Goal: Task Accomplishment & Management: Complete application form

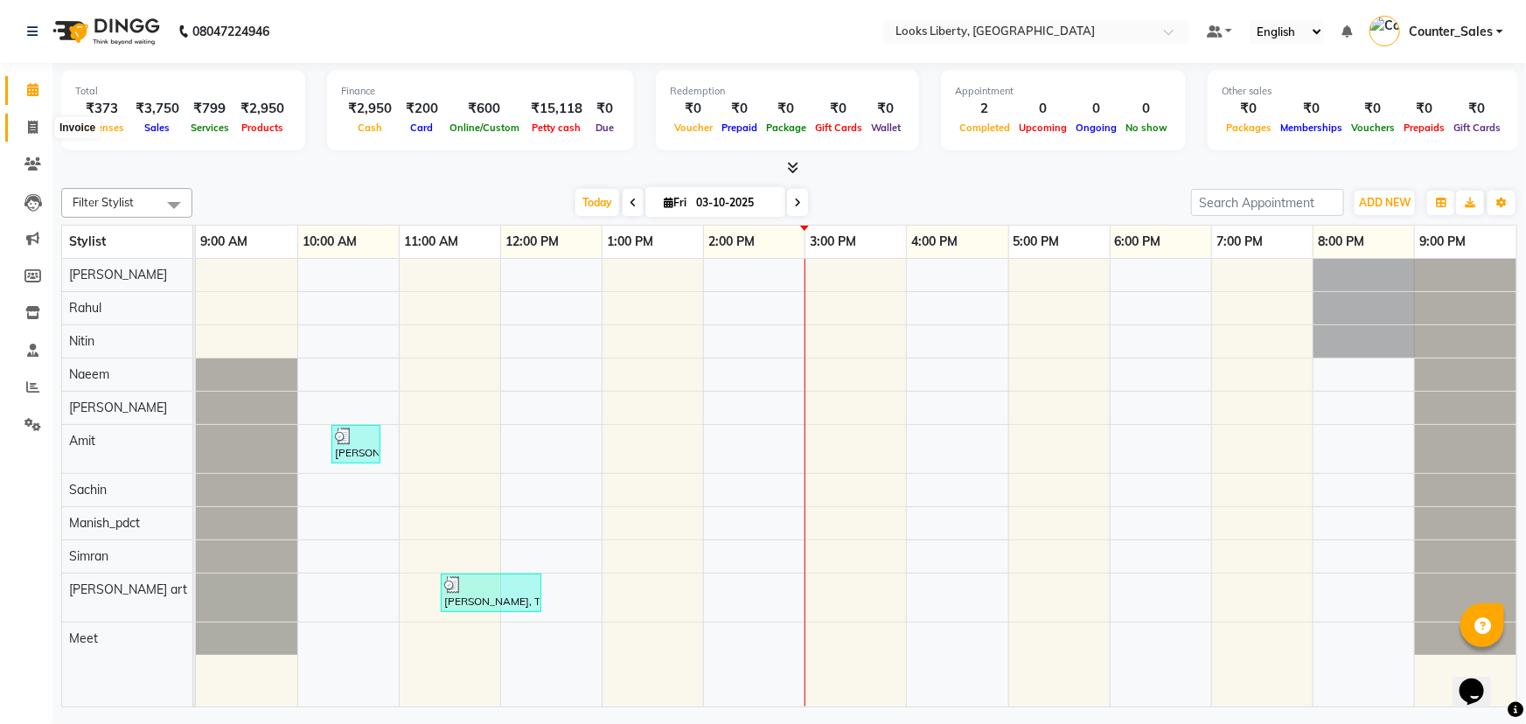
click at [33, 128] on icon at bounding box center [33, 127] width 10 height 13
select select "4321"
select select "service"
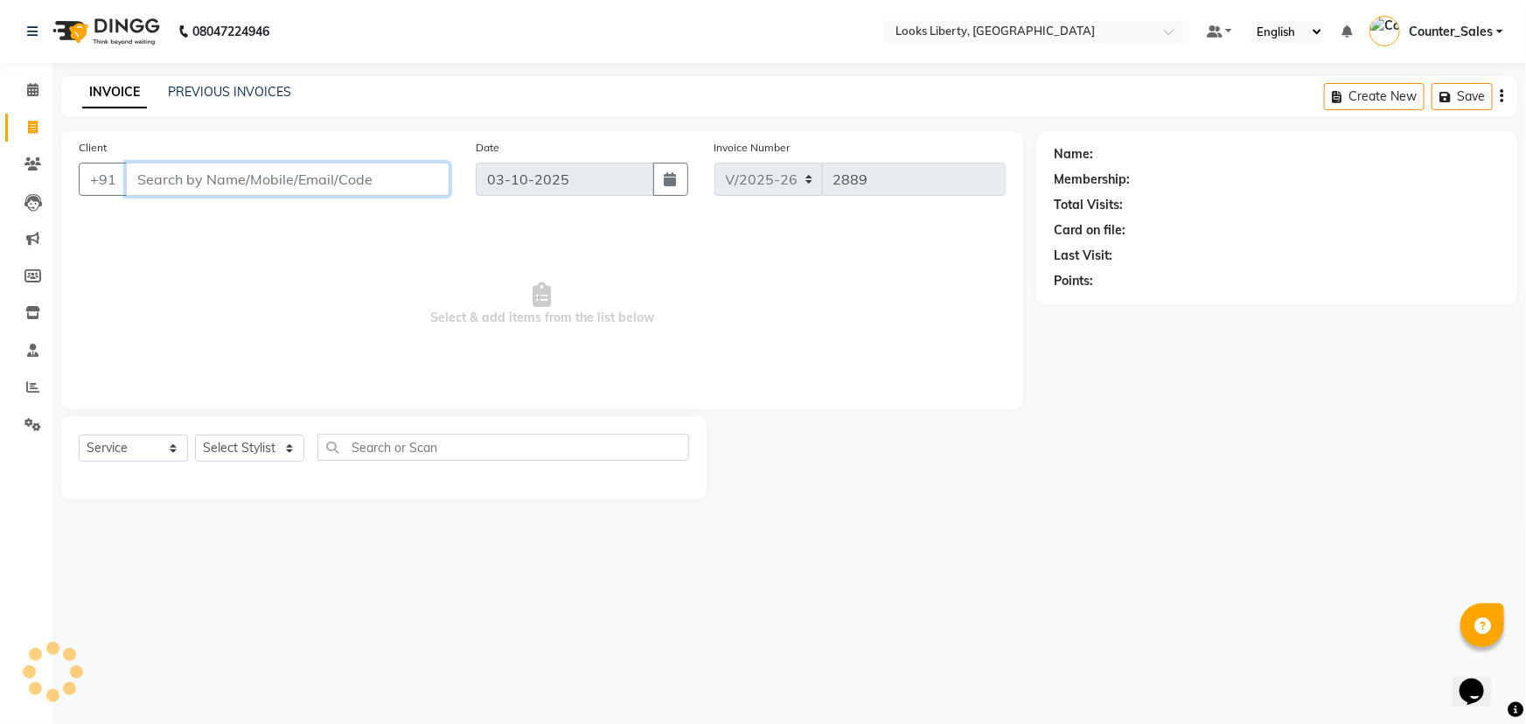
click at [242, 179] on input "Client" at bounding box center [288, 179] width 324 height 33
click at [260, 447] on select "Select Stylist [PERSON_NAME] art Counter_Sales Manish_pdct Meet [PERSON_NAME] […" at bounding box center [249, 448] width 109 height 27
select select "29659"
click at [195, 435] on select "Select Stylist [PERSON_NAME] art Counter_Sales Manish_pdct Meet [PERSON_NAME] […" at bounding box center [249, 448] width 109 height 27
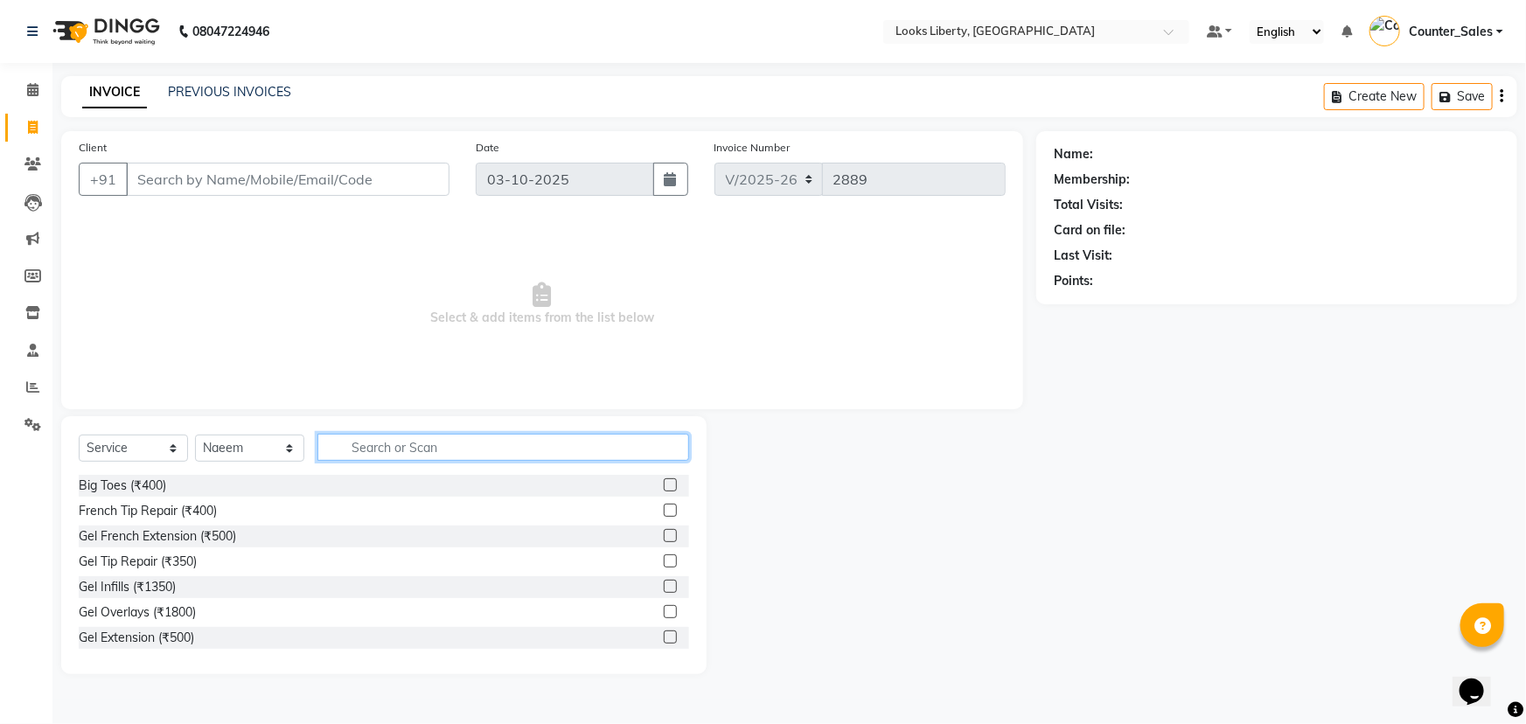
click at [381, 438] on input "text" at bounding box center [503, 447] width 372 height 27
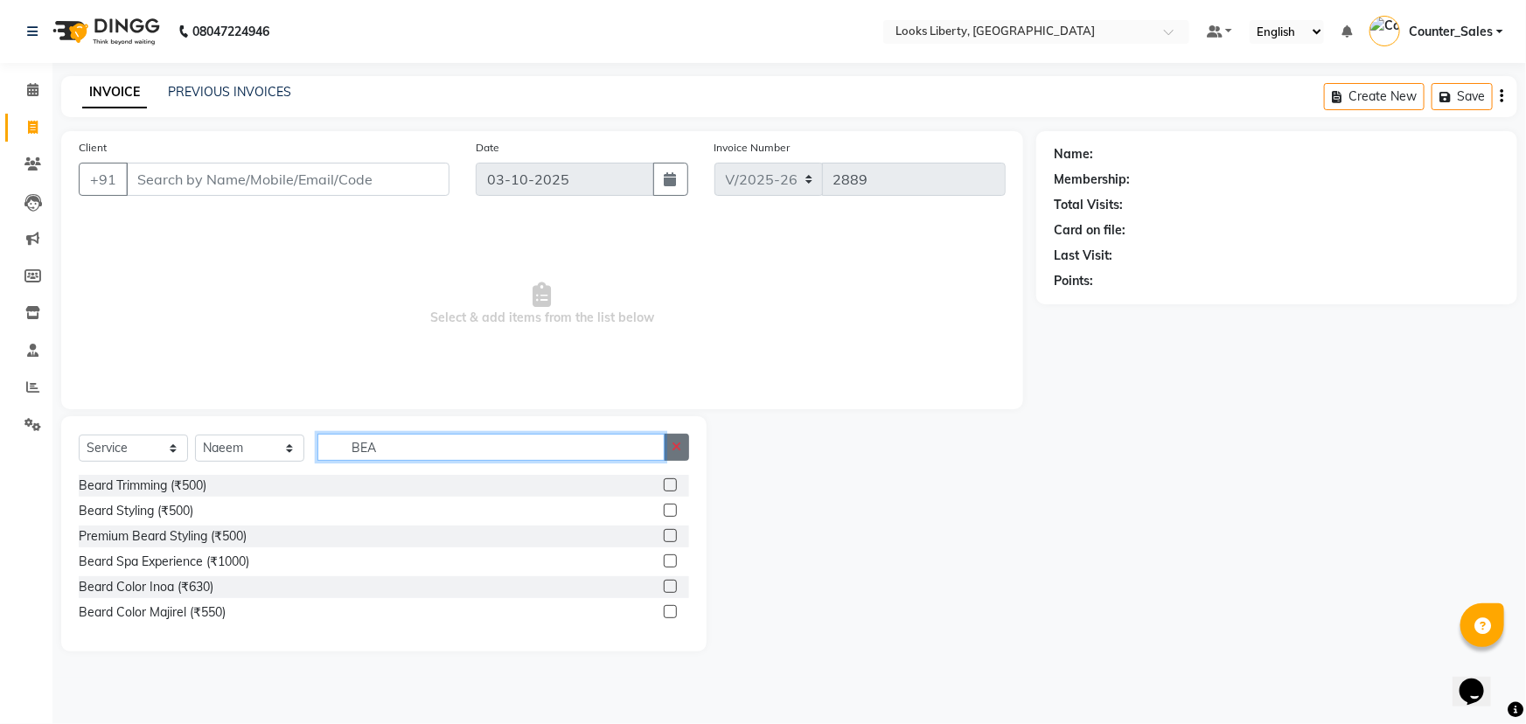
type input "BEA"
click at [682, 440] on button "button" at bounding box center [676, 447] width 25 height 27
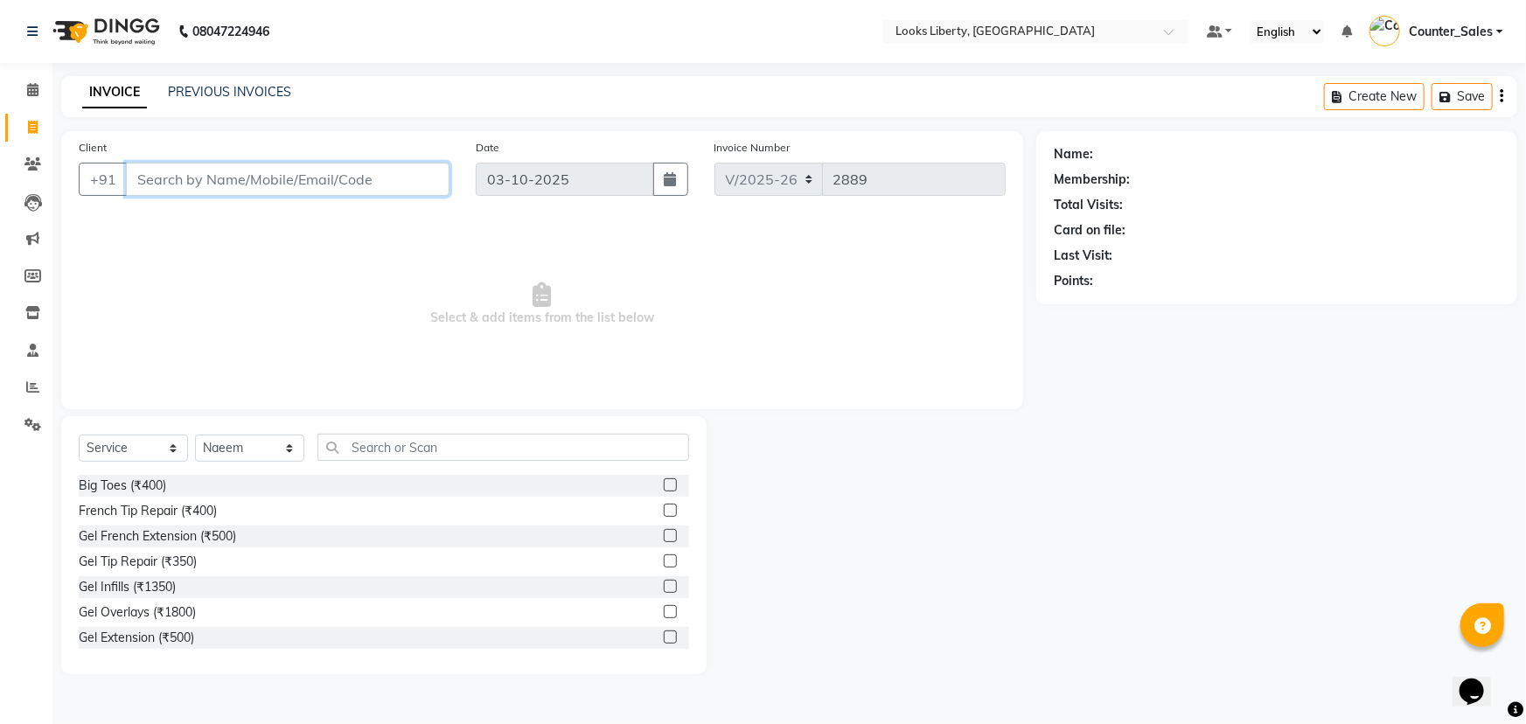
click at [271, 173] on input "Client" at bounding box center [288, 179] width 324 height 33
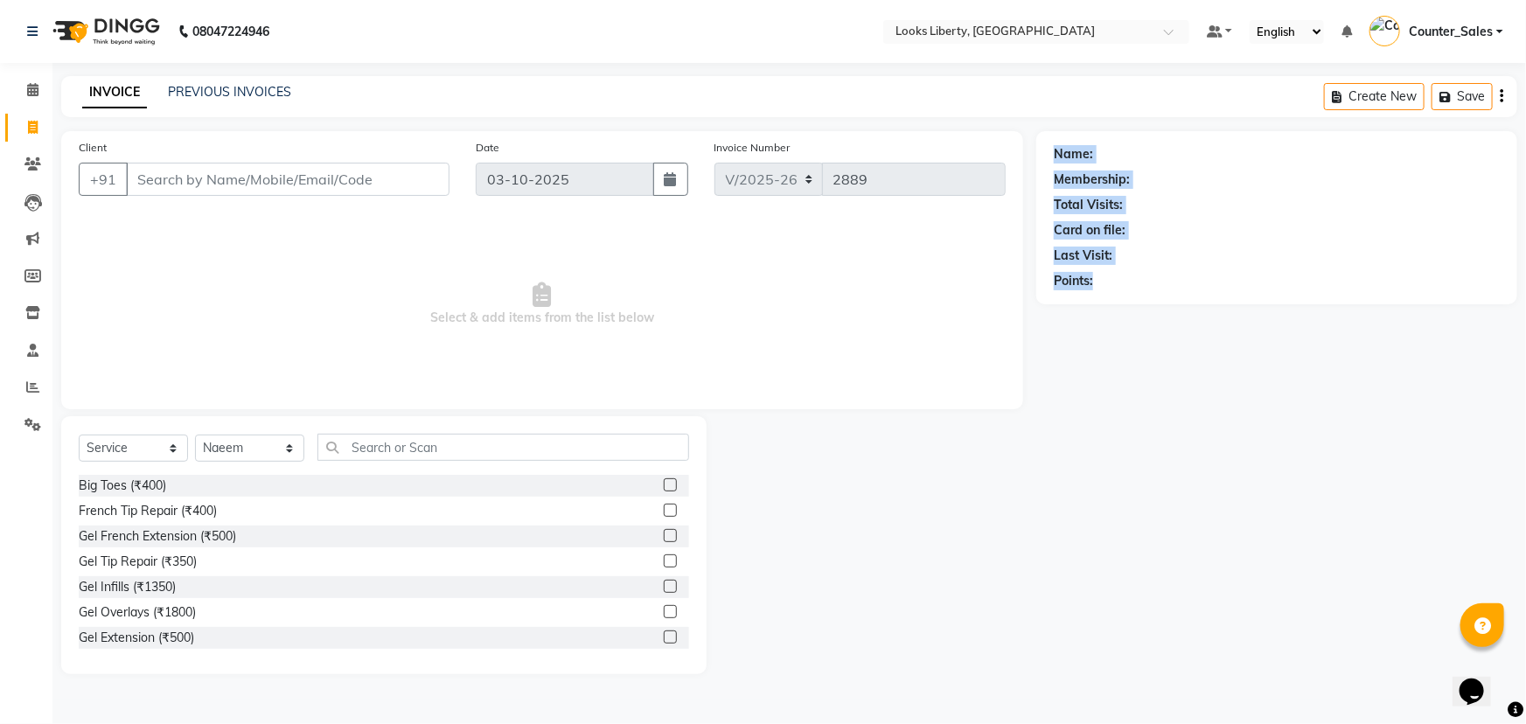
drag, startPoint x: 1055, startPoint y: 148, endPoint x: 1181, endPoint y: 397, distance: 279.6
click at [1181, 397] on div "Name: Membership: Total Visits: Card on file: Last Visit: Points:" at bounding box center [1283, 402] width 494 height 543
click at [1161, 445] on div "Name: Membership: Total Visits: Card on file: Last Visit: Points:" at bounding box center [1283, 402] width 494 height 543
click at [924, 313] on span "Select & add items from the list below" at bounding box center [542, 304] width 927 height 175
click at [838, 171] on div "V/2025 V/[PHONE_NUMBER]" at bounding box center [859, 179] width 291 height 33
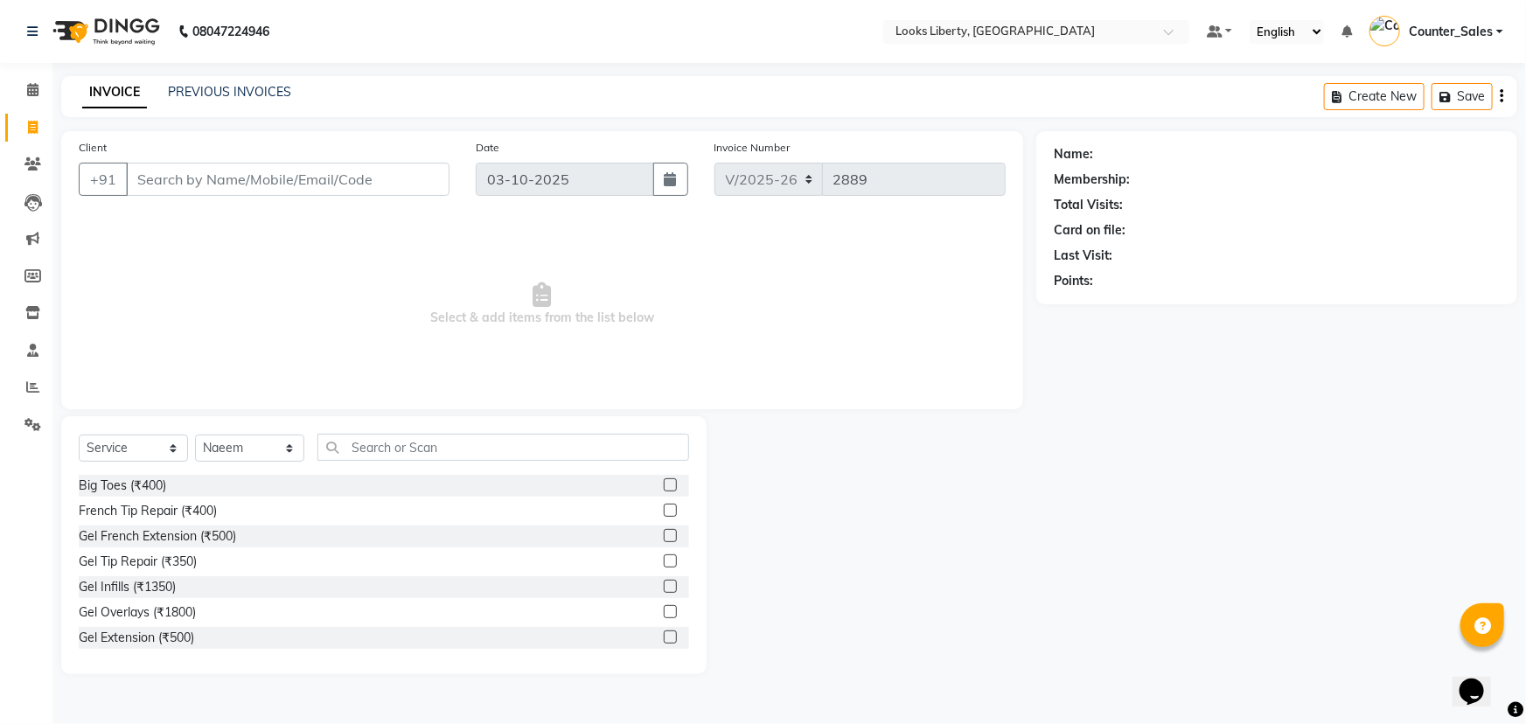
click at [857, 278] on span "Select & add items from the list below" at bounding box center [542, 304] width 927 height 175
click at [435, 453] on input "text" at bounding box center [503, 447] width 372 height 27
click at [367, 324] on span "Select & add items from the list below" at bounding box center [542, 304] width 927 height 175
click at [240, 184] on input "Client" at bounding box center [288, 179] width 324 height 33
click at [227, 184] on input "704213558" at bounding box center [243, 179] width 234 height 33
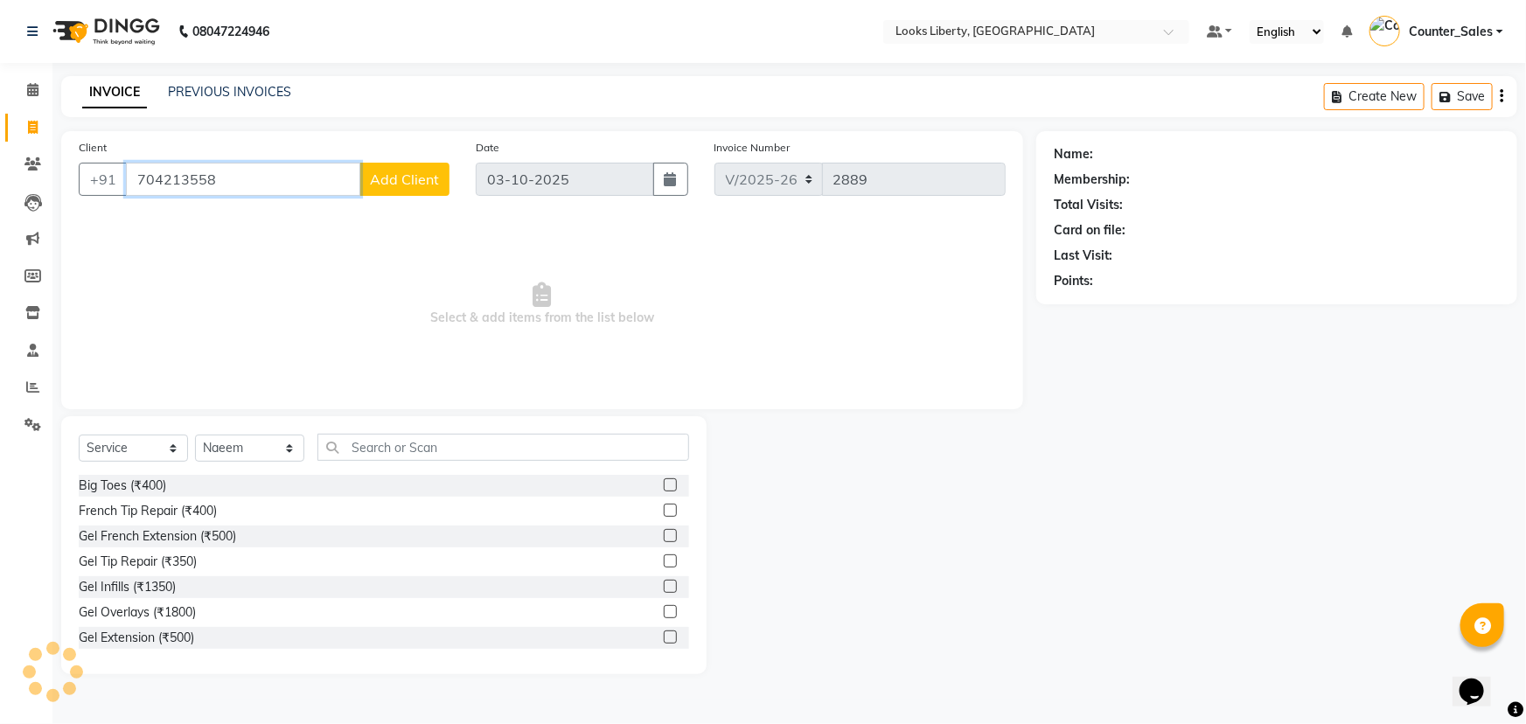
type input "704213558"
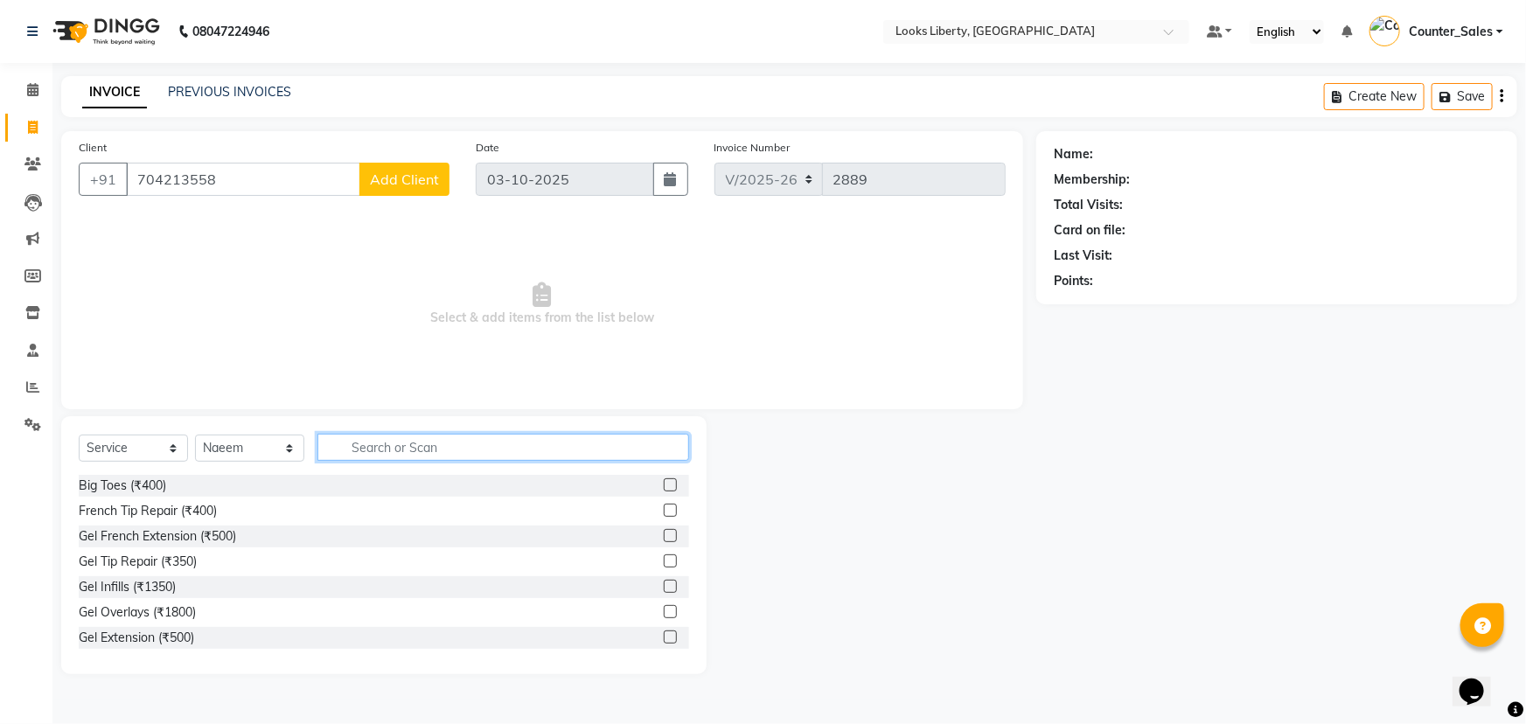
click at [374, 455] on input "text" at bounding box center [503, 447] width 372 height 27
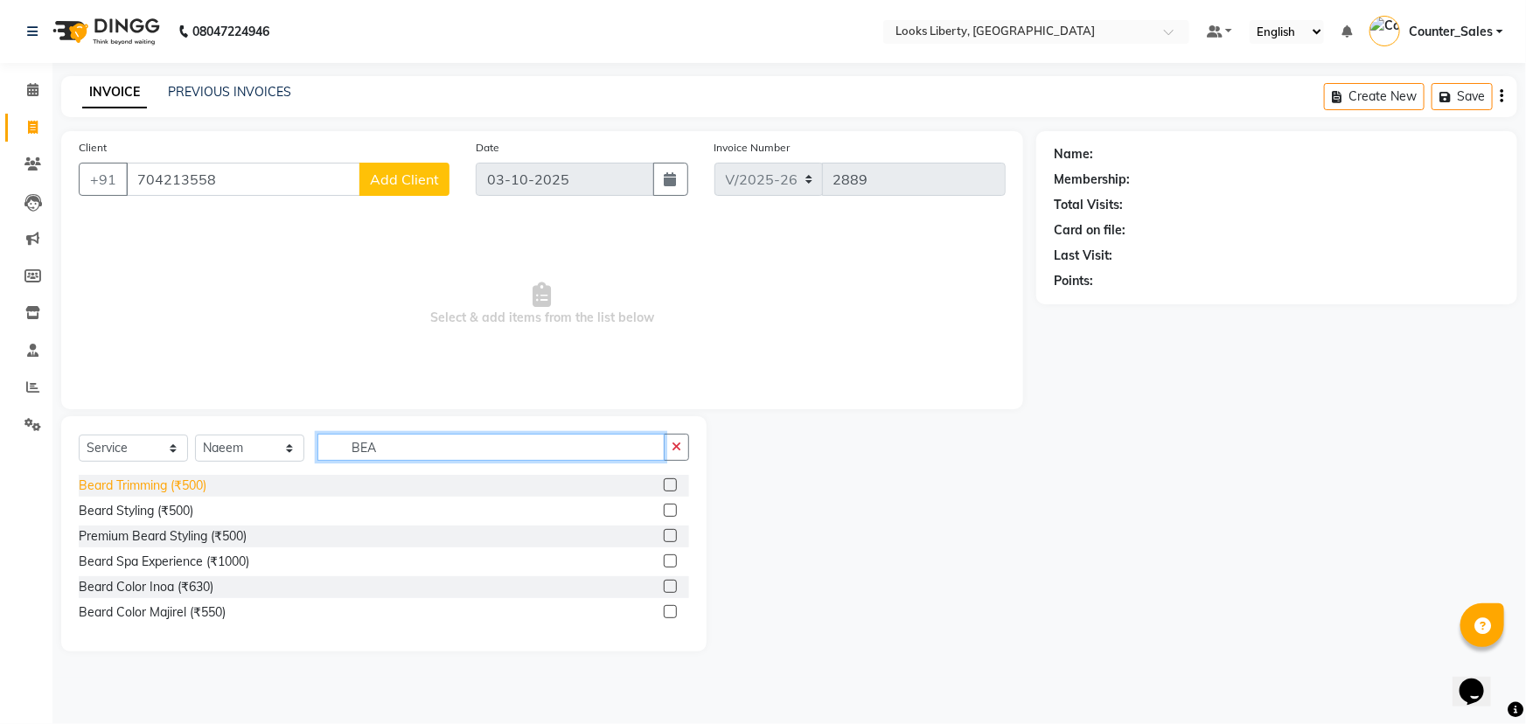
type input "BEA"
click at [110, 484] on div "Beard Trimming (₹500)" at bounding box center [143, 486] width 128 height 18
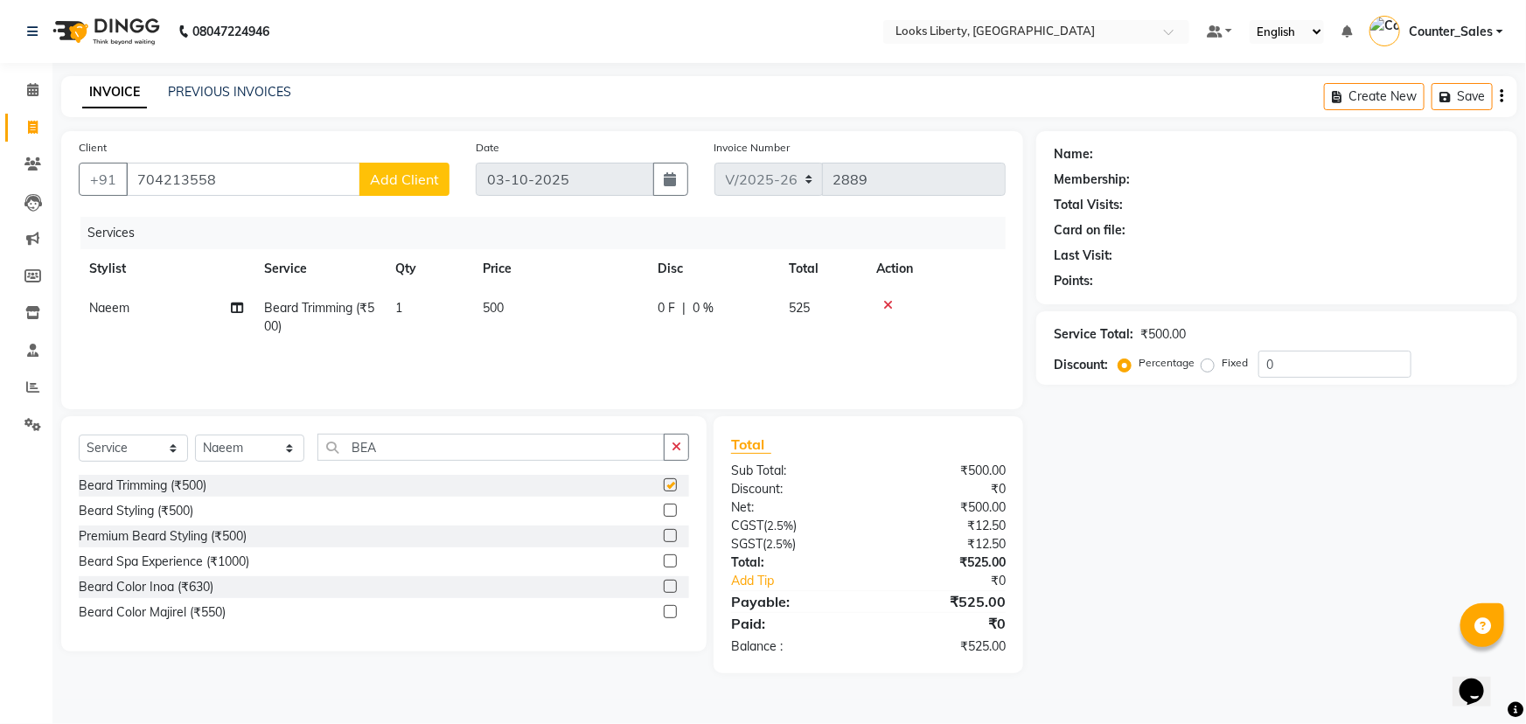
checkbox input "false"
click at [395, 448] on input "BEA" at bounding box center [490, 447] width 347 height 27
click at [265, 175] on input "704213558" at bounding box center [243, 179] width 234 height 33
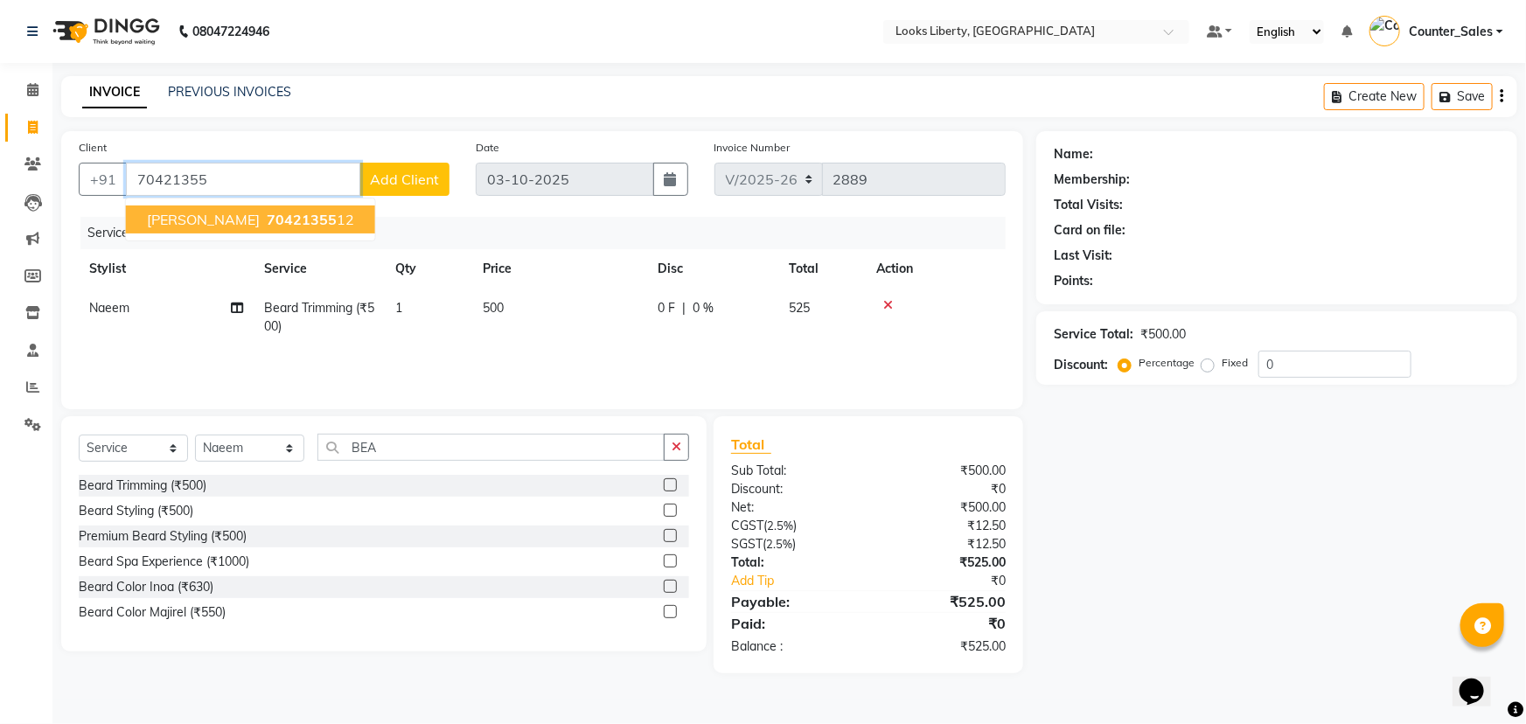
click at [246, 217] on span "[PERSON_NAME]" at bounding box center [203, 219] width 113 height 17
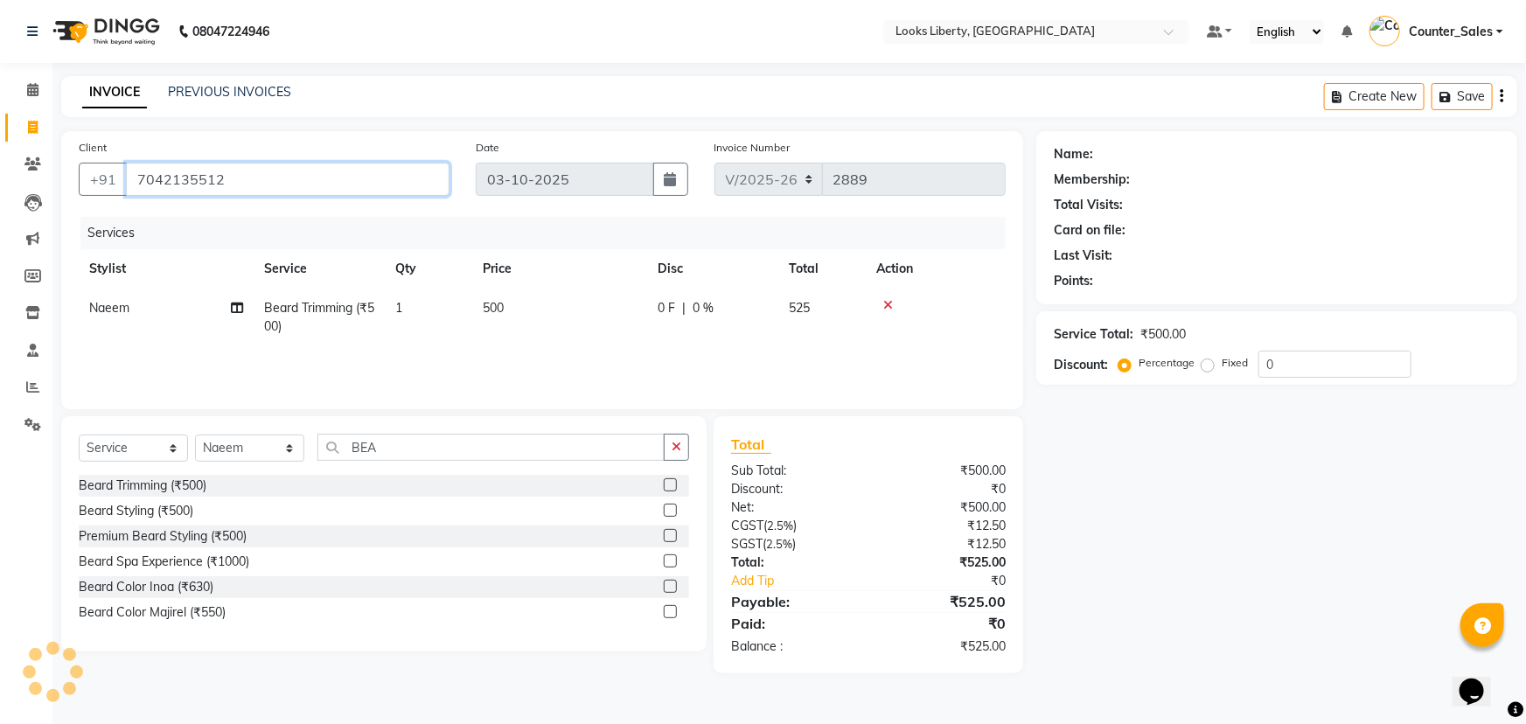
type input "7042135512"
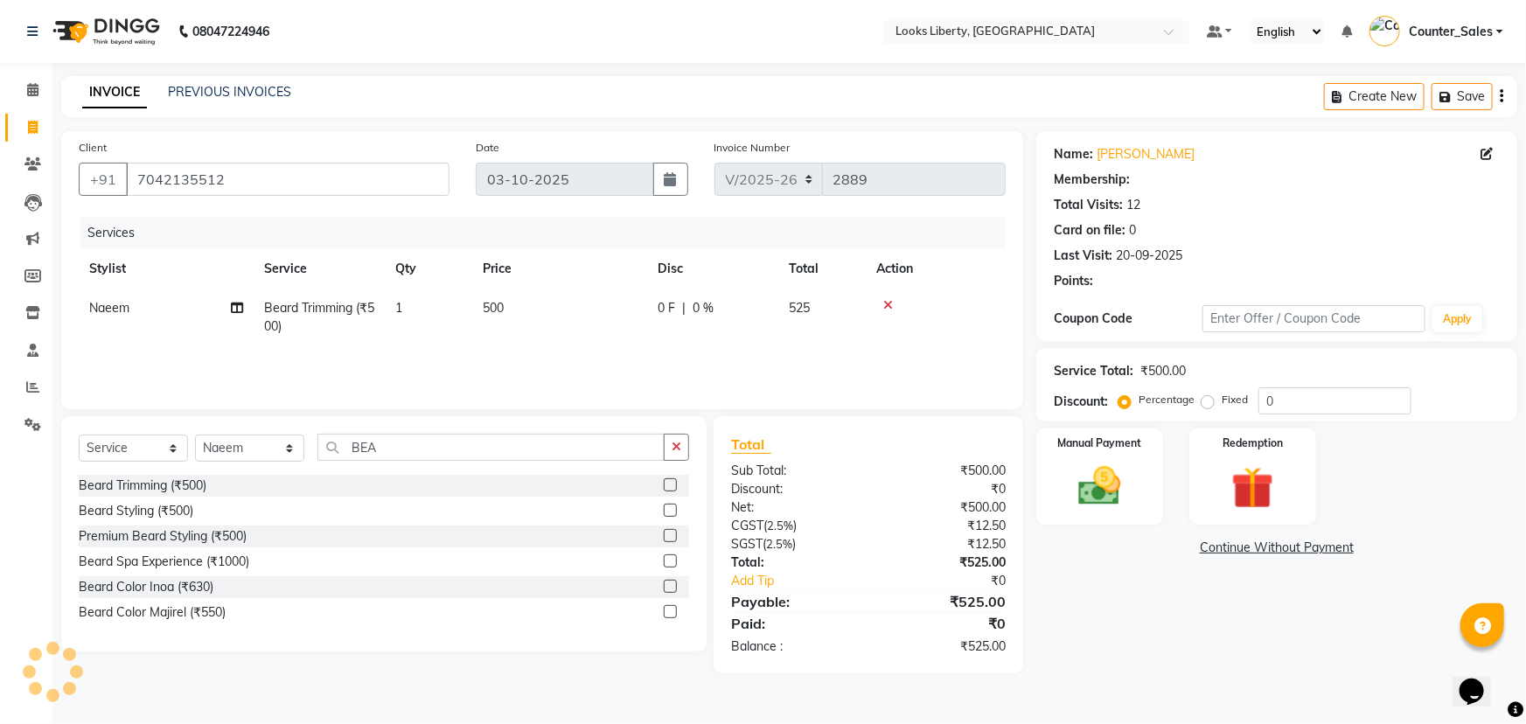
select select "1: Object"
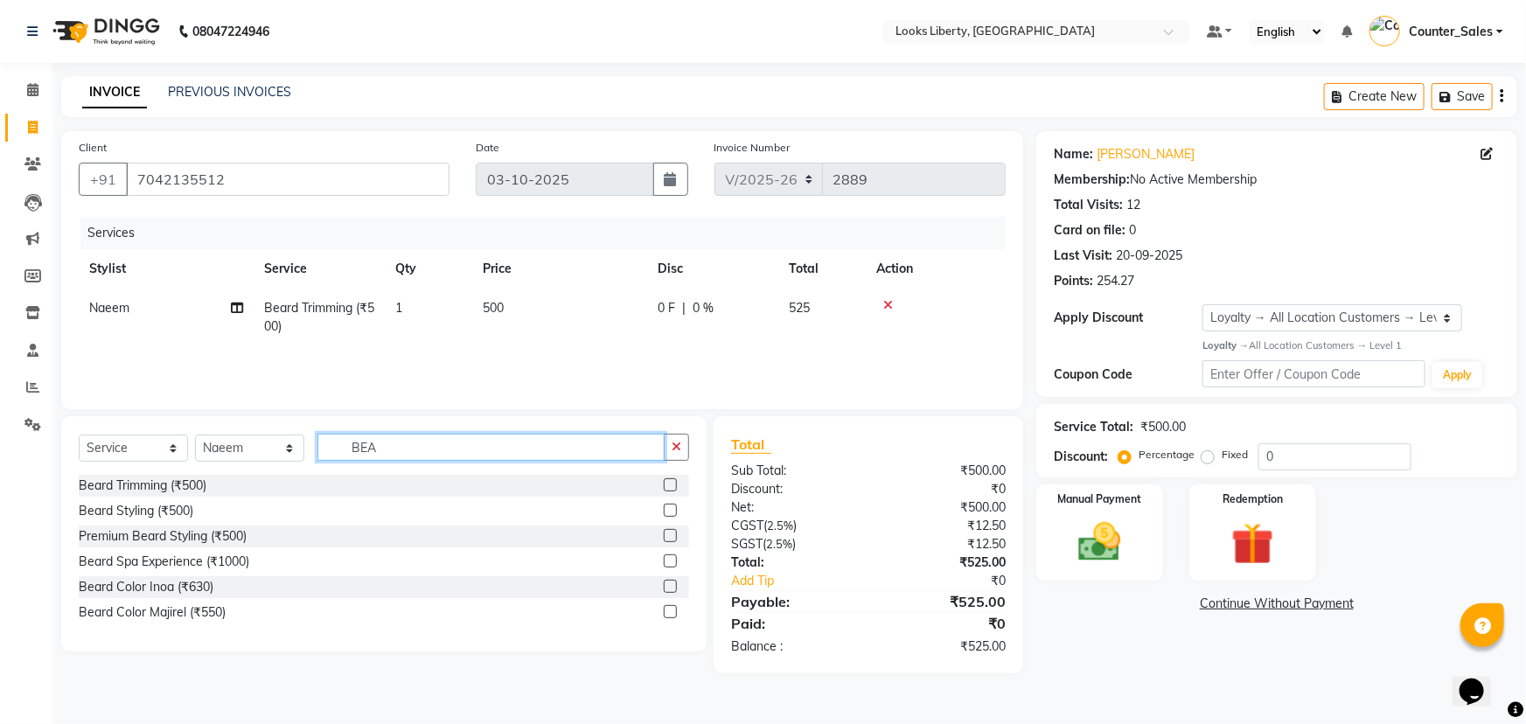
click at [483, 443] on input "BEA" at bounding box center [490, 447] width 347 height 27
type input "B"
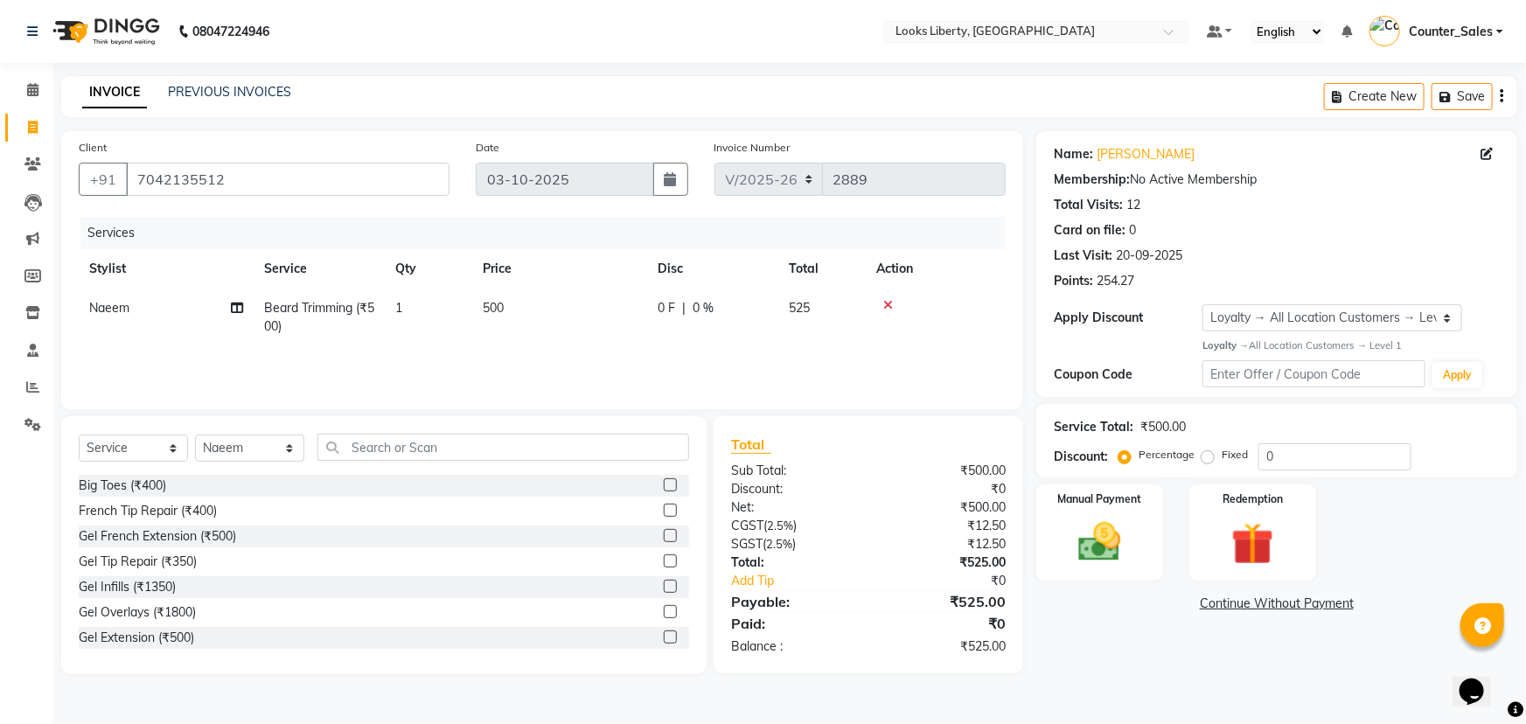
click at [556, 305] on td "500" at bounding box center [559, 318] width 175 height 58
select select "29659"
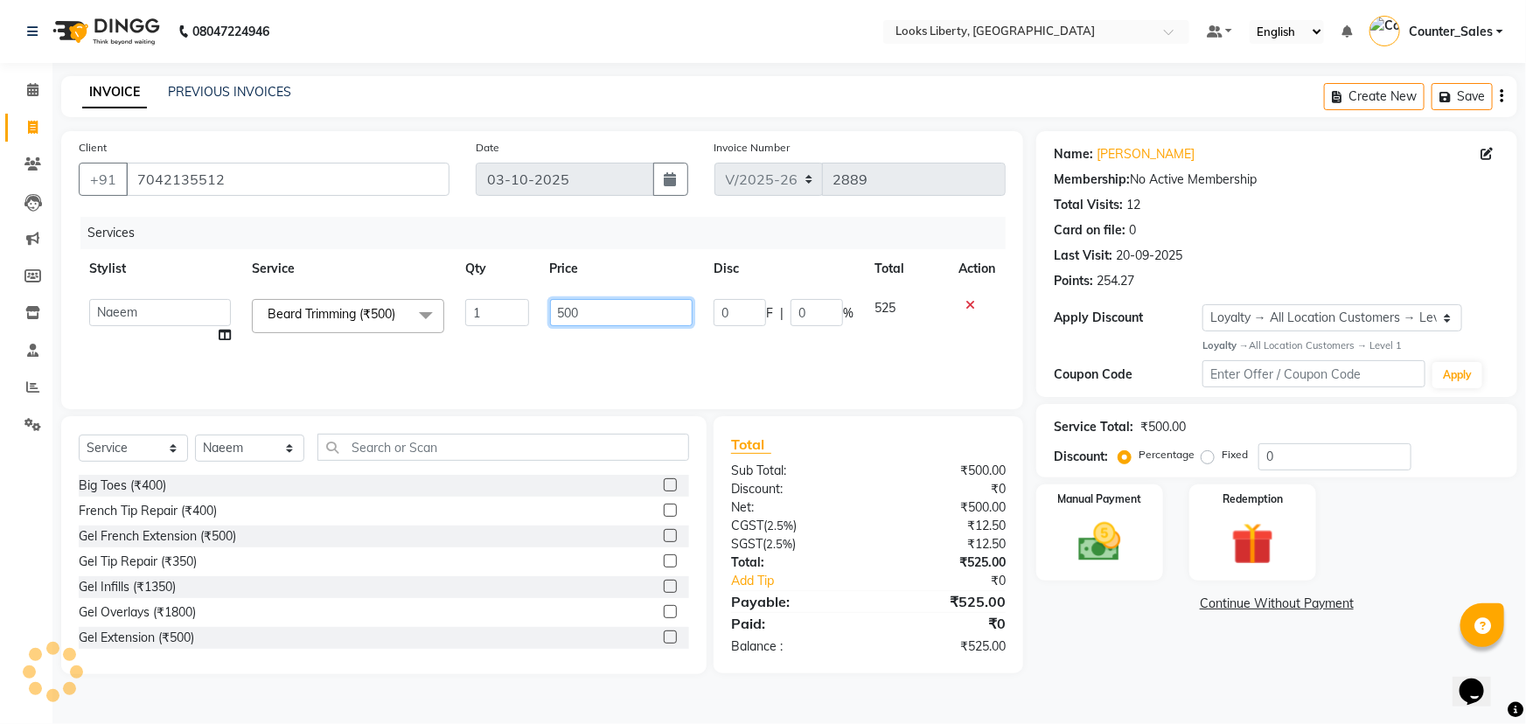
click at [586, 313] on input "500" at bounding box center [621, 312] width 143 height 27
type input "5"
type input "2"
type input "212"
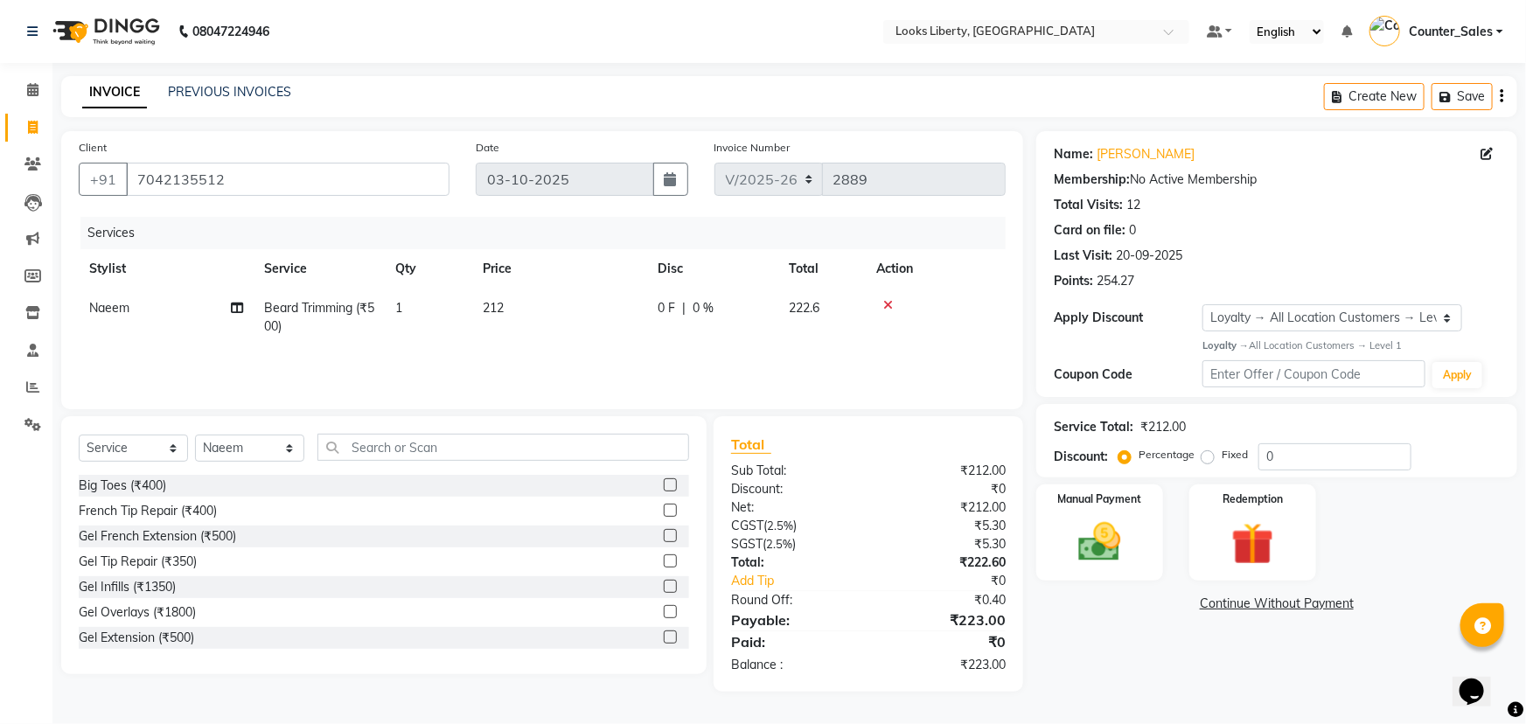
click at [585, 341] on td "212" at bounding box center [559, 318] width 175 height 58
select select "29659"
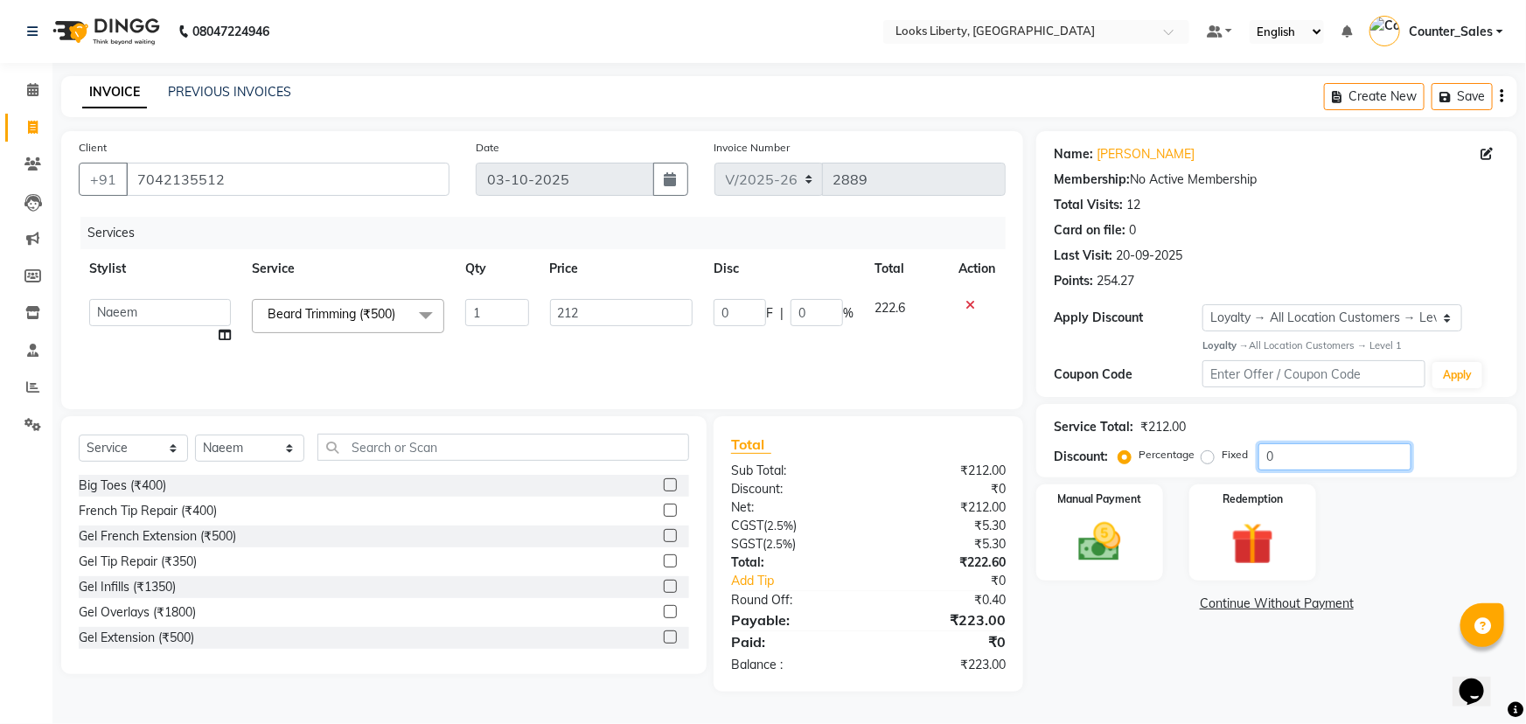
click at [1295, 452] on input "0" at bounding box center [1334, 456] width 153 height 27
type input "3"
type input "6.36"
type input "3"
type input "0"
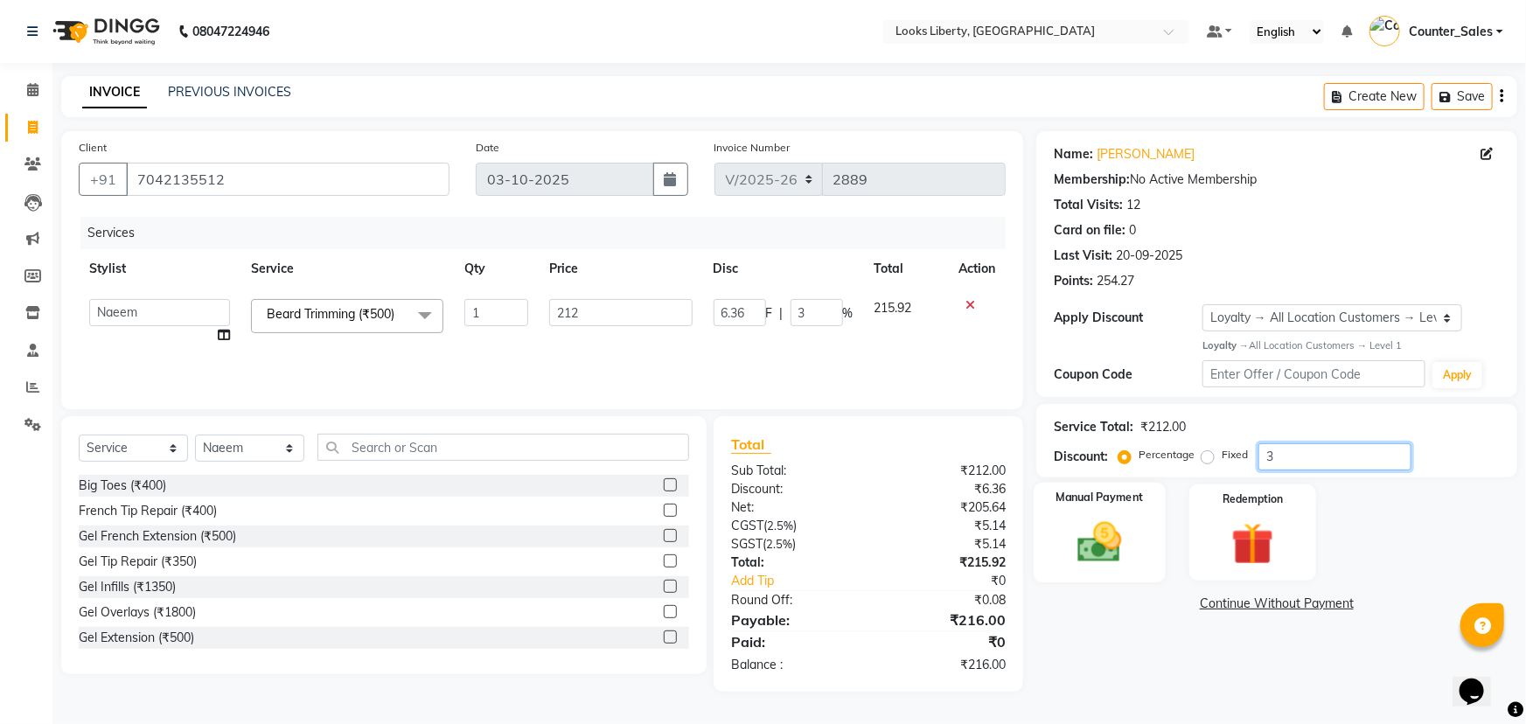
type input "0"
click at [1222, 455] on label "Fixed" at bounding box center [1235, 455] width 26 height 16
click at [1208, 455] on input "Fixed" at bounding box center [1211, 455] width 12 height 12
radio input "true"
click at [1352, 449] on input "number" at bounding box center [1334, 456] width 153 height 27
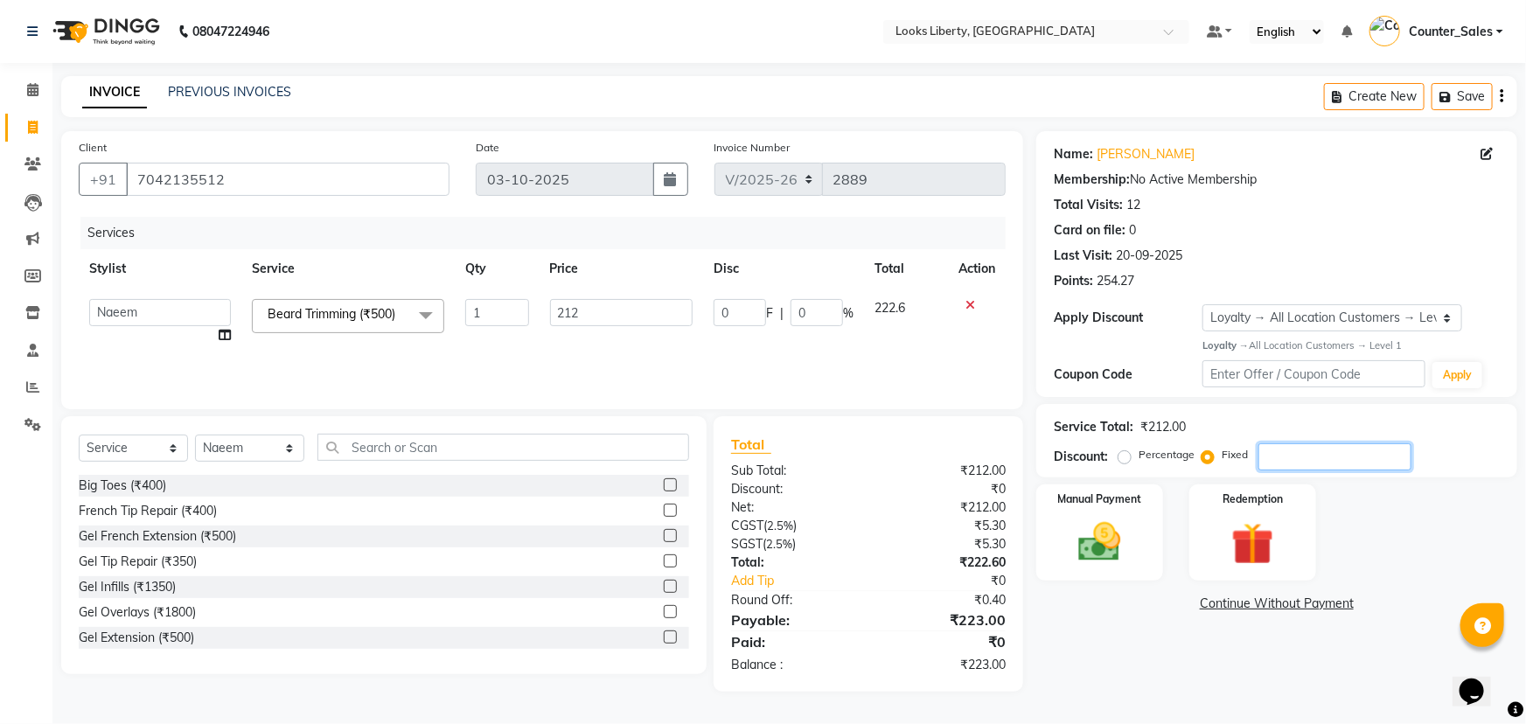
type input "3"
type input "1.42"
type input "3"
click at [1075, 535] on img at bounding box center [1100, 542] width 72 height 51
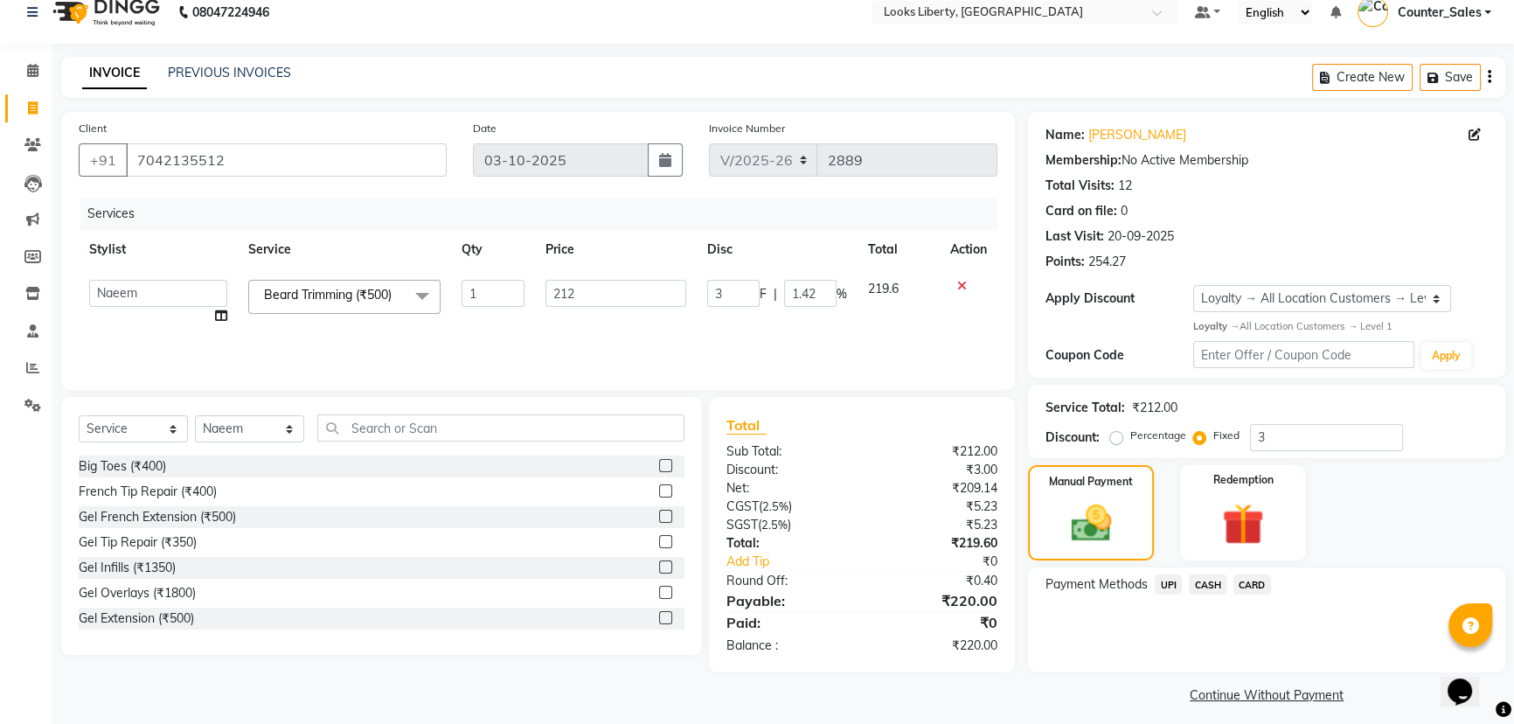
scroll to position [29, 0]
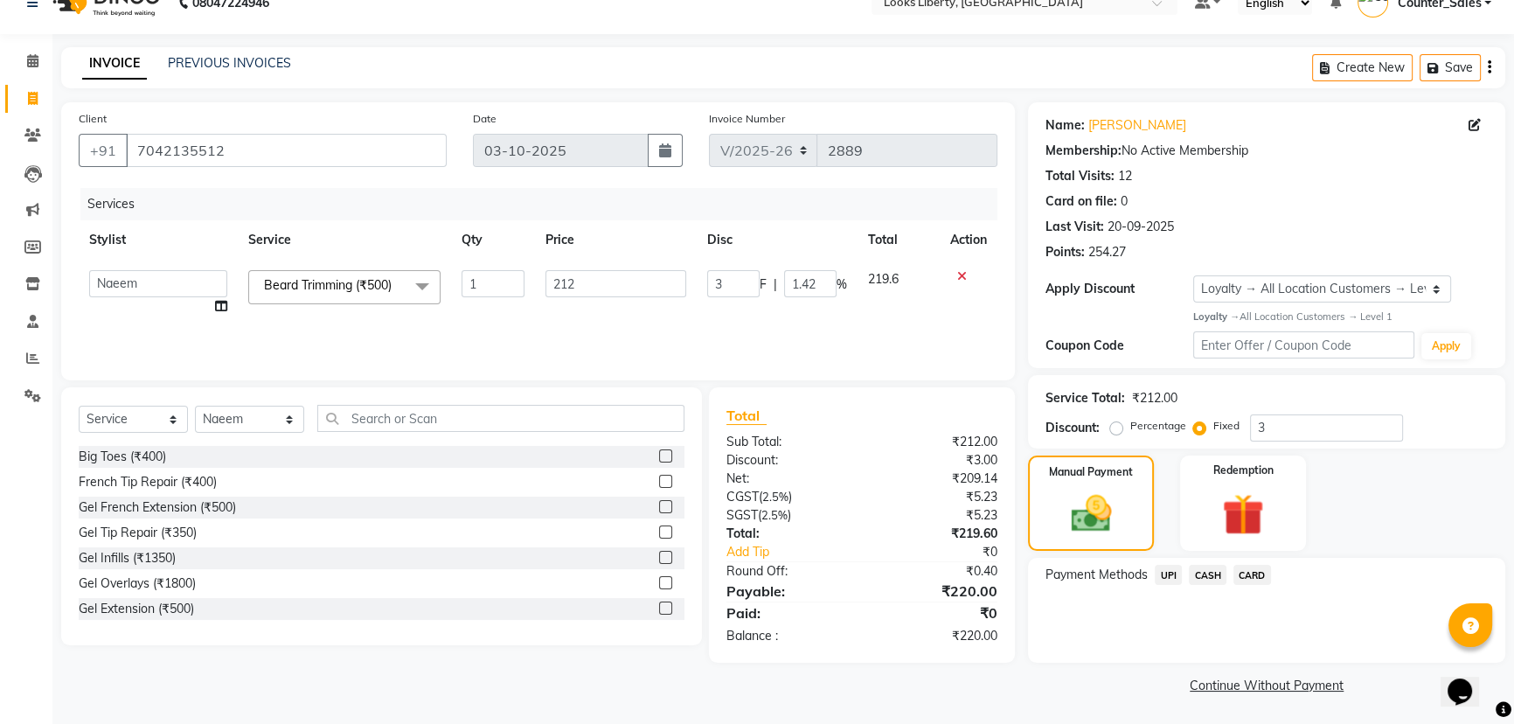
click at [1167, 566] on span "UPI" at bounding box center [1168, 575] width 27 height 20
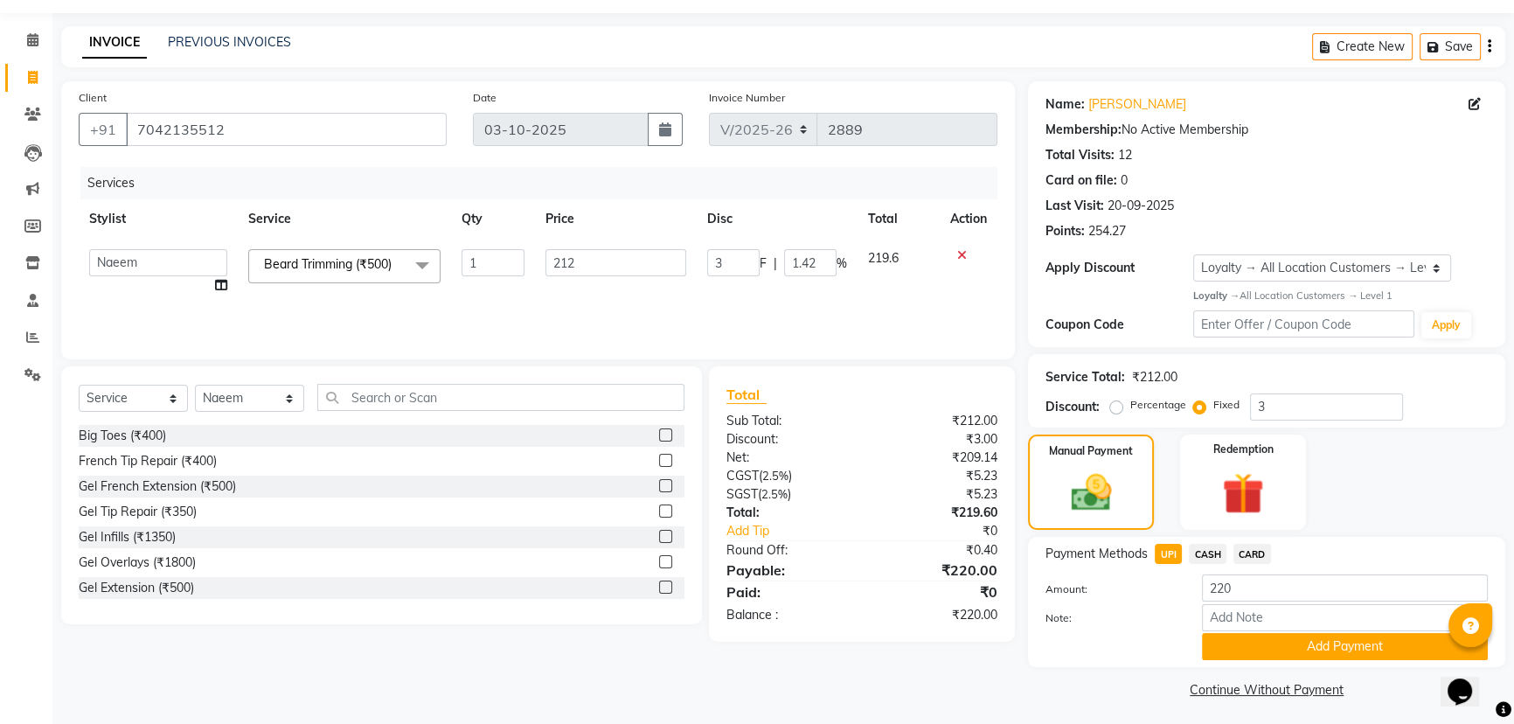
scroll to position [55, 0]
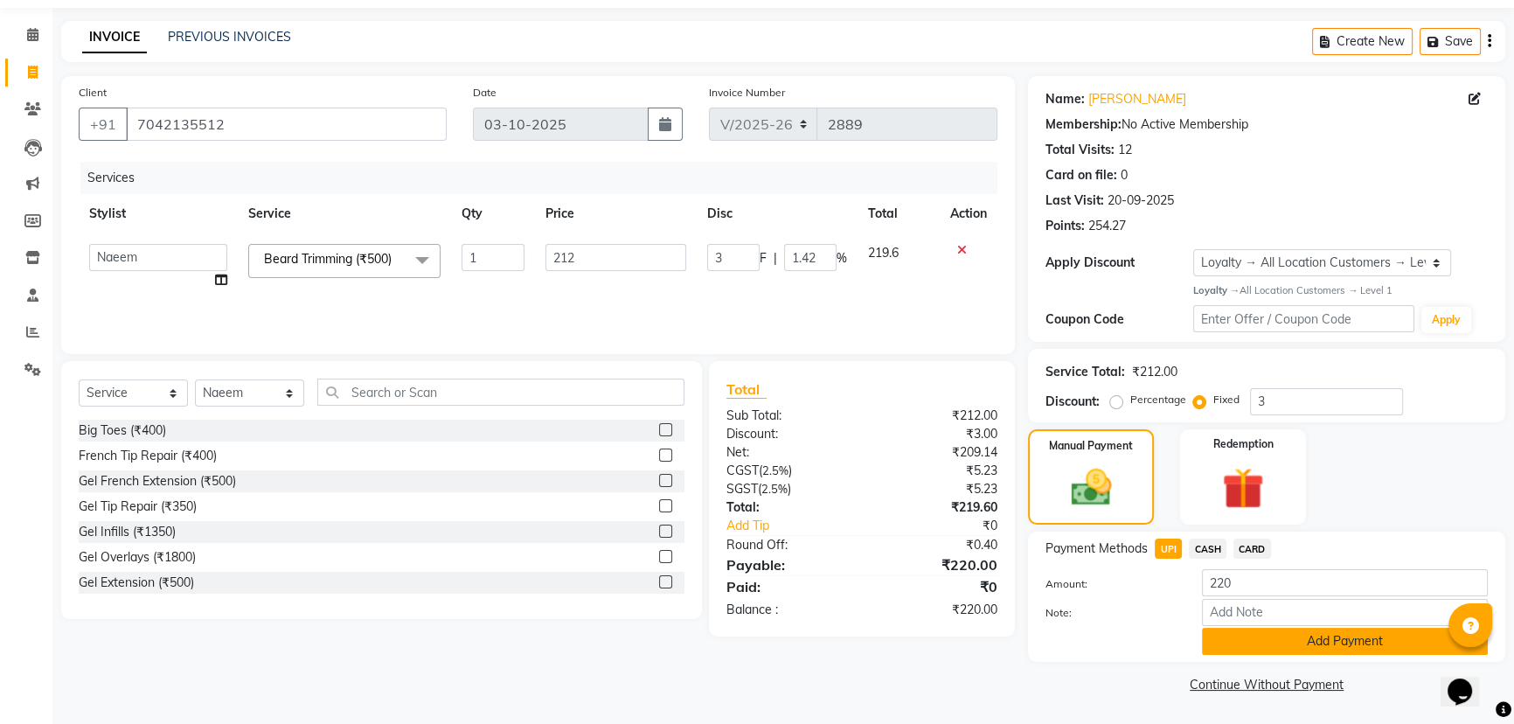
click at [1229, 647] on button "Add Payment" at bounding box center [1345, 641] width 286 height 27
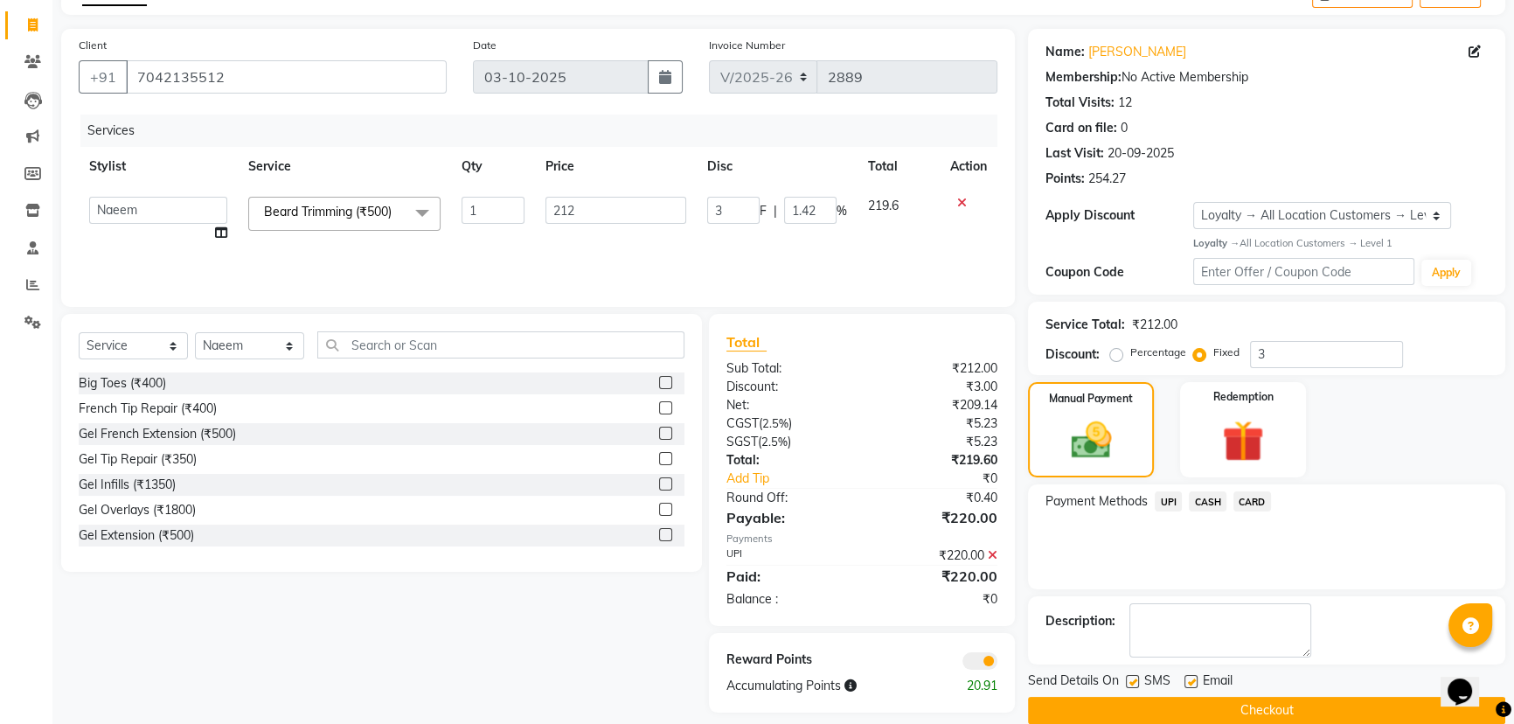
scroll to position [128, 0]
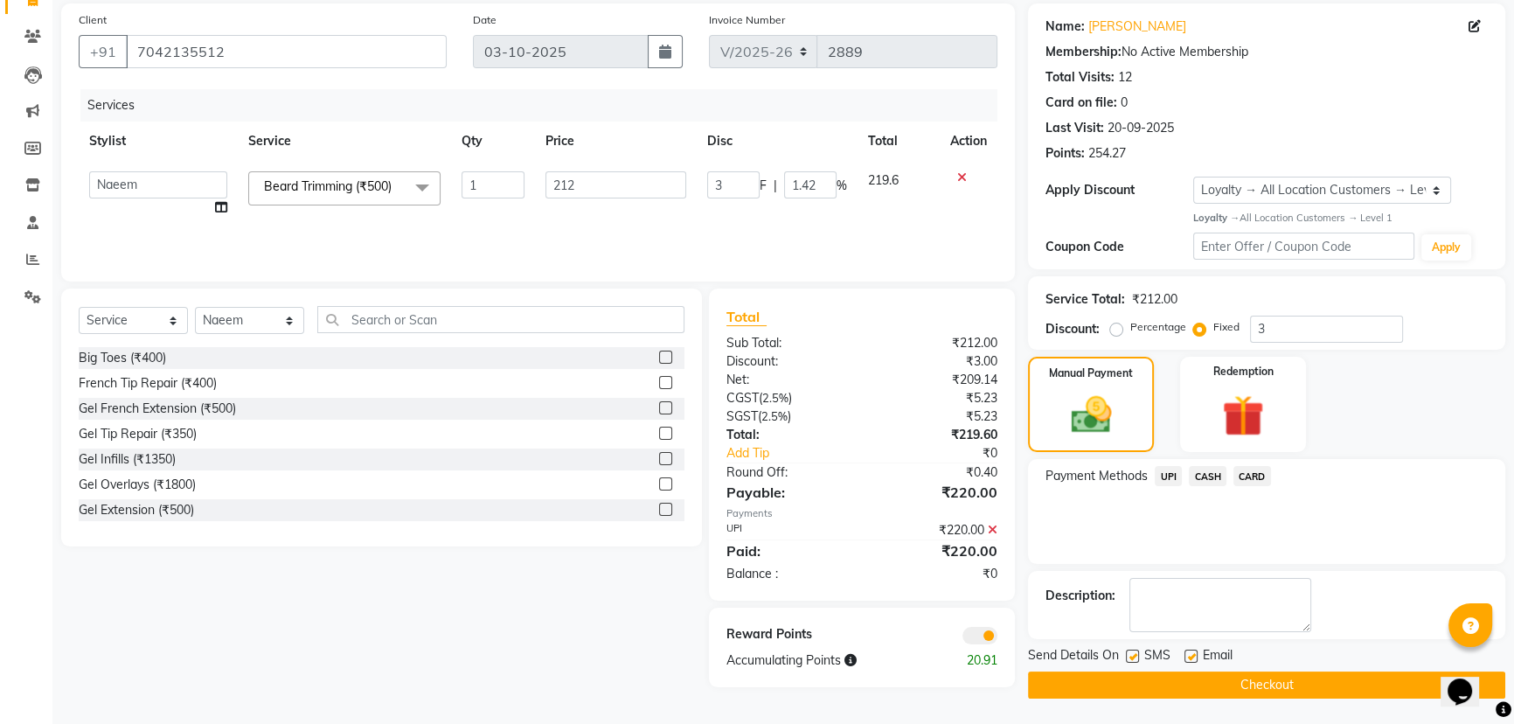
click at [1218, 681] on button "Checkout" at bounding box center [1266, 685] width 477 height 27
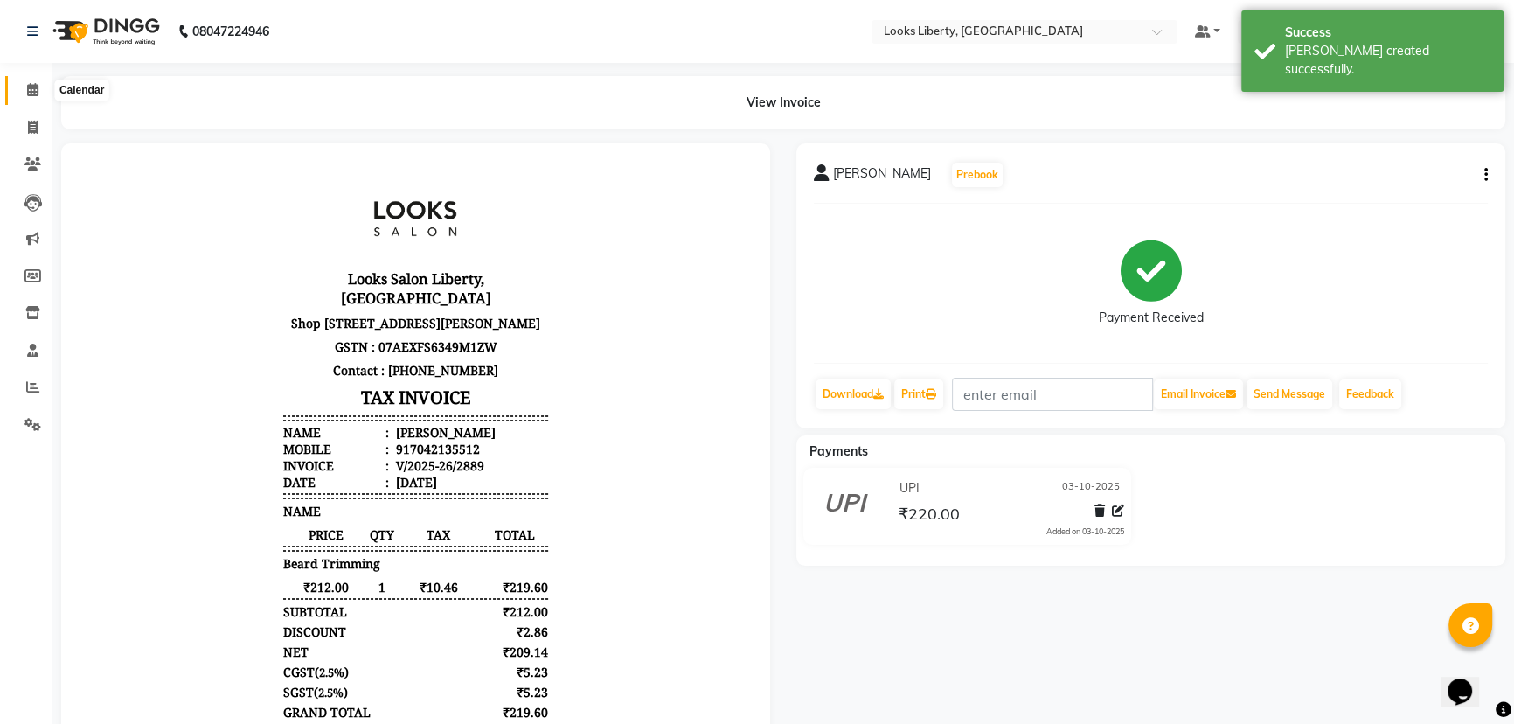
click at [24, 90] on span at bounding box center [32, 90] width 31 height 20
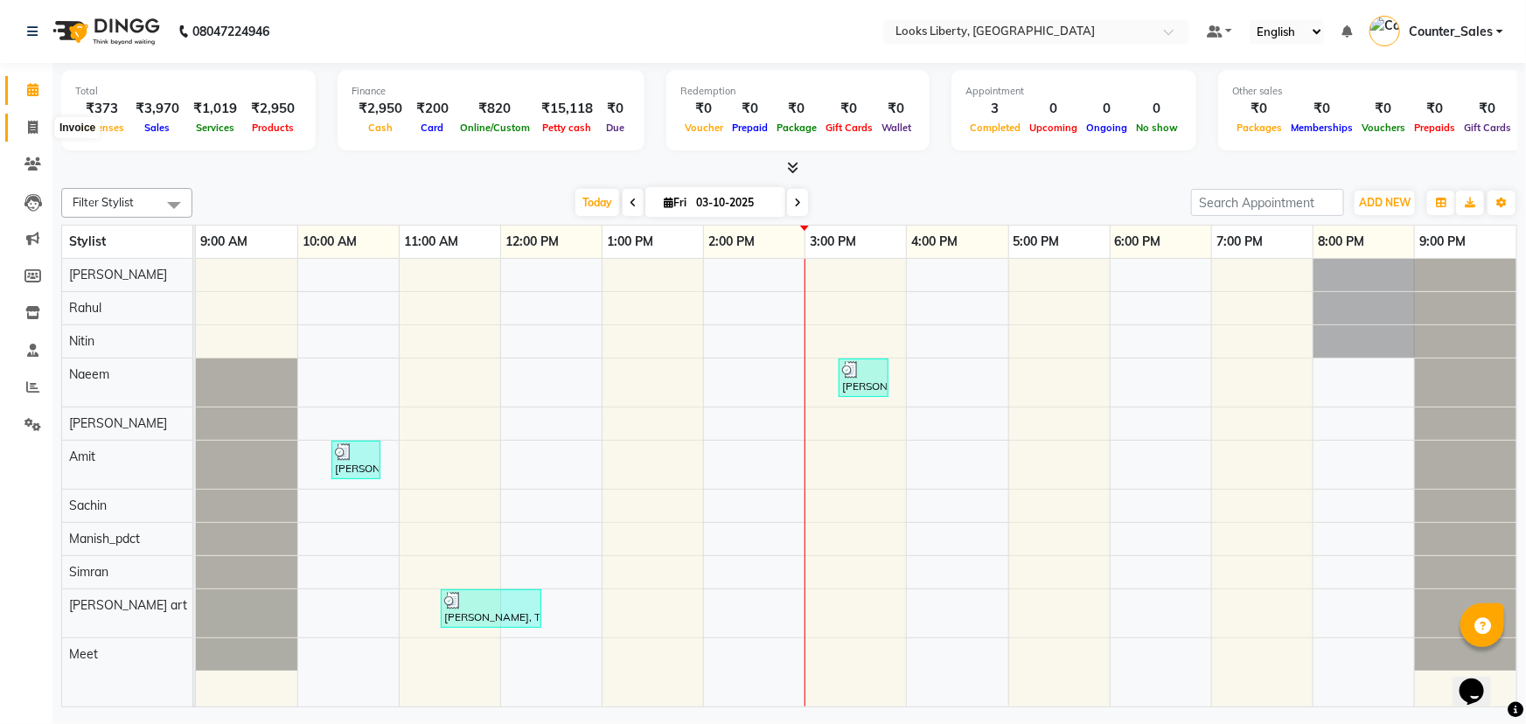
click at [33, 122] on icon at bounding box center [33, 127] width 10 height 13
select select "service"
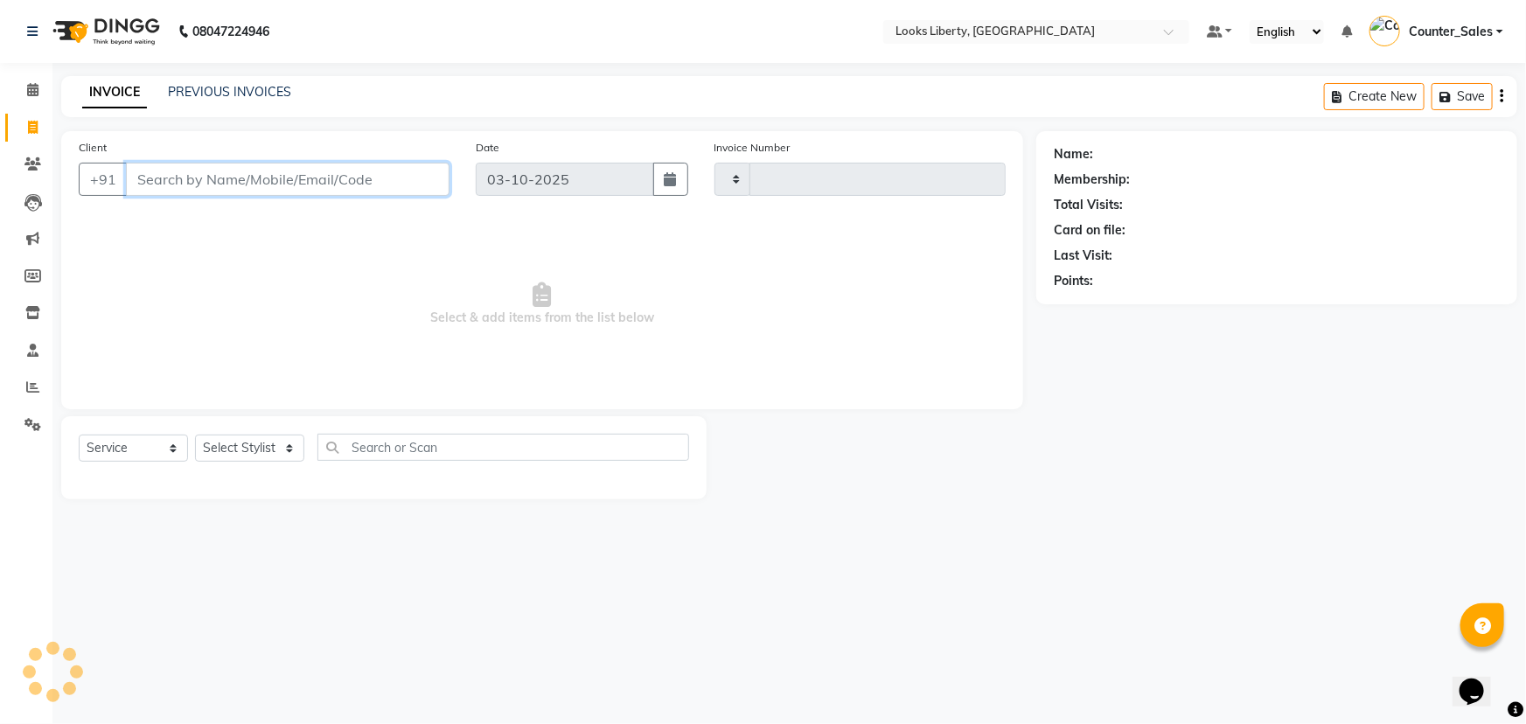
type input "2890"
click at [246, 183] on input "Client" at bounding box center [288, 179] width 324 height 33
select select "4321"
drag, startPoint x: 289, startPoint y: 357, endPoint x: 282, endPoint y: 410, distance: 53.8
click at [284, 386] on span "Select & add items from the list below" at bounding box center [542, 304] width 927 height 175
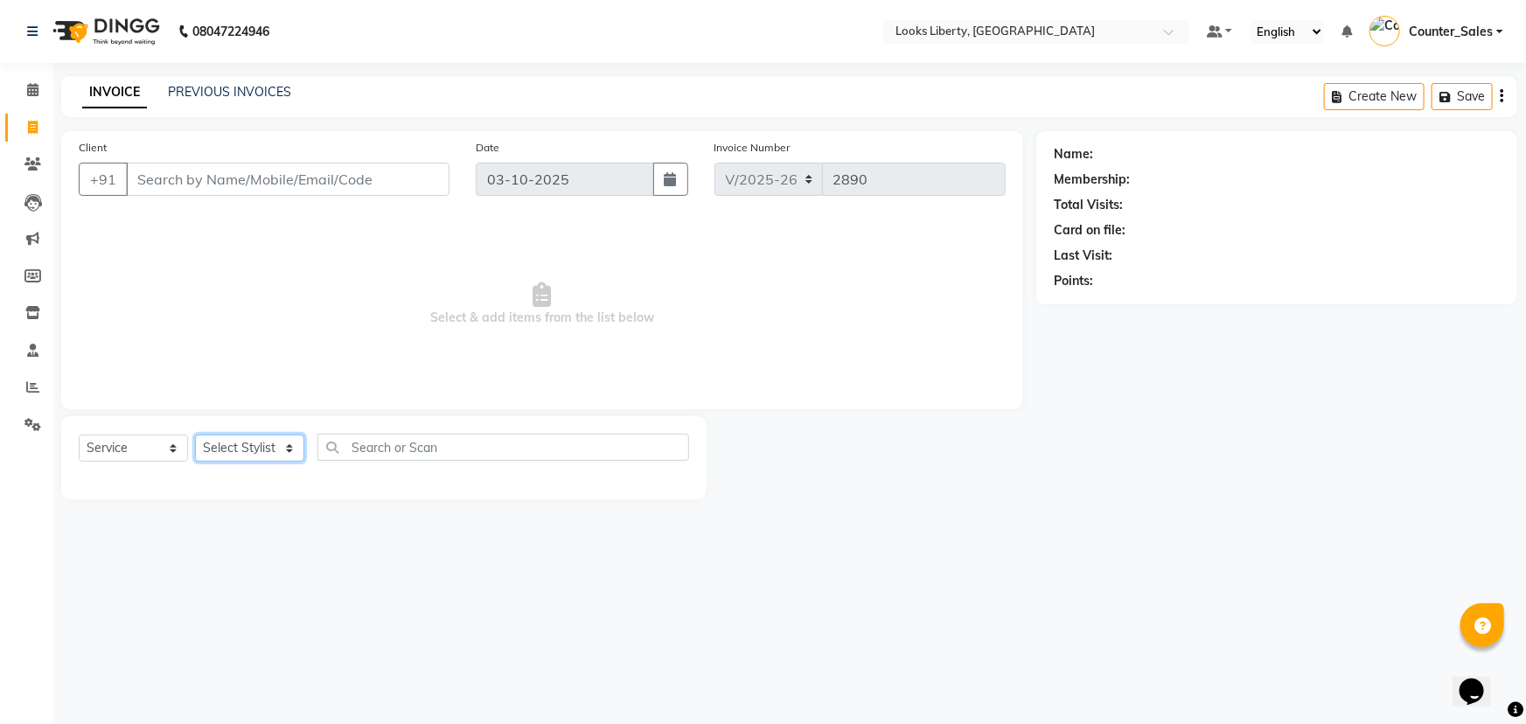
click at [209, 442] on select "Select Stylist [PERSON_NAME] art Counter_Sales Manish_pdct Meet [PERSON_NAME] […" at bounding box center [249, 448] width 109 height 27
select select "57640"
click at [195, 435] on select "Select Stylist [PERSON_NAME] art Counter_Sales Manish_pdct Meet [PERSON_NAME] […" at bounding box center [249, 448] width 109 height 27
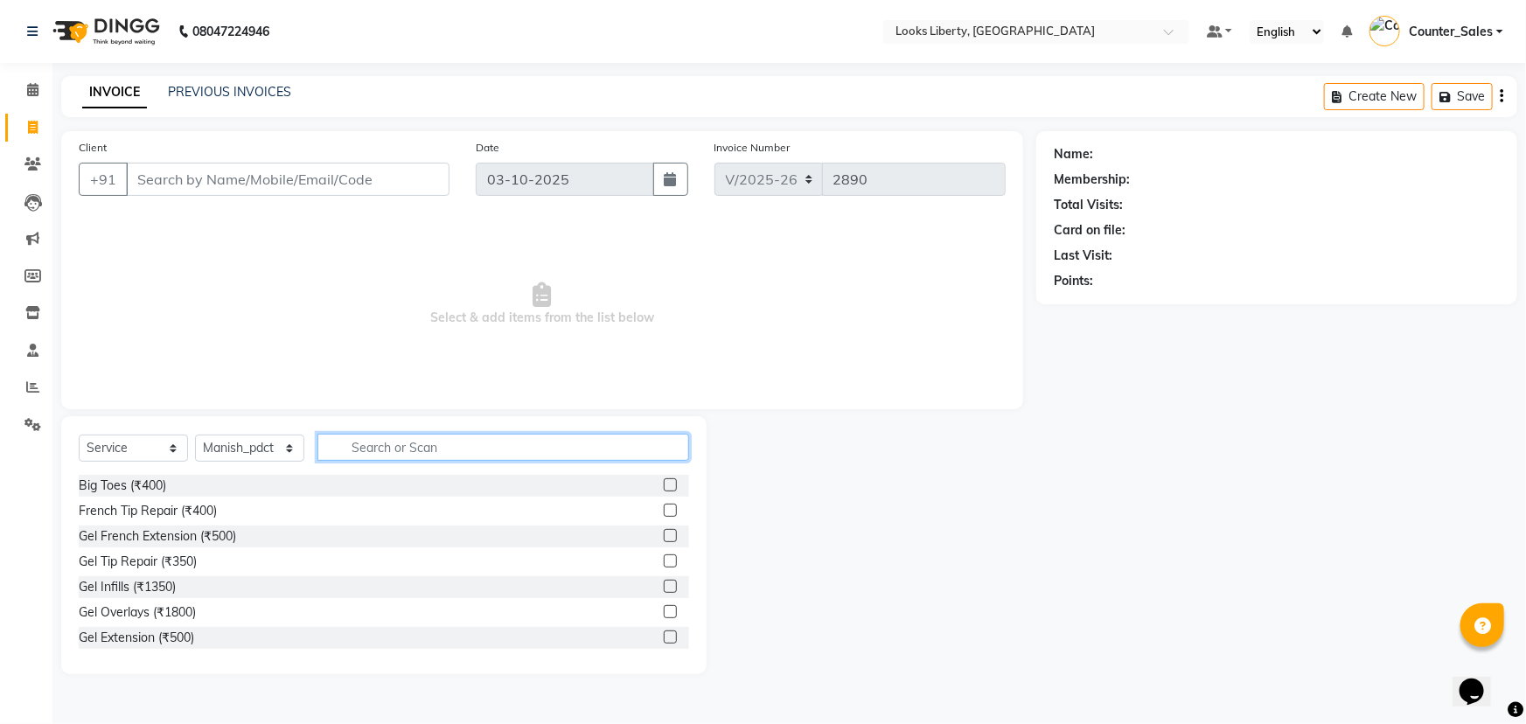
click at [393, 444] on input "text" at bounding box center [503, 447] width 372 height 27
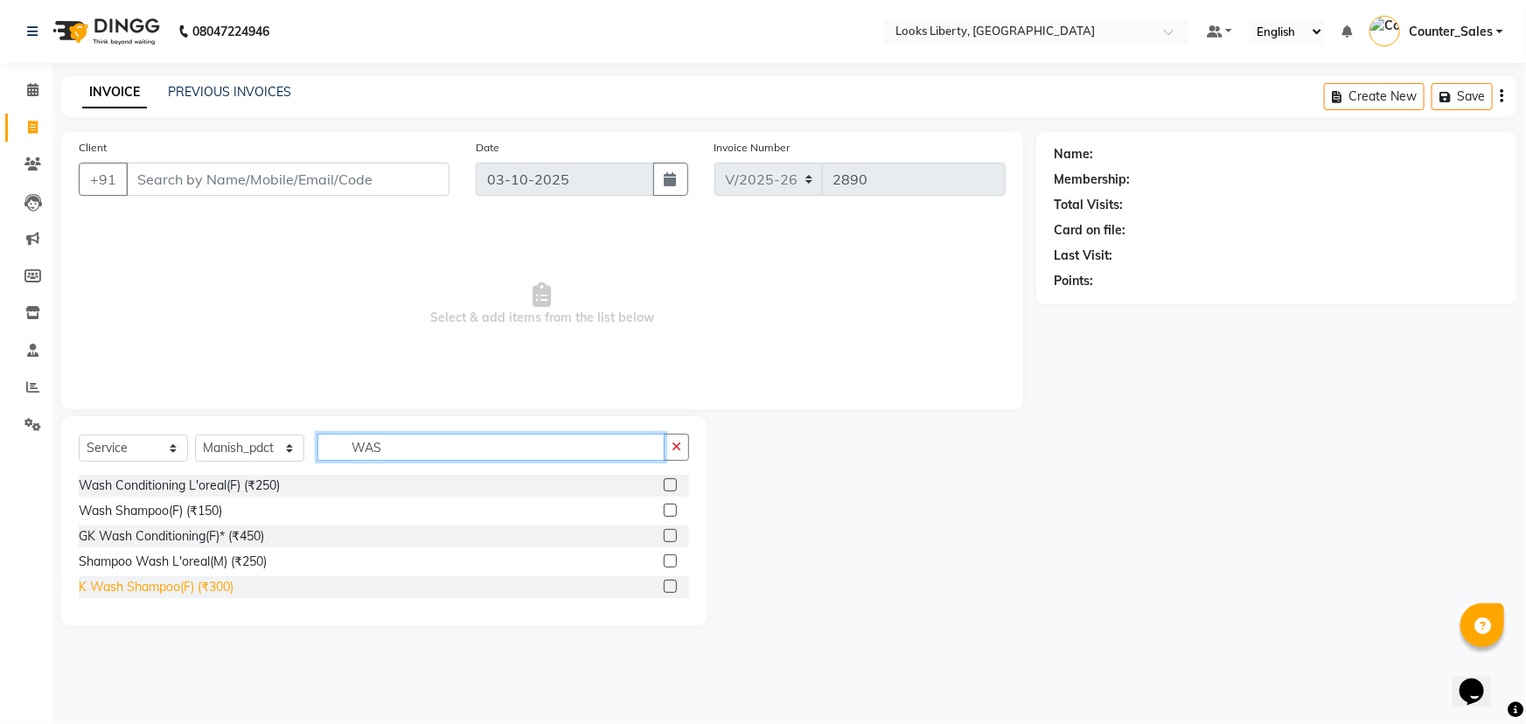
type input "WAS"
drag, startPoint x: 178, startPoint y: 581, endPoint x: 393, endPoint y: 379, distance: 293.8
click at [180, 581] on div "K Wash Shampoo(F) (₹300)" at bounding box center [156, 587] width 155 height 18
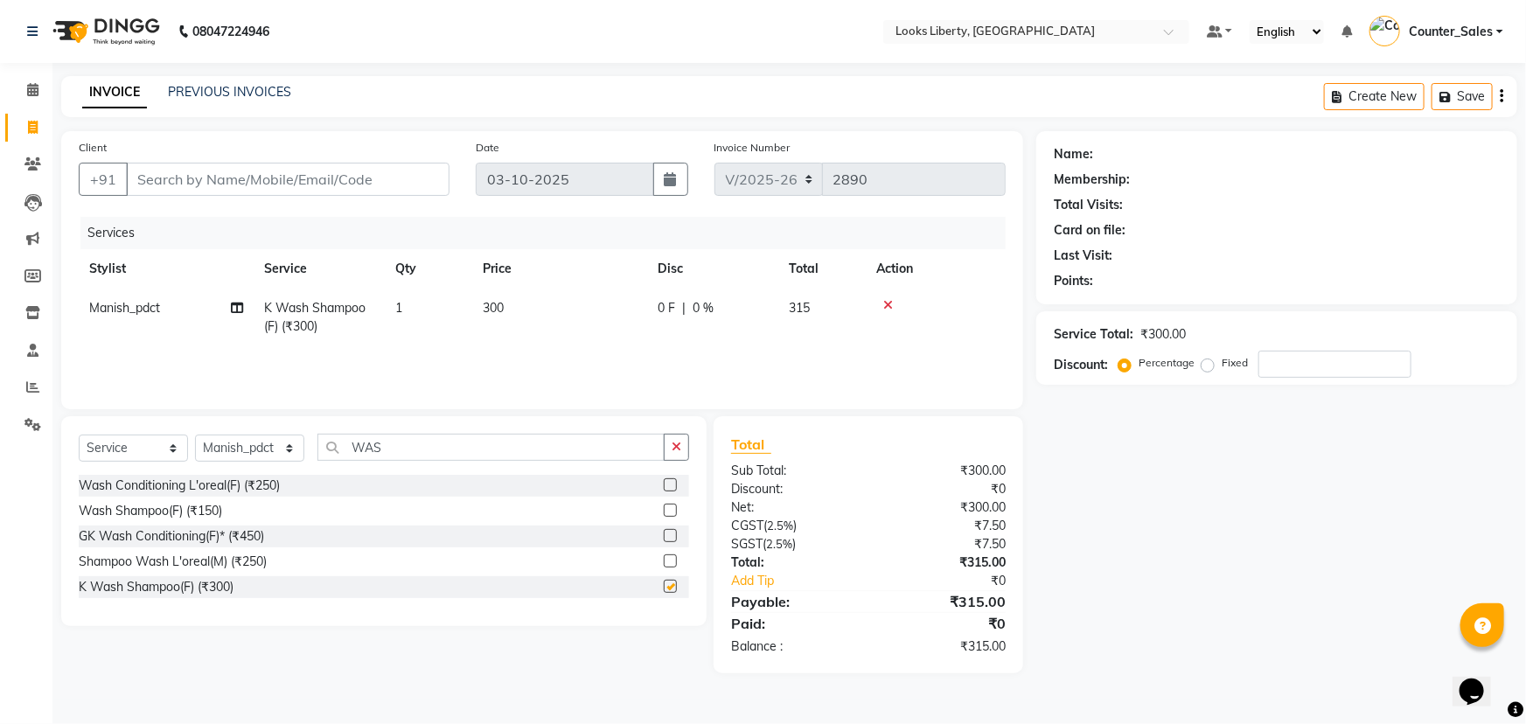
checkbox input "false"
click at [588, 301] on td "300" at bounding box center [559, 318] width 175 height 58
select select "57640"
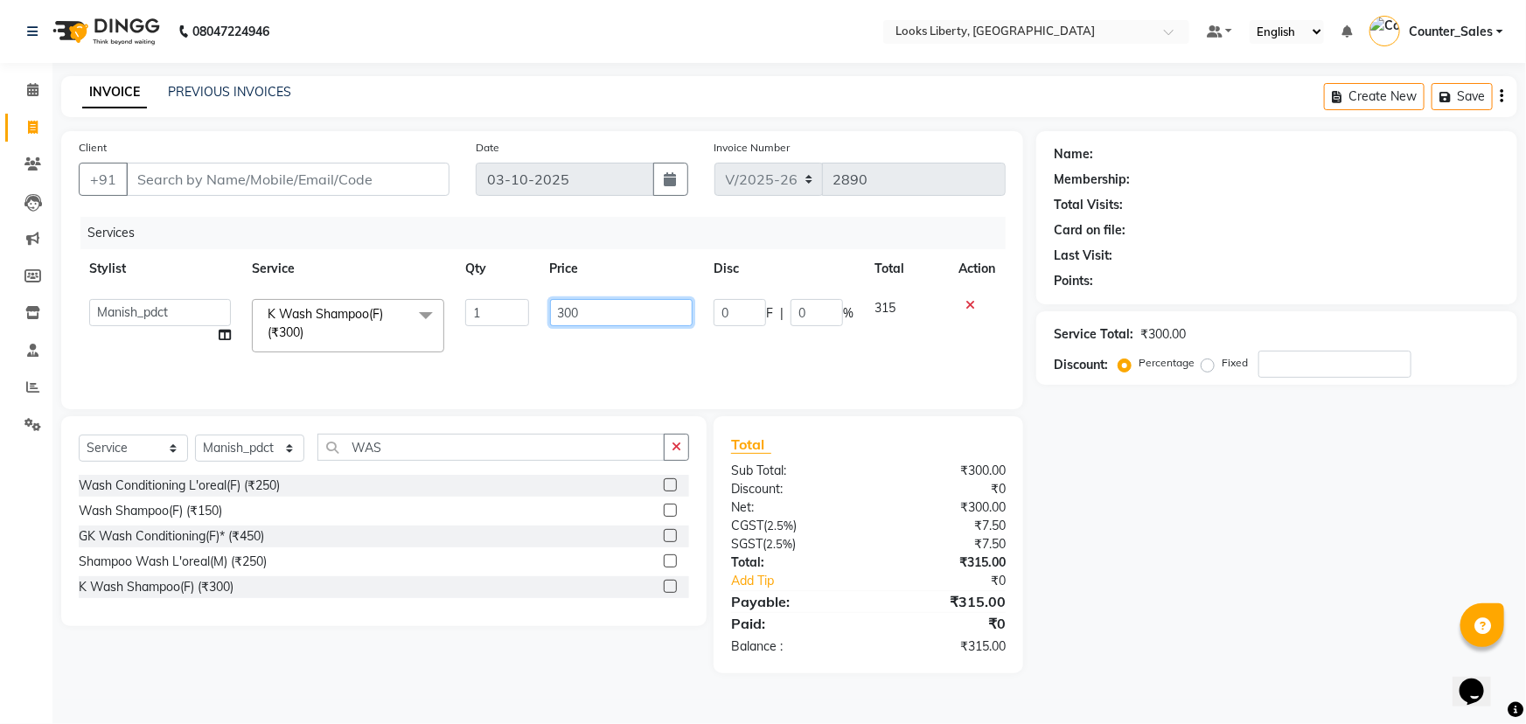
click at [602, 305] on input "300" at bounding box center [621, 312] width 143 height 27
click at [608, 305] on input "300" at bounding box center [621, 312] width 143 height 27
type input "3"
type input "500"
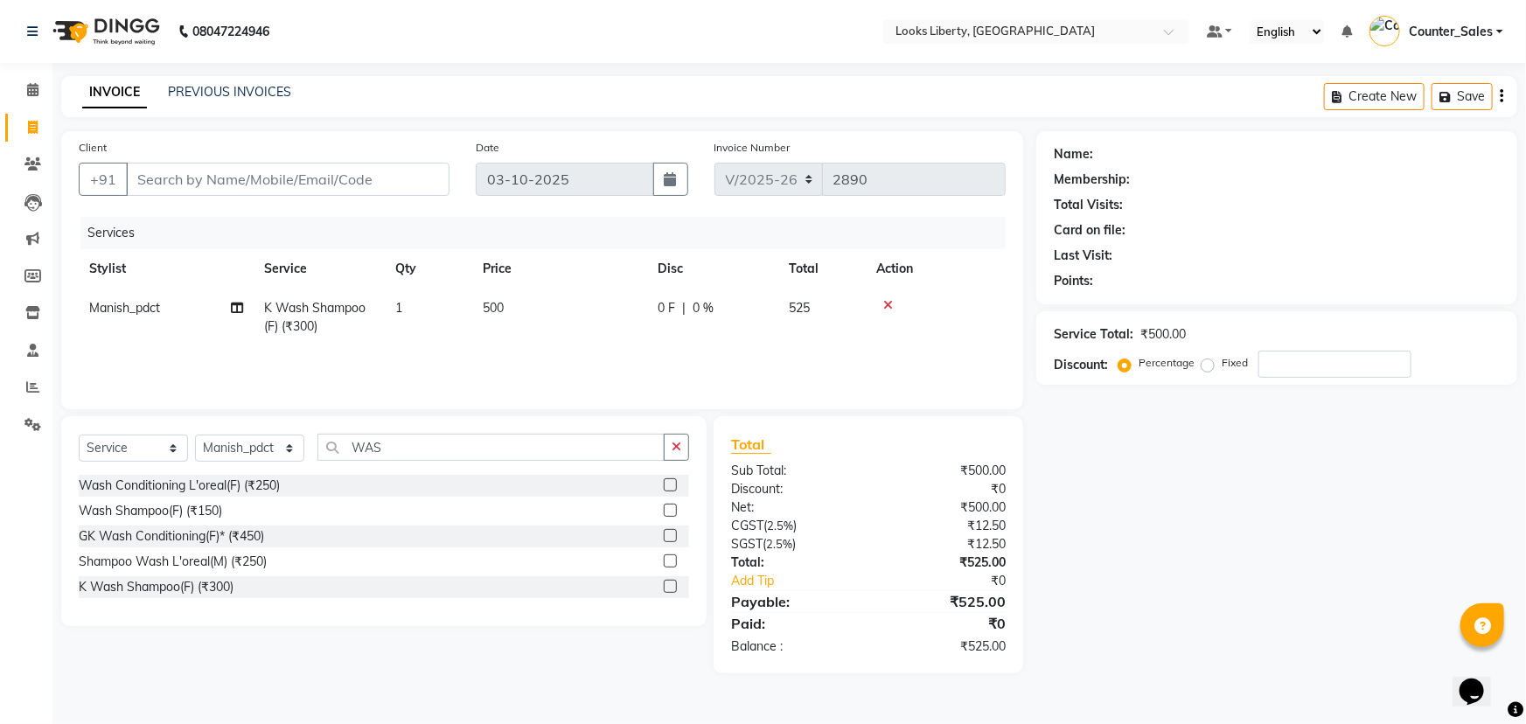
click at [549, 351] on div "Services Stylist Service Qty Price Disc Total Action Manish_pdct K Wash Shampoo…" at bounding box center [542, 304] width 927 height 175
click at [481, 445] on input "WAS" at bounding box center [490, 447] width 347 height 27
type input "W"
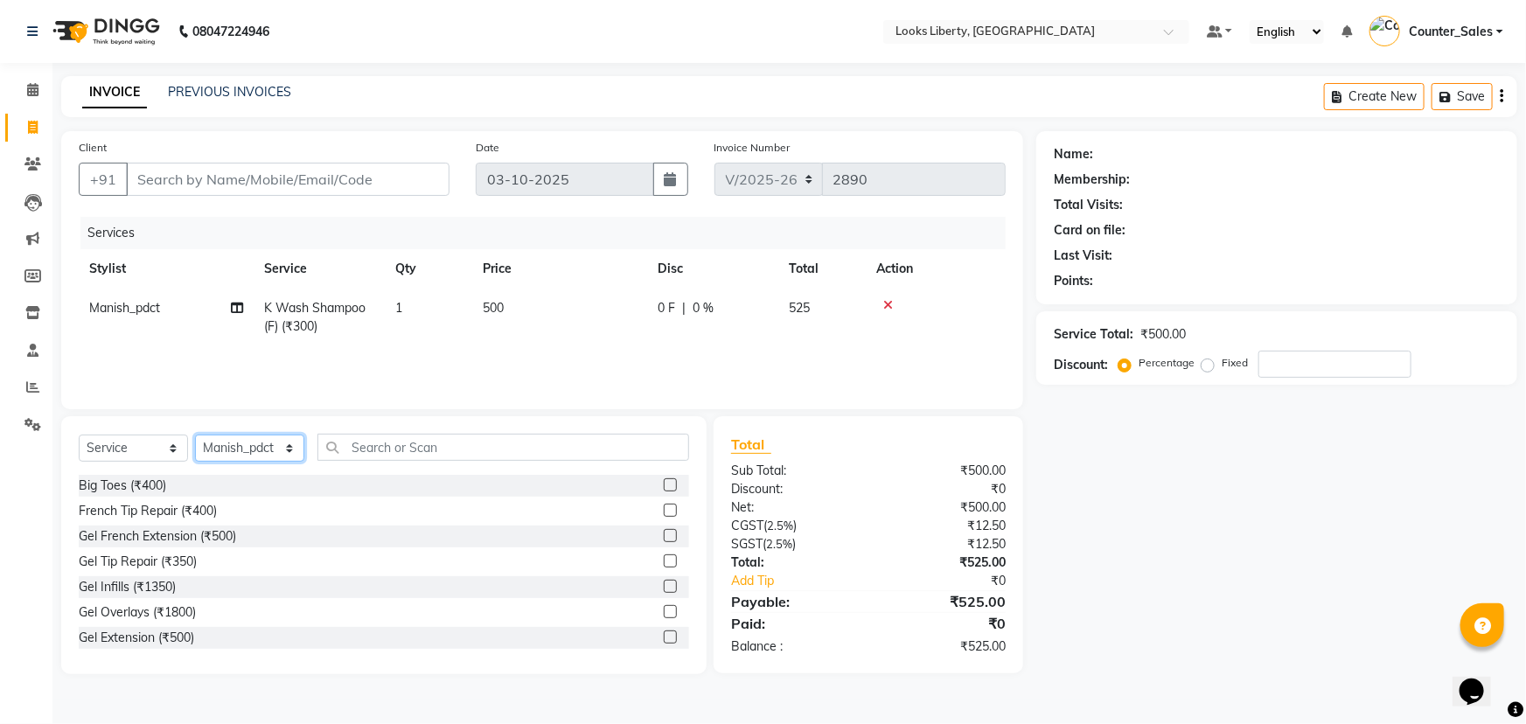
click at [209, 453] on select "Select Stylist [PERSON_NAME] art Counter_Sales Manish_pdct Meet [PERSON_NAME] […" at bounding box center [249, 448] width 109 height 27
select select "23778"
click at [195, 435] on select "Select Stylist [PERSON_NAME] art Counter_Sales Manish_pdct Meet [PERSON_NAME] […" at bounding box center [249, 448] width 109 height 27
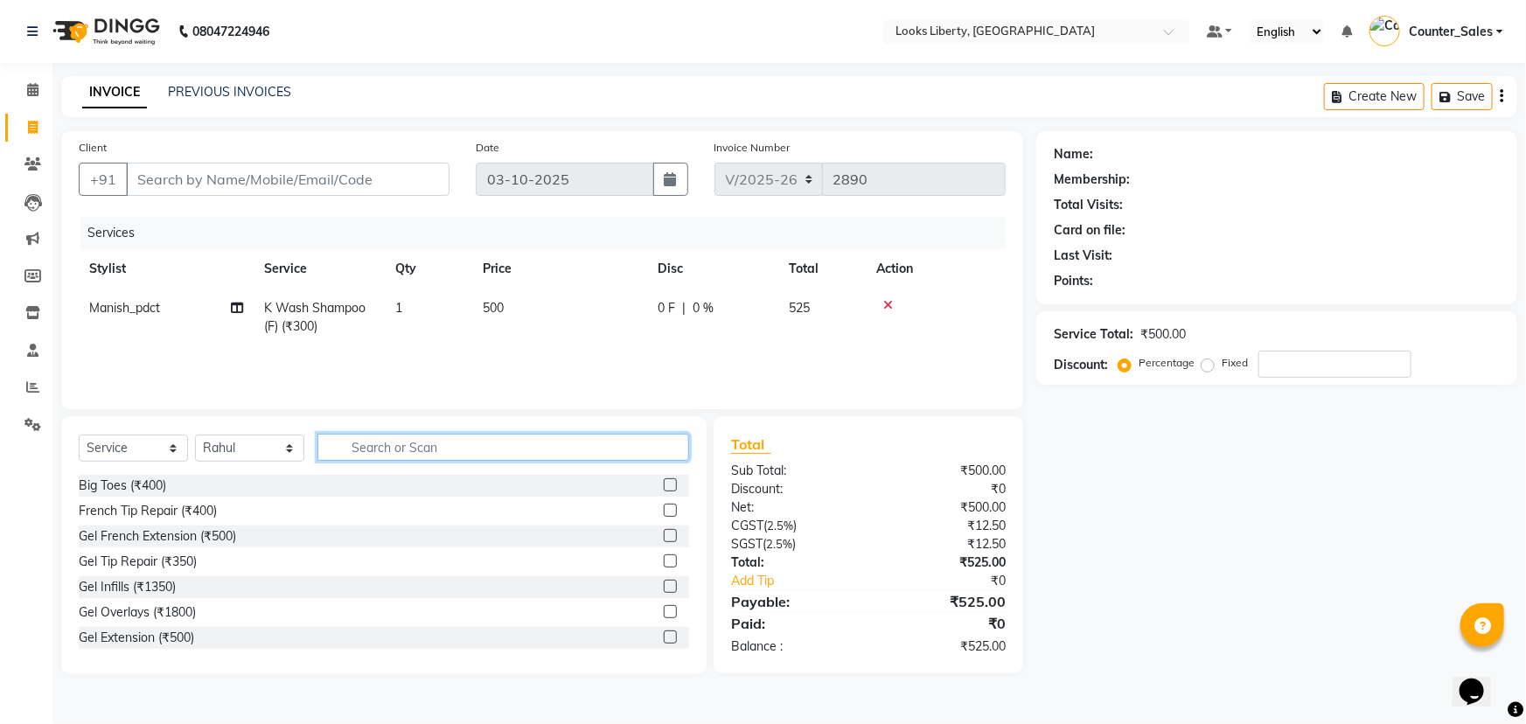
click at [375, 449] on input "text" at bounding box center [503, 447] width 372 height 27
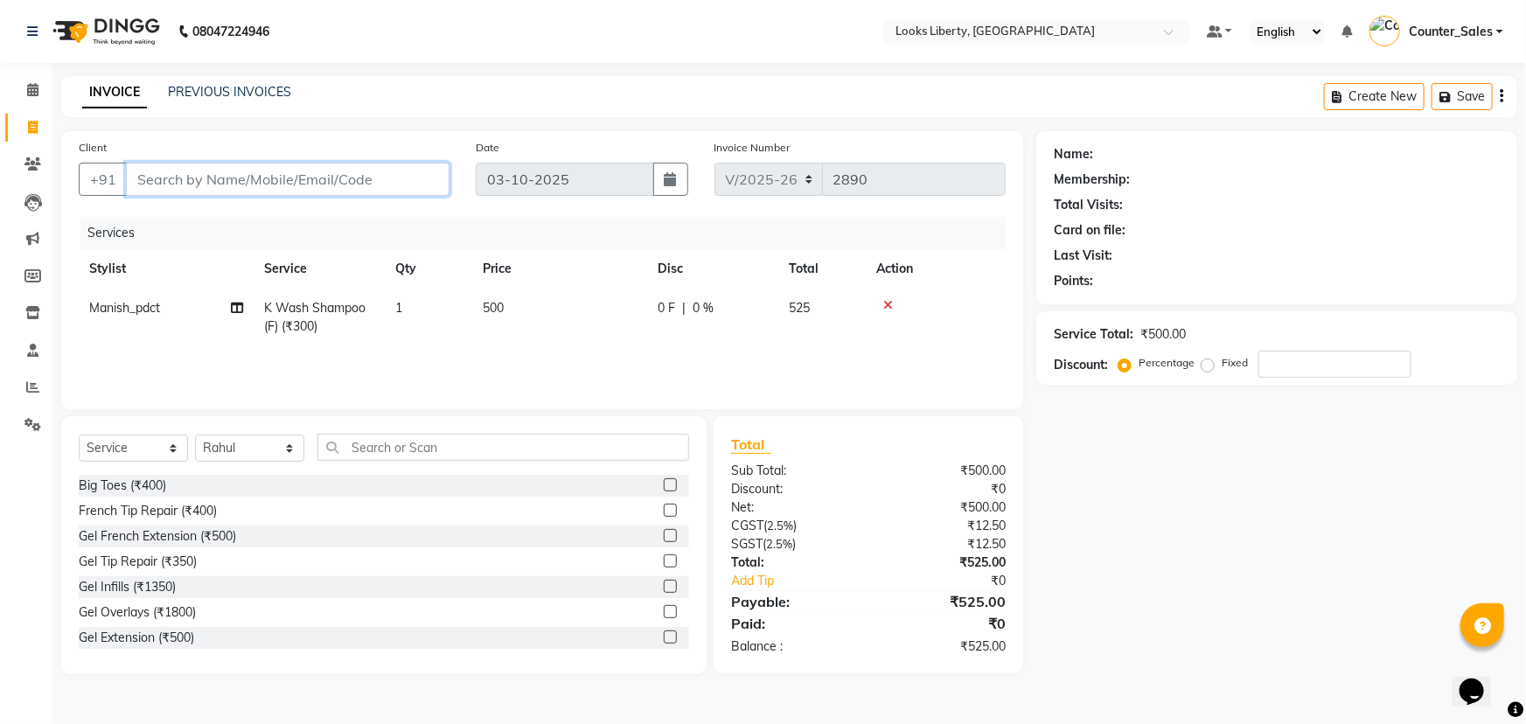
click at [340, 176] on input "Client" at bounding box center [288, 179] width 324 height 33
type input "8"
type input "0"
type input "8447105375"
click at [394, 181] on span "Add Client" at bounding box center [404, 179] width 69 height 17
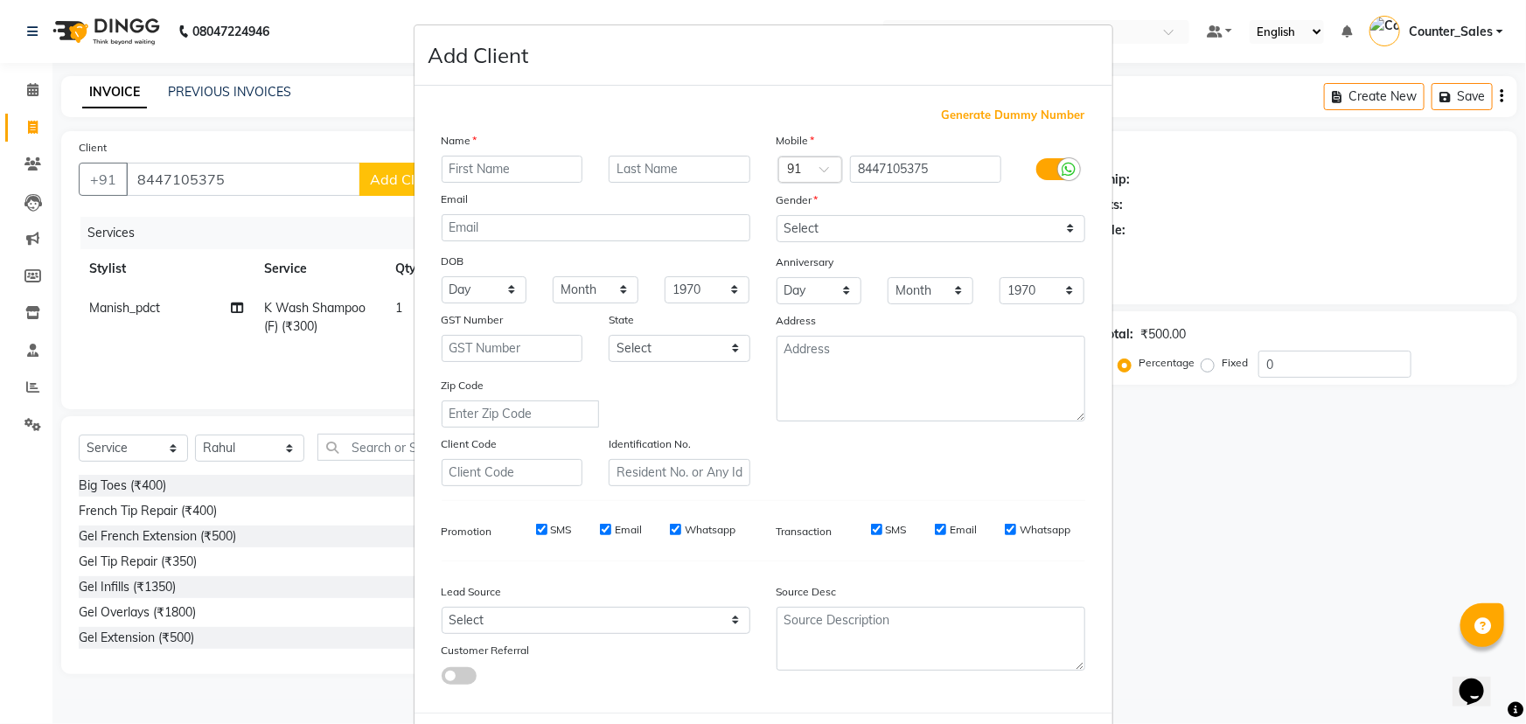
click at [473, 174] on input "text" at bounding box center [513, 169] width 142 height 27
type input "[PERSON_NAME]"
click at [960, 236] on select "Select [DEMOGRAPHIC_DATA] [DEMOGRAPHIC_DATA] Other Prefer Not To Say" at bounding box center [930, 228] width 309 height 27
select select "[DEMOGRAPHIC_DATA]"
click at [776, 215] on select "Select [DEMOGRAPHIC_DATA] [DEMOGRAPHIC_DATA] Other Prefer Not To Say" at bounding box center [930, 228] width 309 height 27
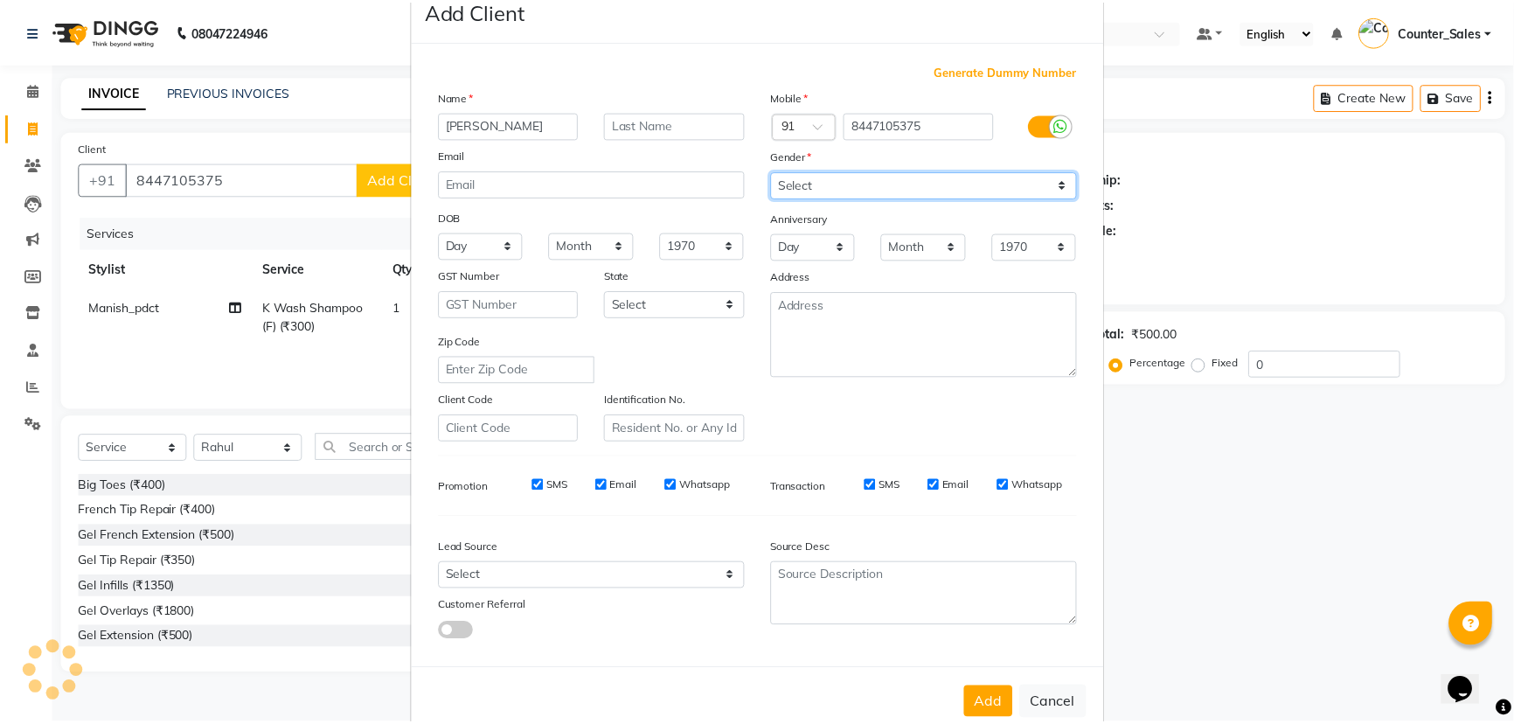
scroll to position [87, 0]
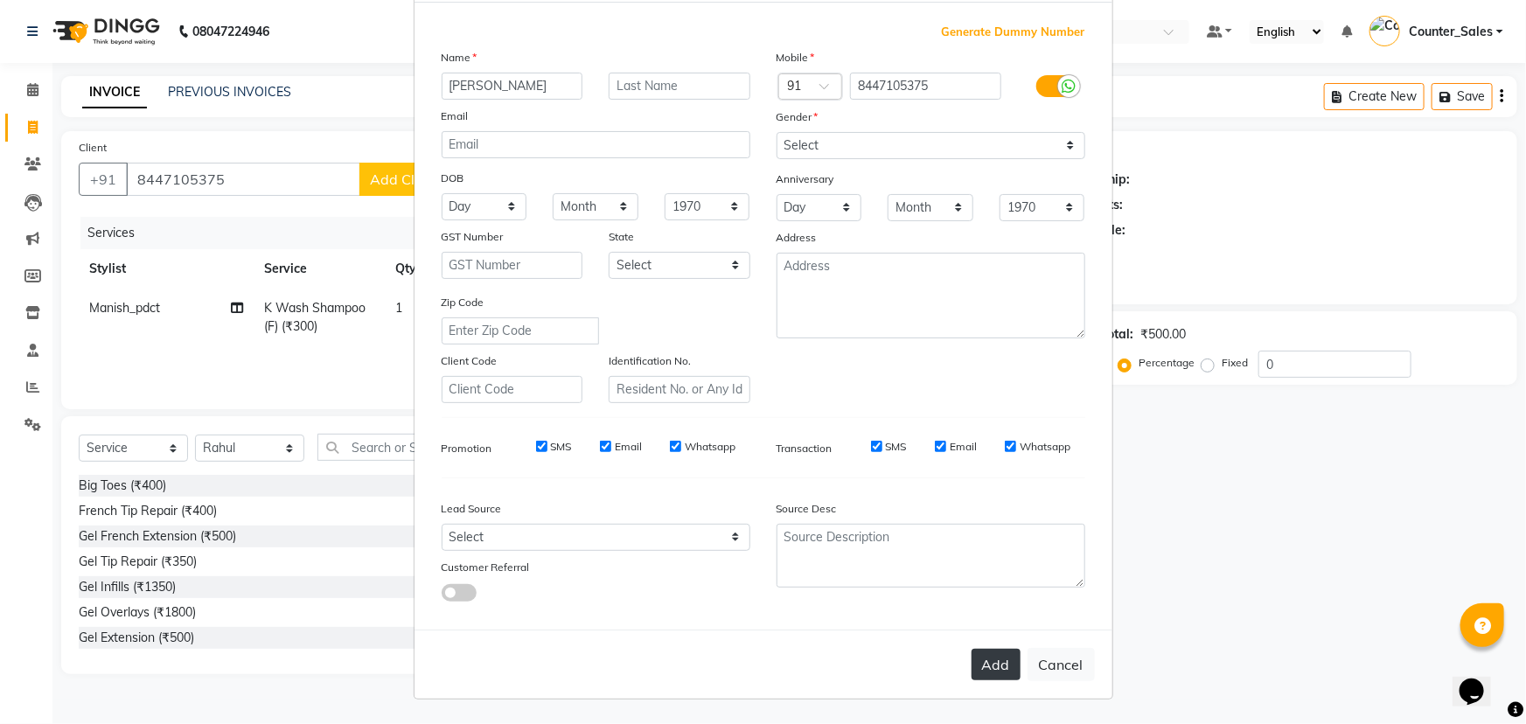
click at [992, 660] on button "Add" at bounding box center [995, 664] width 49 height 31
select select
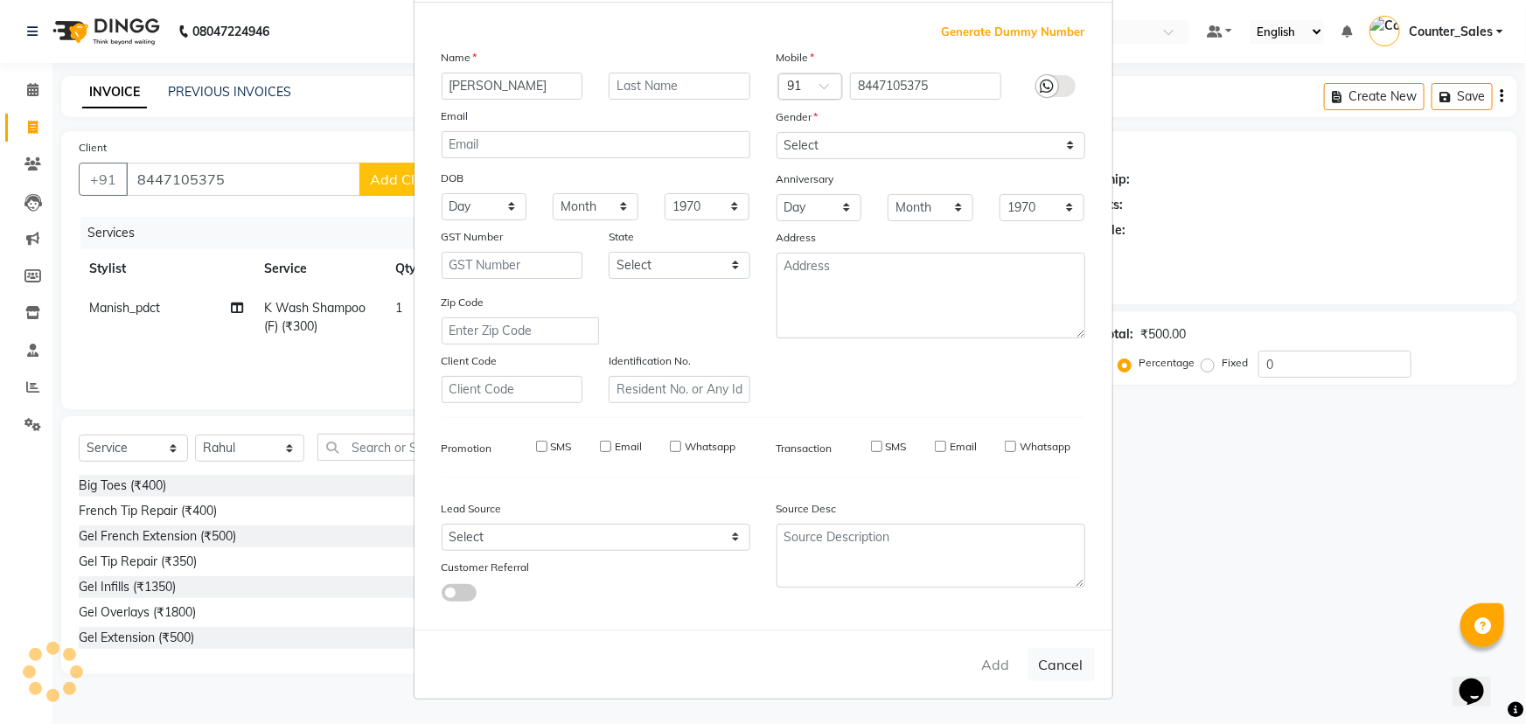
select select
checkbox input "false"
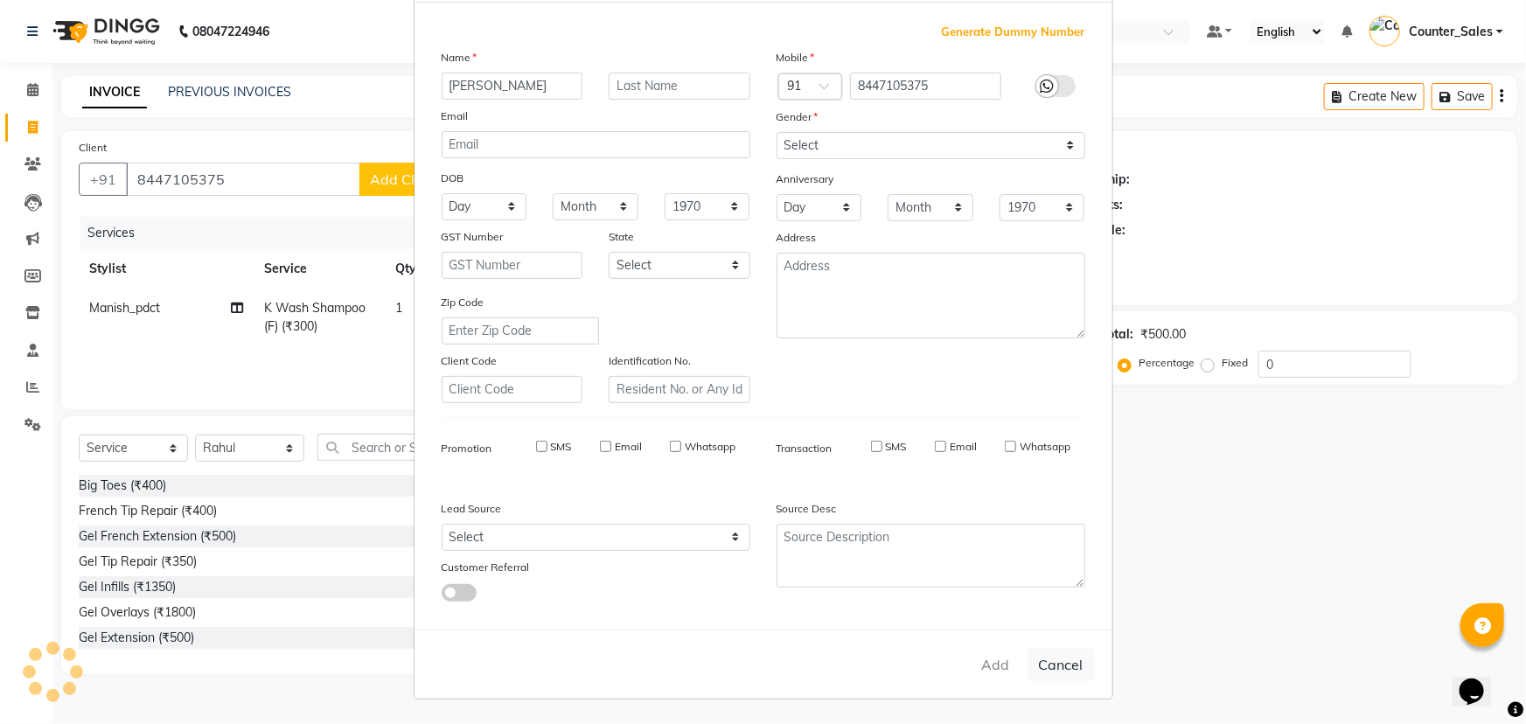
checkbox input "false"
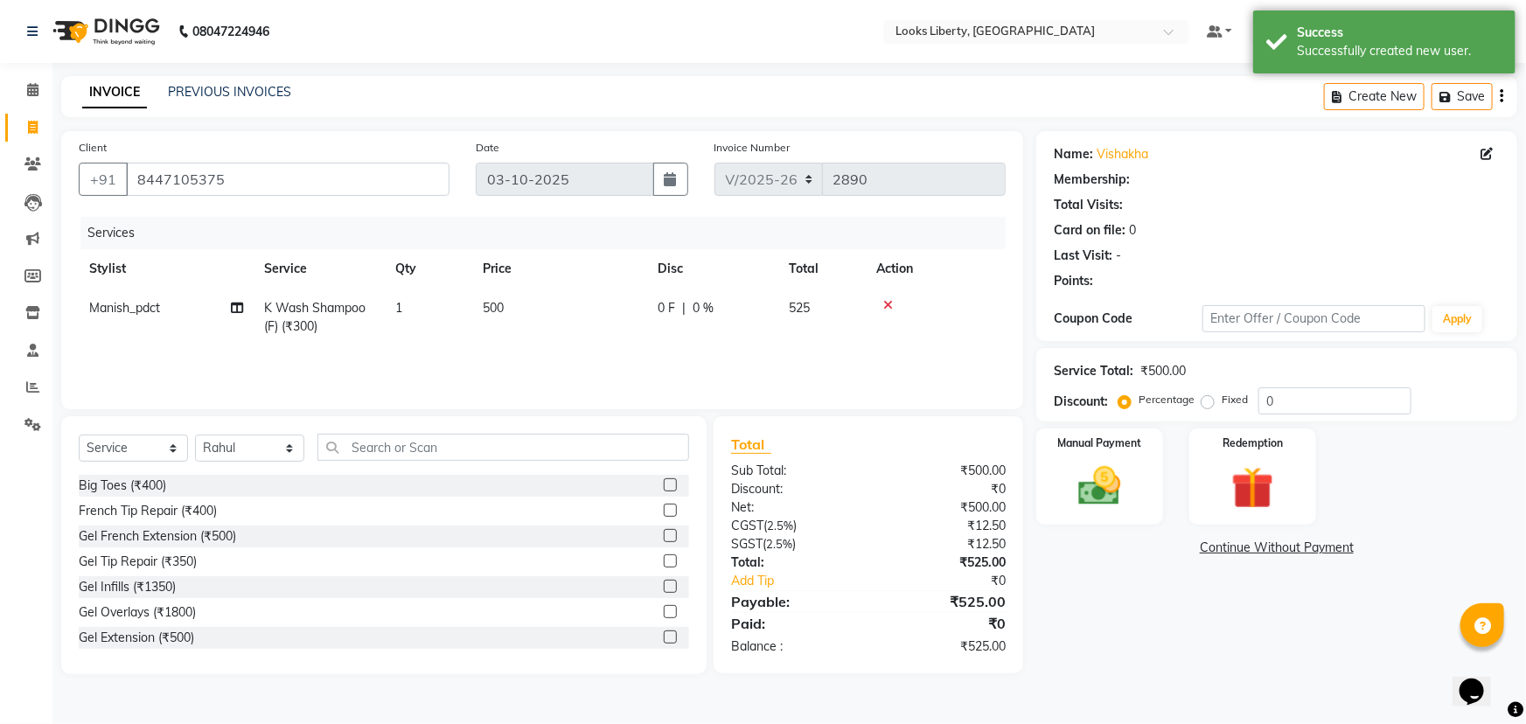
select select "1: Object"
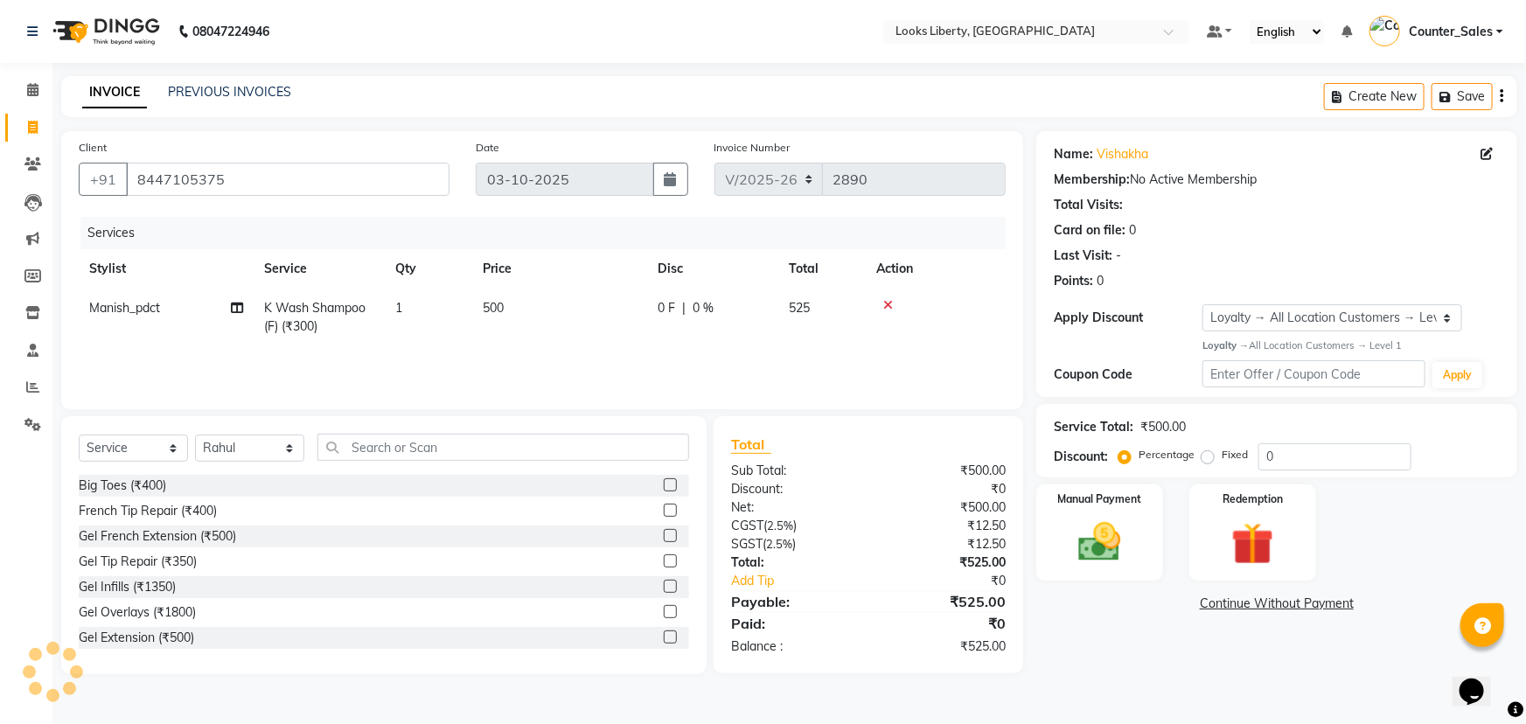
drag, startPoint x: 577, startPoint y: 327, endPoint x: 560, endPoint y: 377, distance: 52.8
click at [581, 327] on td "500" at bounding box center [559, 318] width 175 height 58
select select "57640"
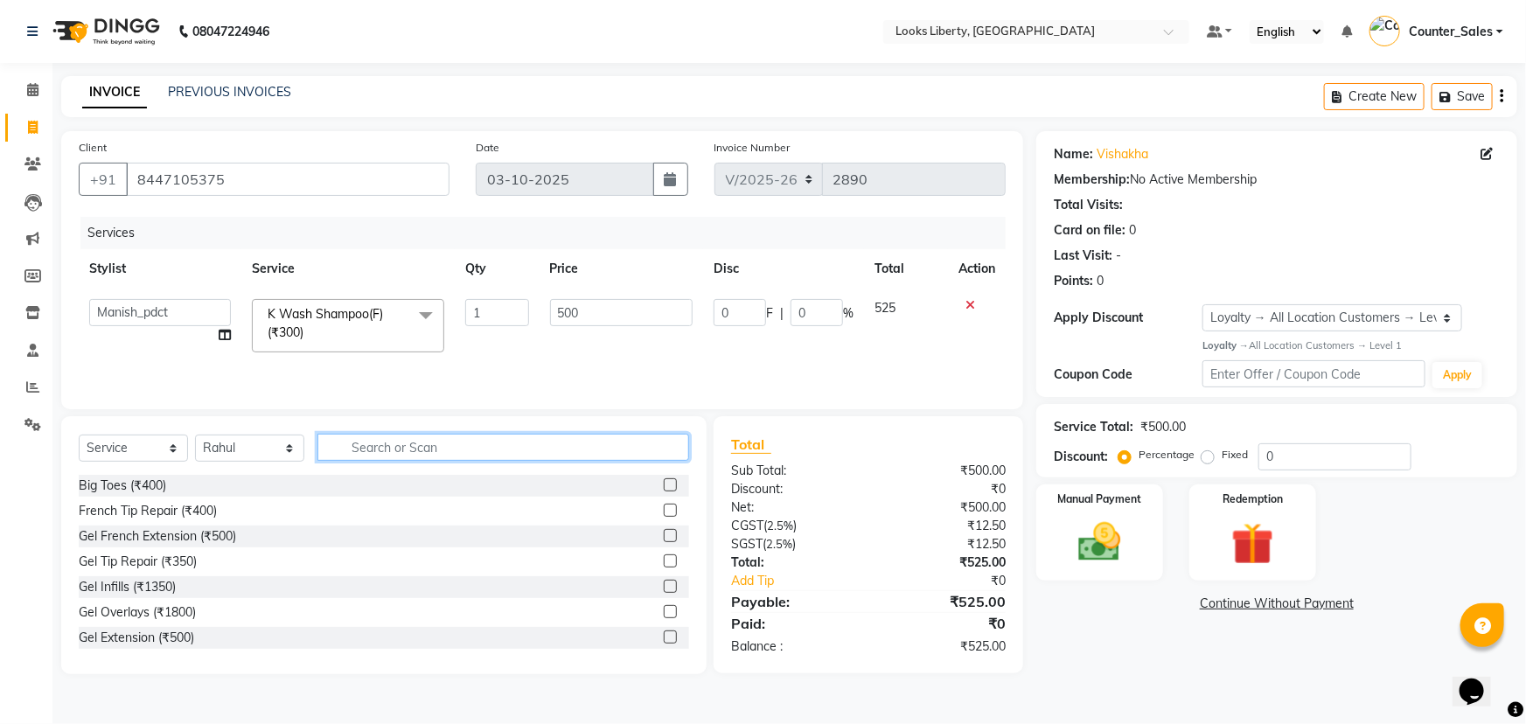
click at [525, 436] on input "text" at bounding box center [503, 447] width 372 height 27
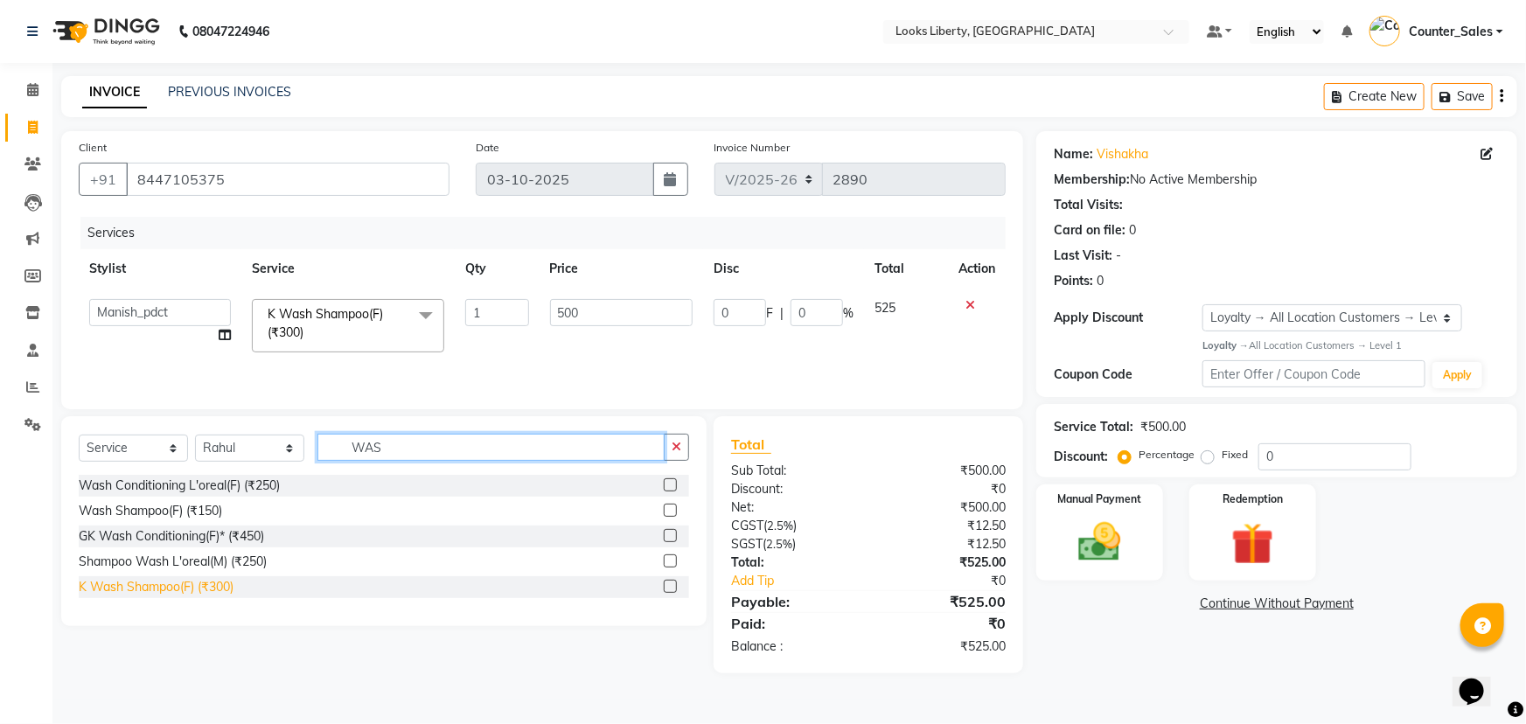
type input "WAS"
click at [131, 587] on div "K Wash Shampoo(F) (₹300)" at bounding box center [156, 587] width 155 height 18
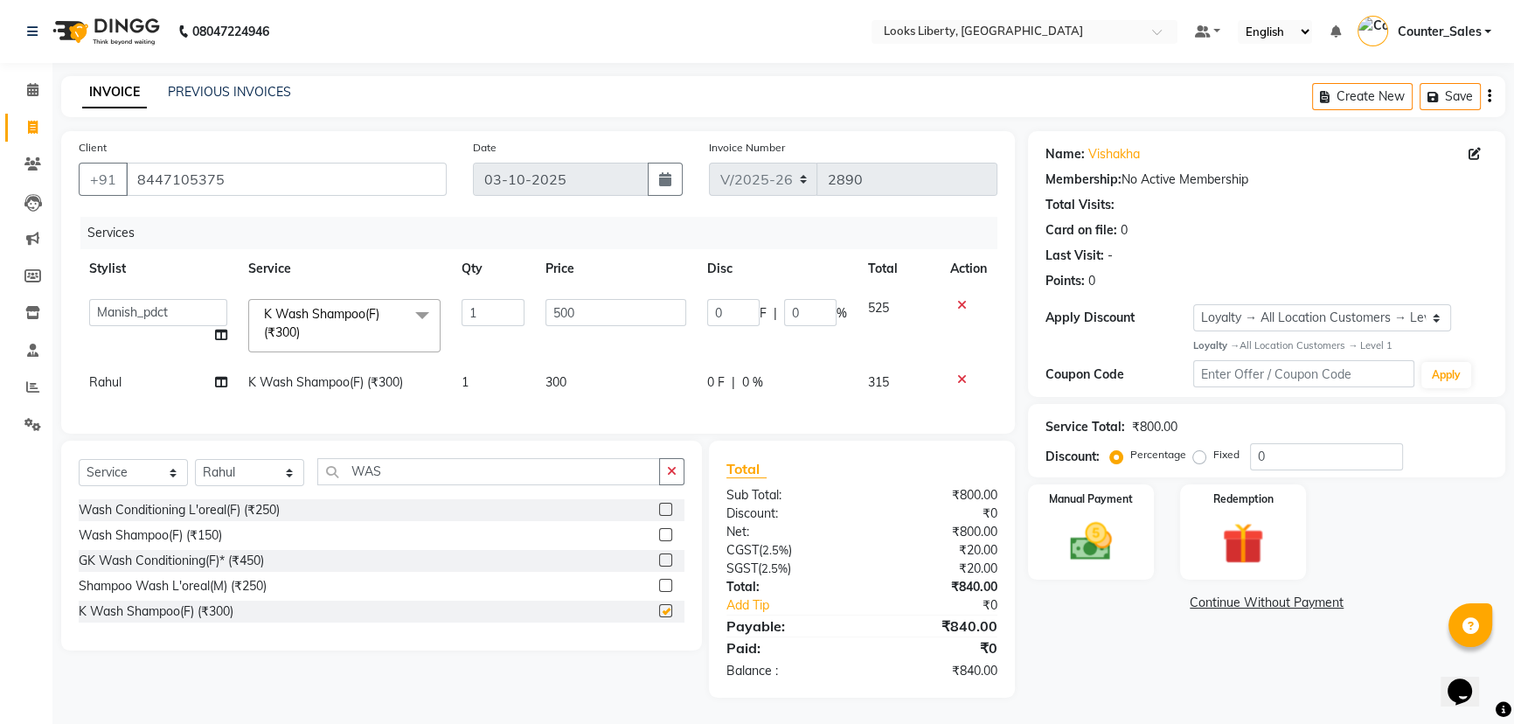
checkbox input "false"
click at [271, 473] on select "Select Stylist [PERSON_NAME] art Counter_Sales Manish_pdct Meet [PERSON_NAME] […" at bounding box center [249, 472] width 109 height 27
click at [104, 384] on span "Rahul" at bounding box center [105, 382] width 32 height 16
select select "23778"
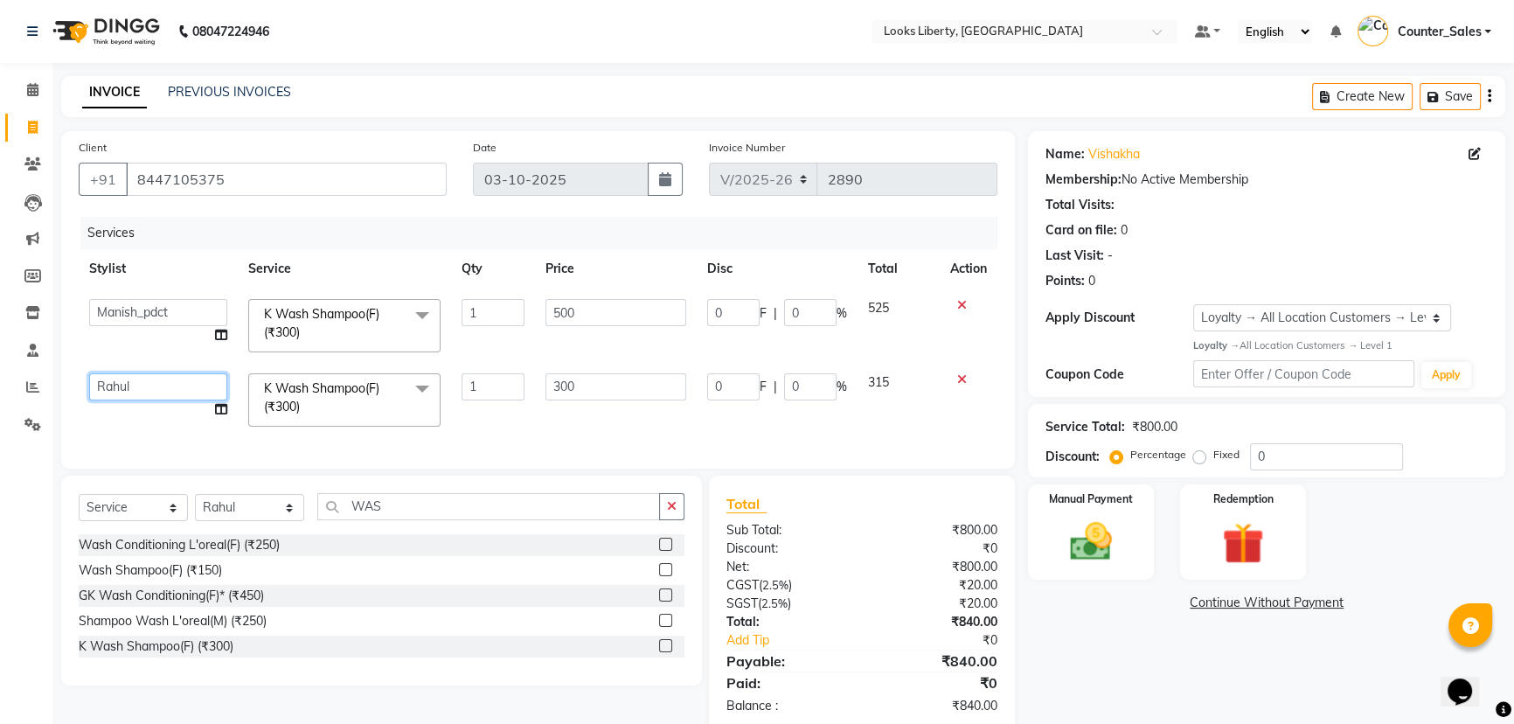
click at [108, 384] on select "[PERSON_NAME] art Counter_Sales Manish_pdct Meet [PERSON_NAME] [PERSON_NAME] Ra…" at bounding box center [158, 386] width 138 height 27
select select "24334"
click at [612, 315] on input "500" at bounding box center [616, 312] width 141 height 27
click at [630, 393] on td "300" at bounding box center [616, 400] width 162 height 74
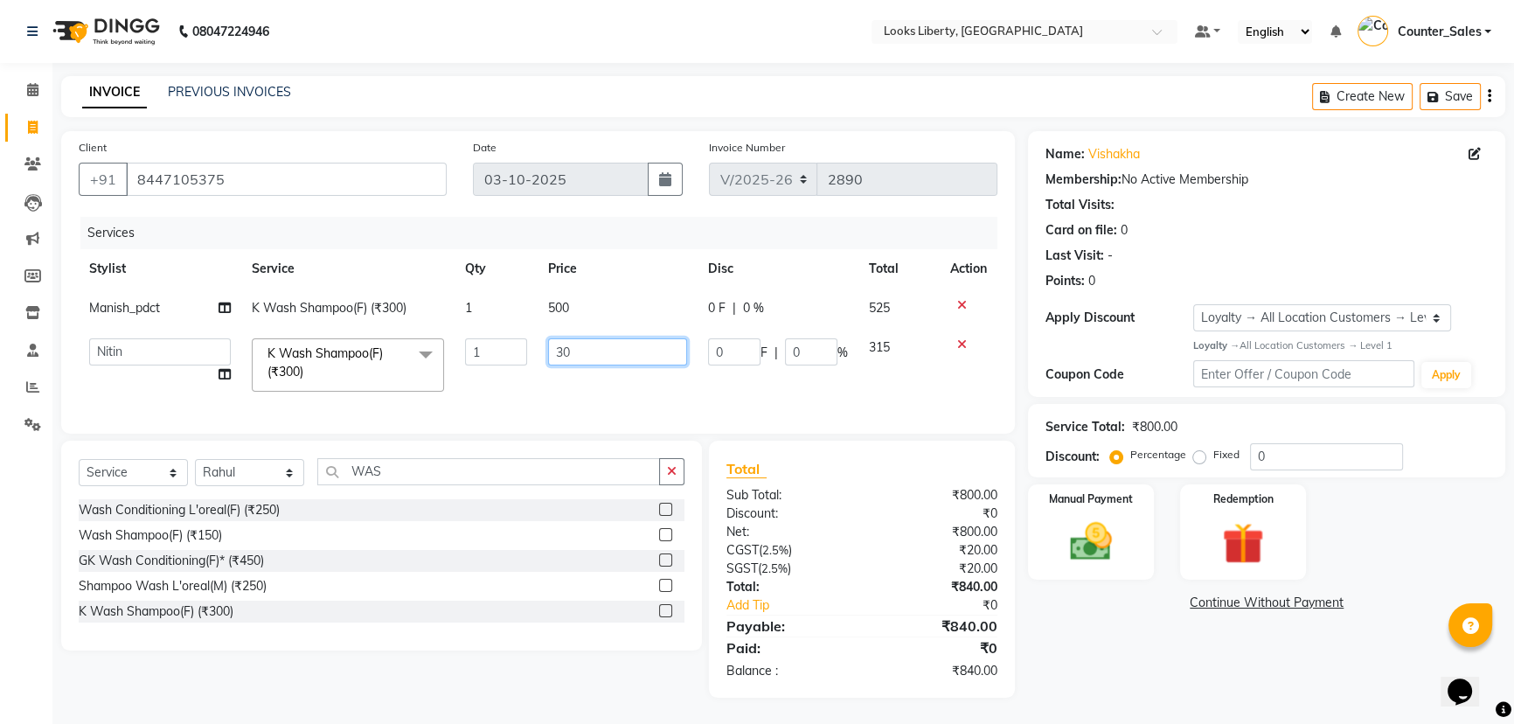
type input "3"
type input "500"
click at [624, 379] on td "500" at bounding box center [618, 365] width 160 height 74
select select "24334"
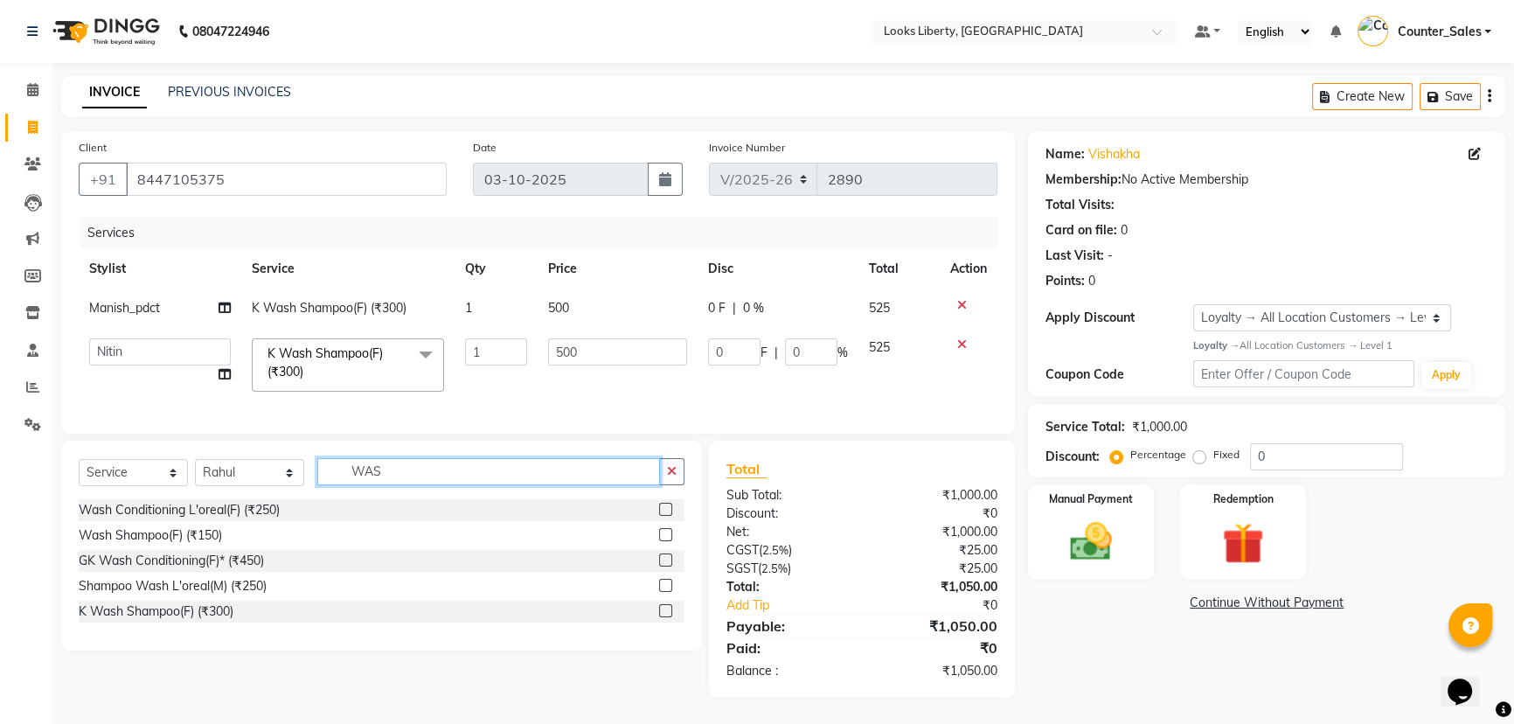
click at [401, 470] on input "WAS" at bounding box center [488, 471] width 343 height 27
type input "W"
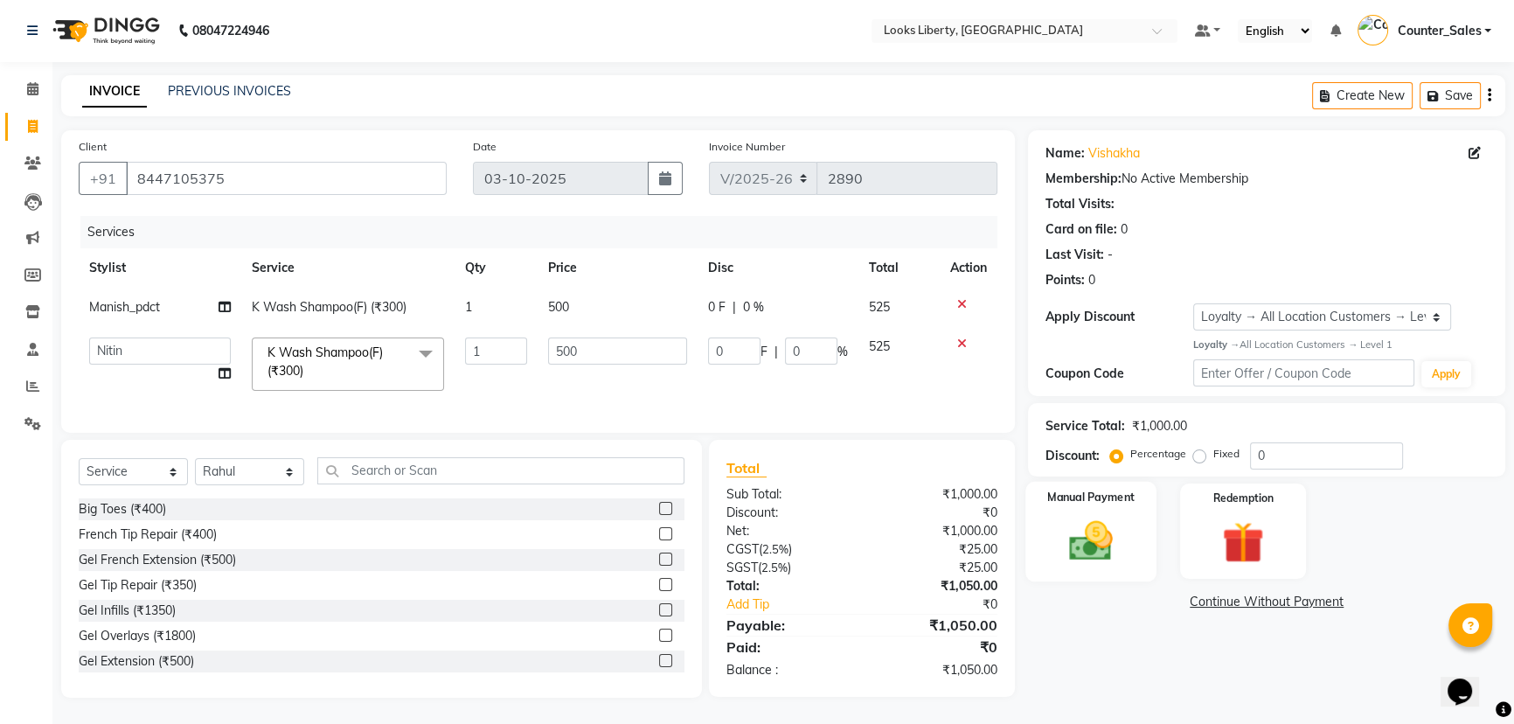
drag, startPoint x: 1087, startPoint y: 498, endPoint x: 1131, endPoint y: 513, distance: 47.0
click at [1089, 505] on div "Manual Payment" at bounding box center [1091, 532] width 131 height 100
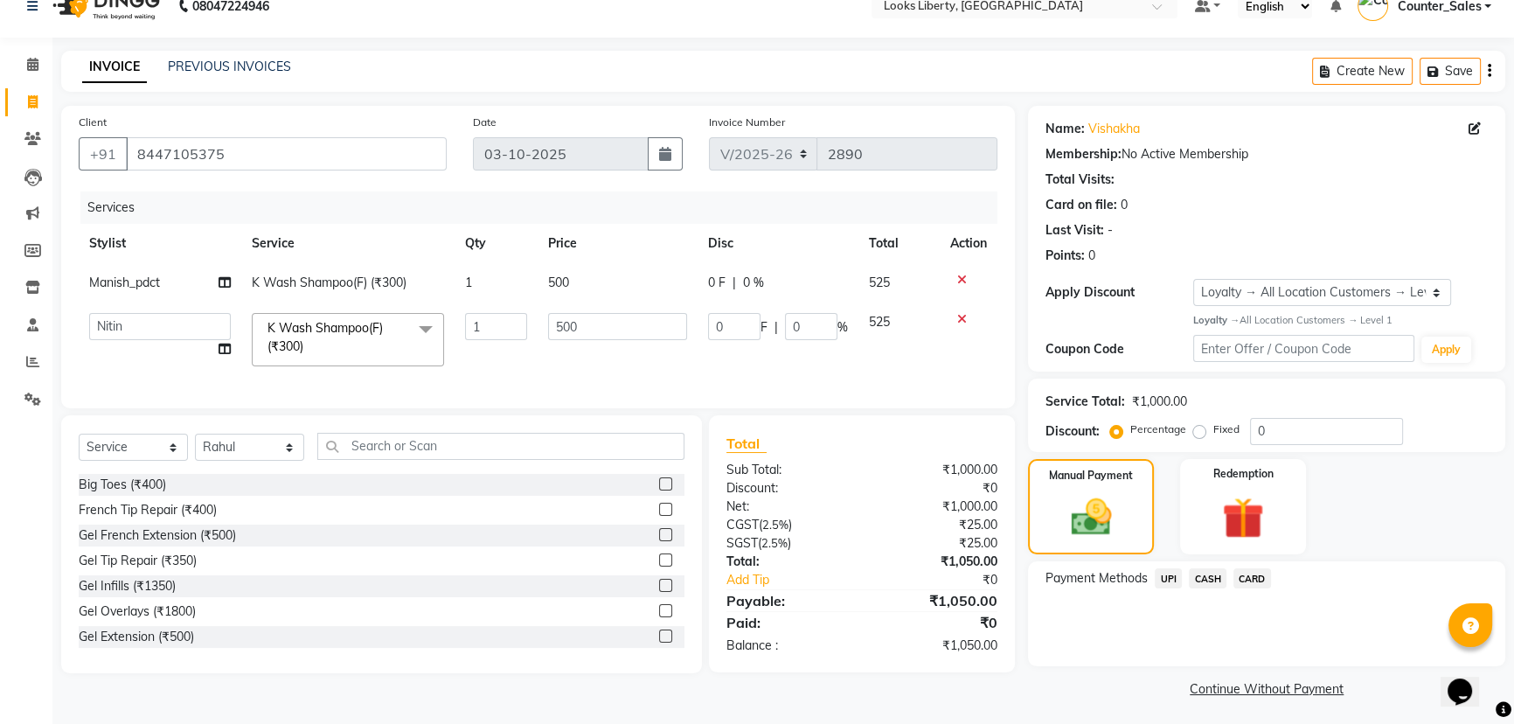
scroll to position [29, 0]
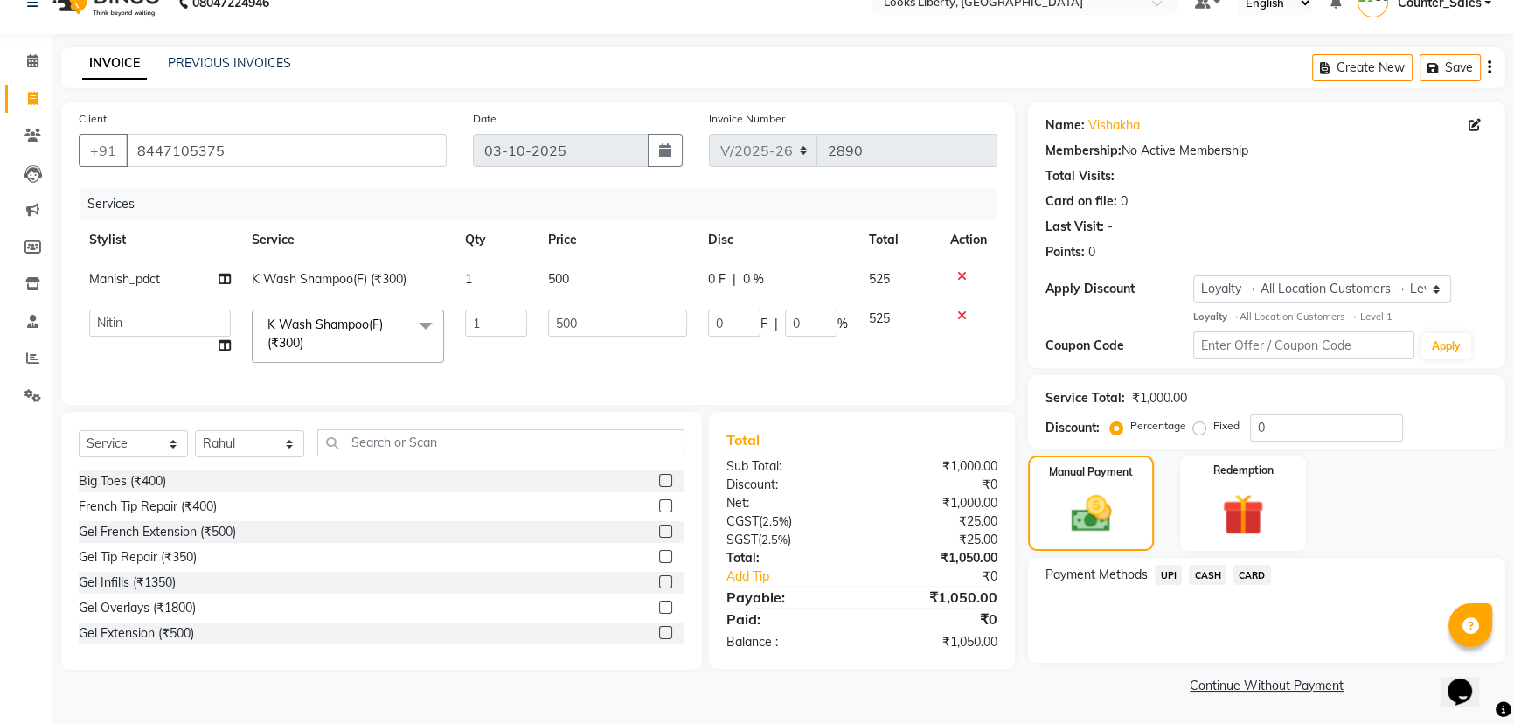
click at [1258, 574] on span "CARD" at bounding box center [1253, 575] width 38 height 20
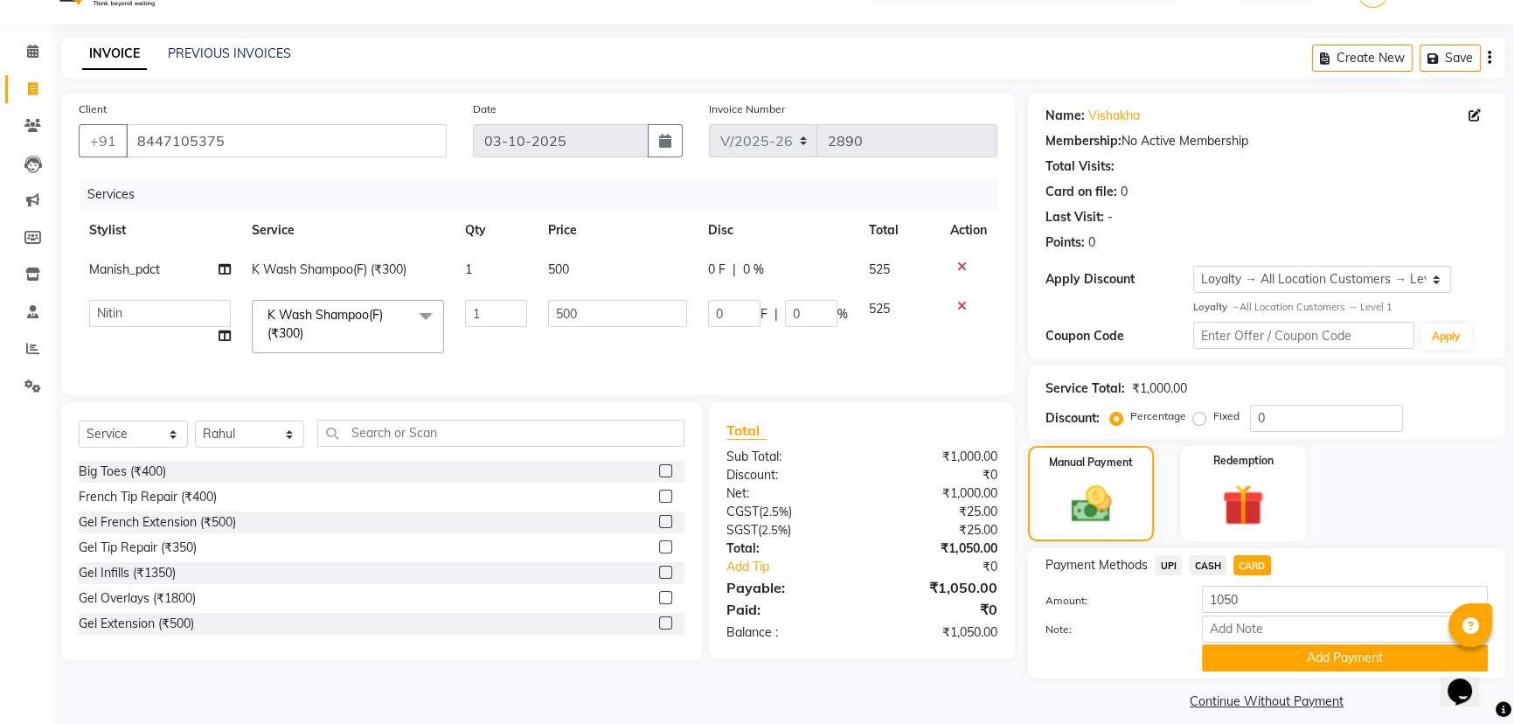
scroll to position [55, 0]
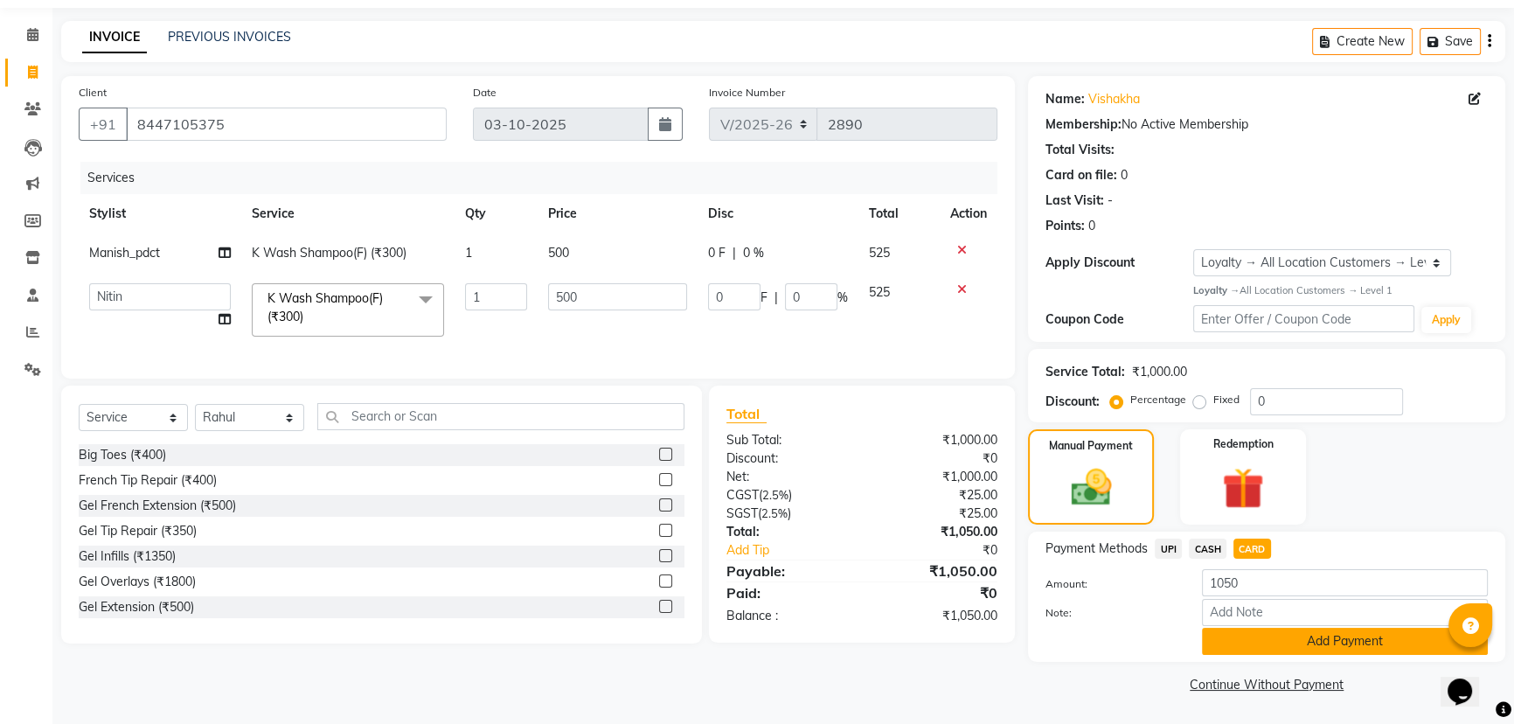
click at [1288, 634] on button "Add Payment" at bounding box center [1345, 641] width 286 height 27
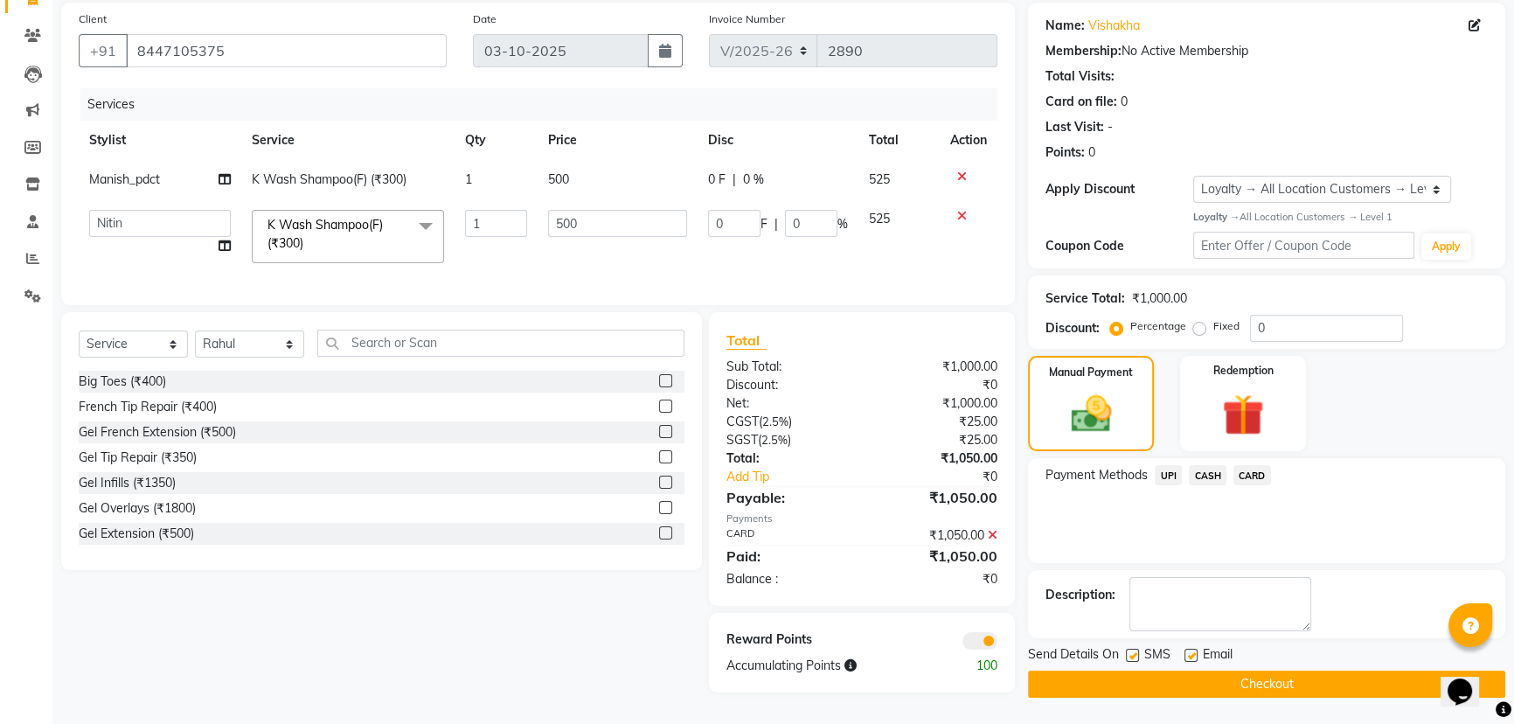
scroll to position [136, 0]
click at [1300, 682] on button "Checkout" at bounding box center [1266, 684] width 477 height 27
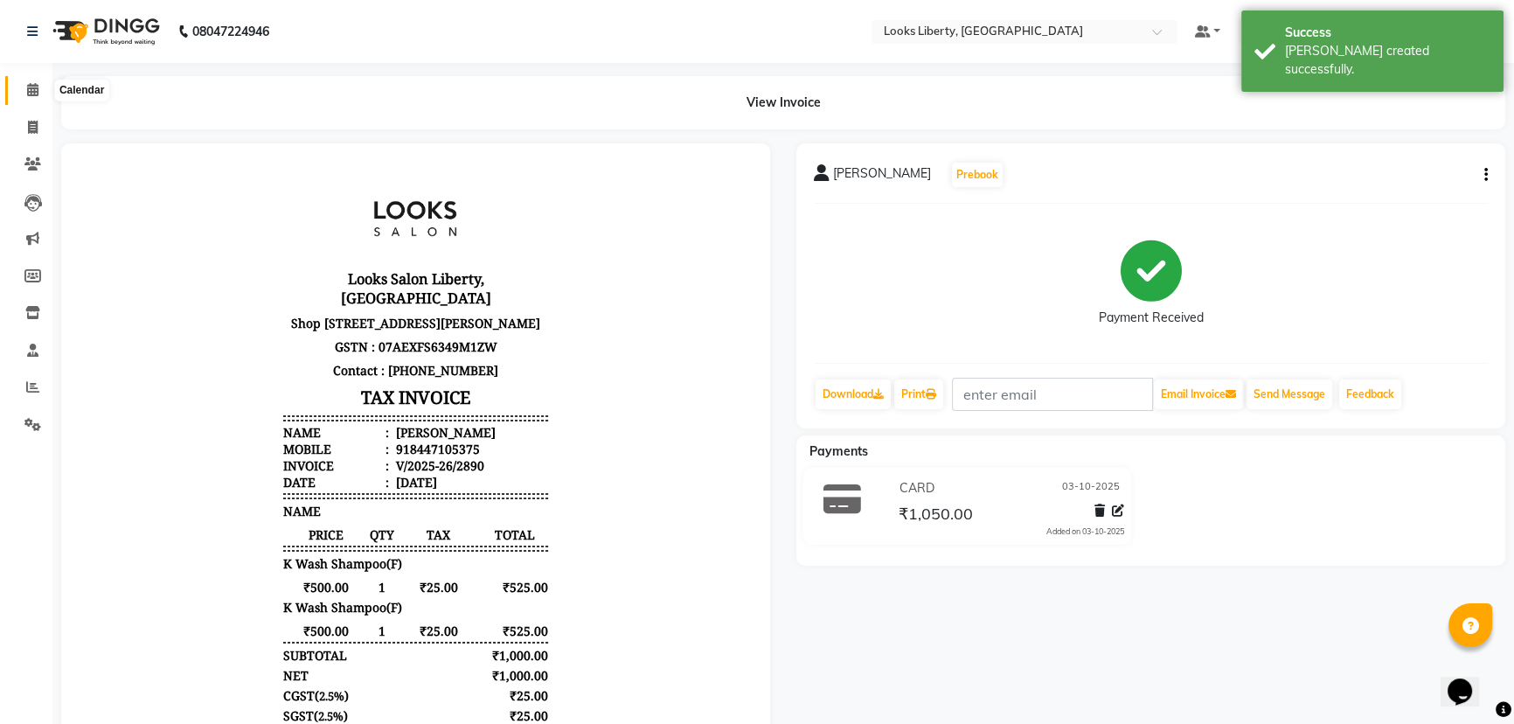
click at [29, 87] on icon at bounding box center [32, 89] width 11 height 13
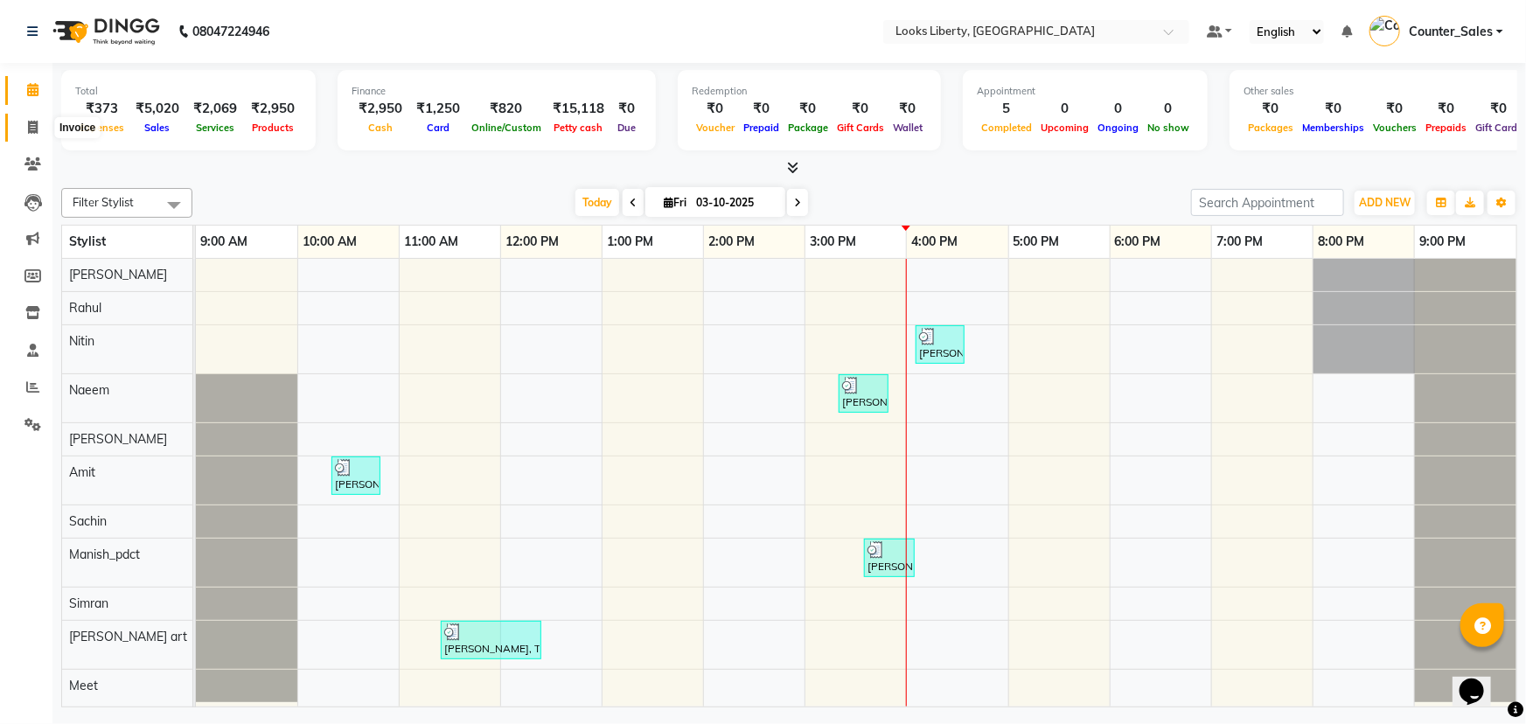
click at [30, 126] on icon at bounding box center [33, 127] width 10 height 13
select select "service"
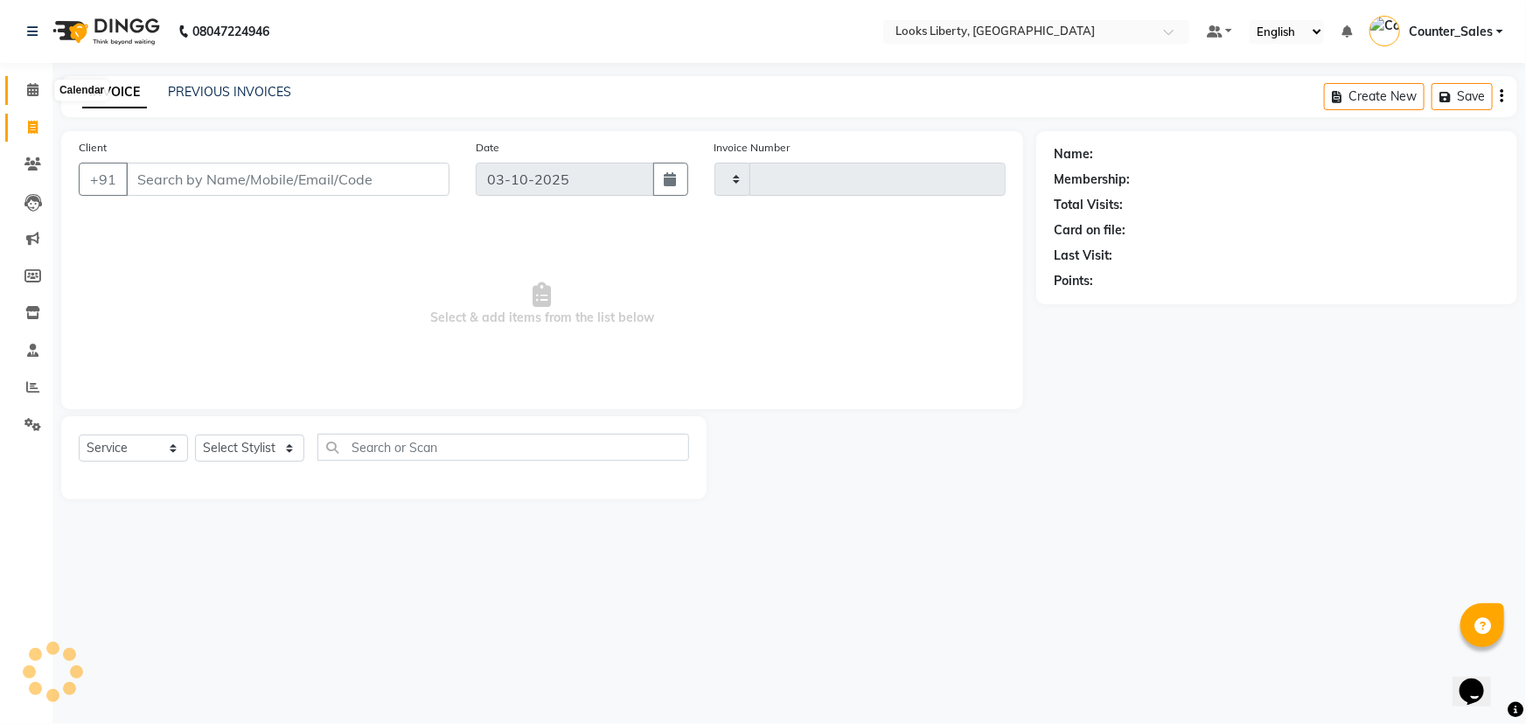
click at [24, 87] on span at bounding box center [32, 90] width 31 height 20
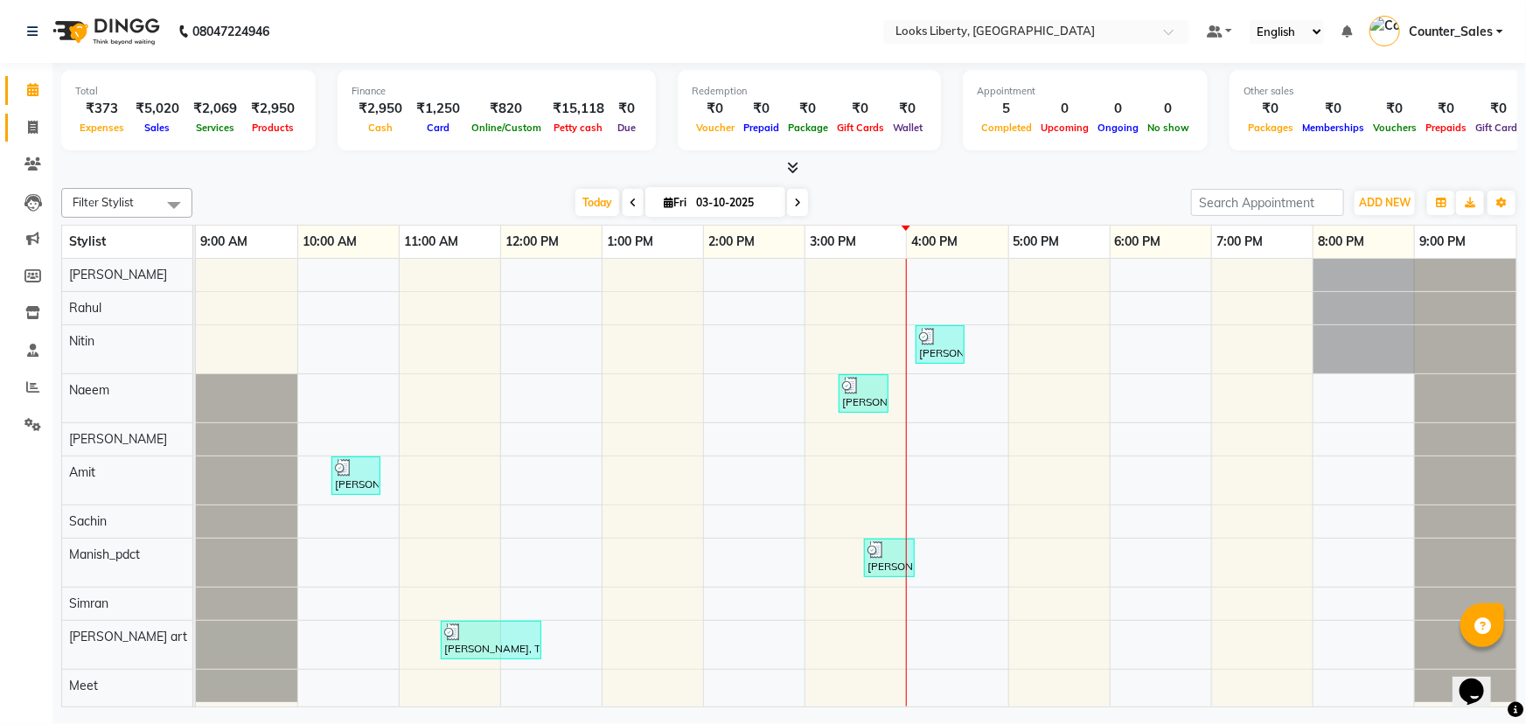
click at [32, 124] on icon at bounding box center [33, 127] width 10 height 13
select select "service"
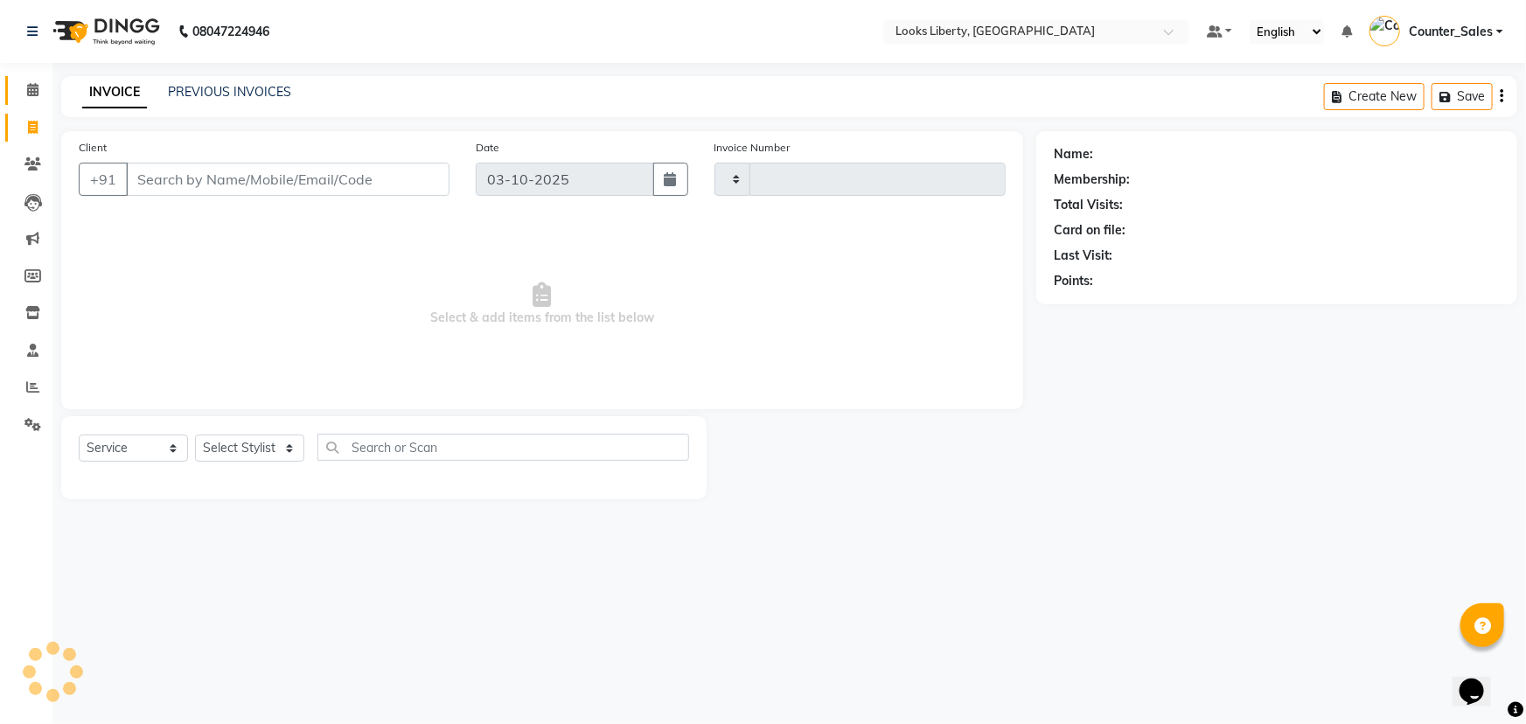
type input "2891"
select select "4321"
click at [268, 437] on select "Select Stylist [PERSON_NAME] art Counter_Sales Manish_pdct Meet [PERSON_NAME] […" at bounding box center [249, 448] width 109 height 27
click at [485, 268] on span "Select & add items from the list below" at bounding box center [542, 304] width 927 height 175
click at [211, 171] on input "Client" at bounding box center [288, 179] width 324 height 33
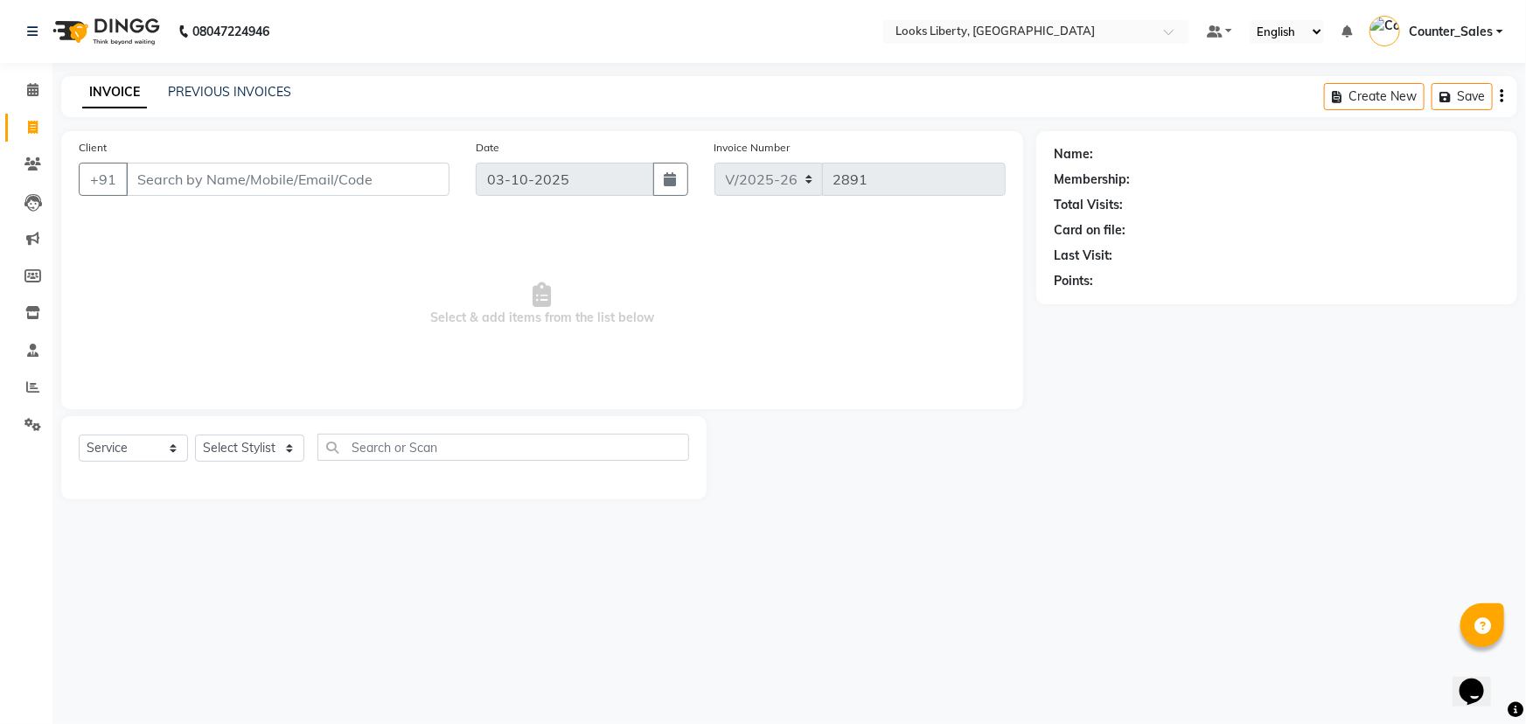
click at [209, 231] on span "Select & add items from the list below" at bounding box center [542, 304] width 927 height 175
click at [264, 171] on input "Client" at bounding box center [288, 179] width 324 height 33
click at [1125, 463] on div "Name: Membership: Total Visits: Card on file: Last Visit: Points:" at bounding box center [1283, 315] width 494 height 368
drag, startPoint x: 1048, startPoint y: 153, endPoint x: 1121, endPoint y: 334, distance: 195.0
click at [1121, 334] on div "Name: Membership: Total Visits: Card on file: Last Visit: Points:" at bounding box center [1283, 315] width 494 height 368
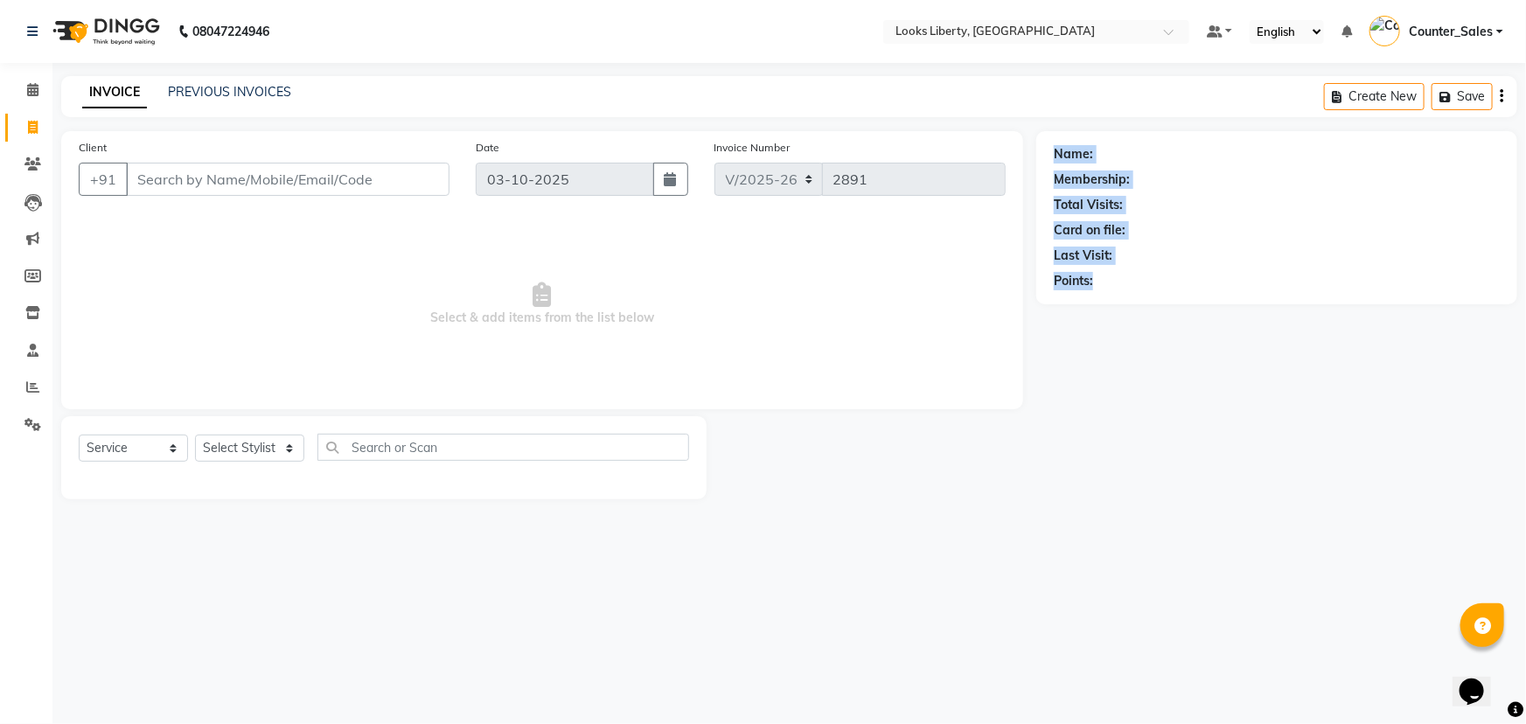
click at [1124, 420] on div "Name: Membership: Total Visits: Card on file: Last Visit: Points:" at bounding box center [1283, 315] width 494 height 368
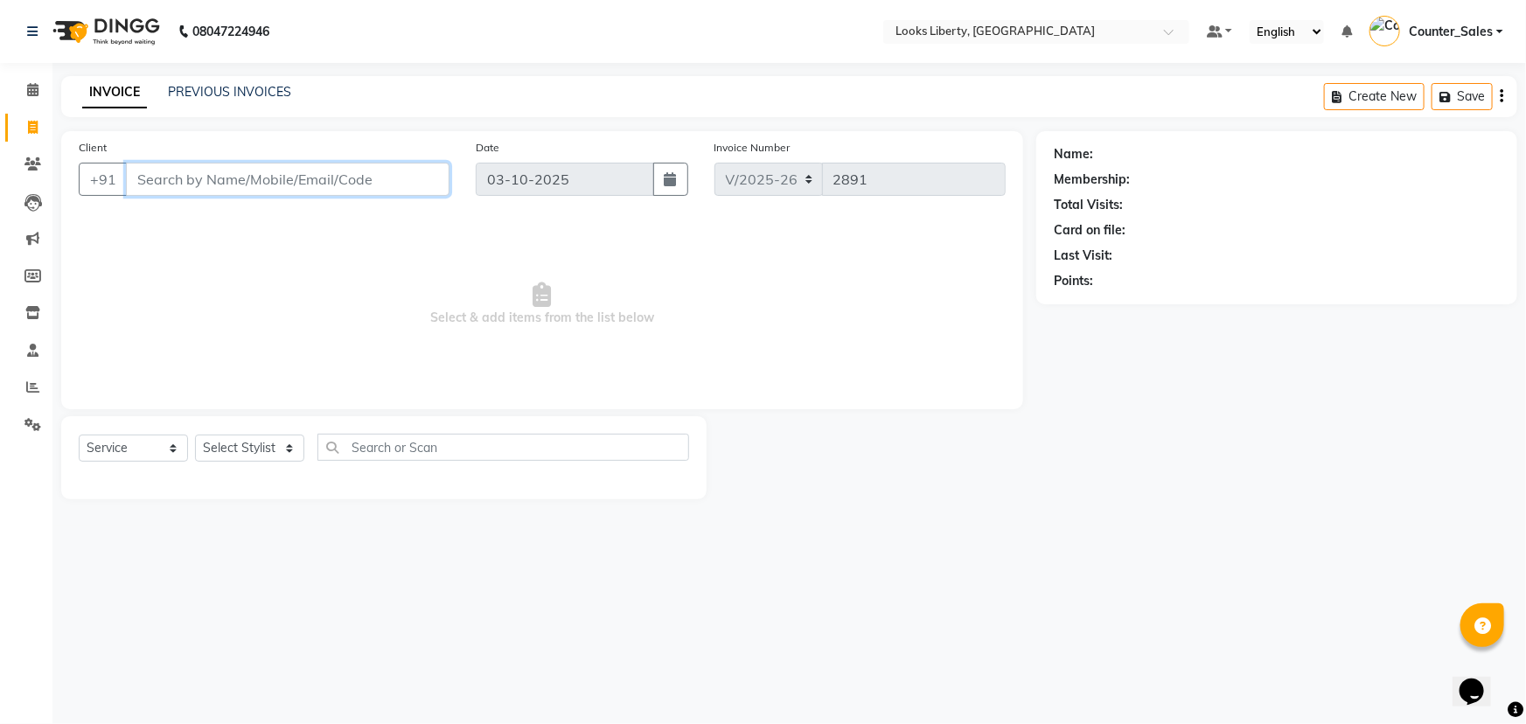
click at [286, 187] on input "Client" at bounding box center [288, 179] width 324 height 33
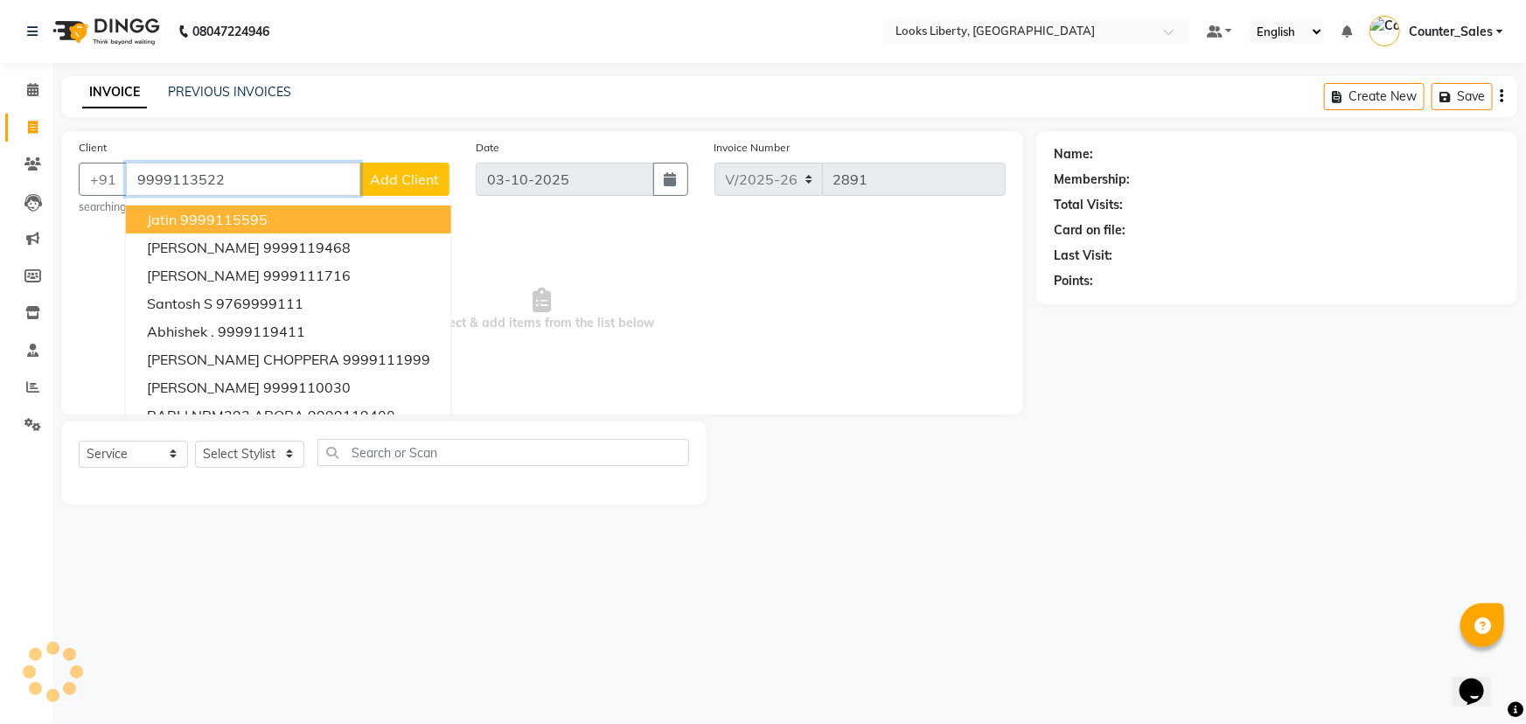
type input "9999113522"
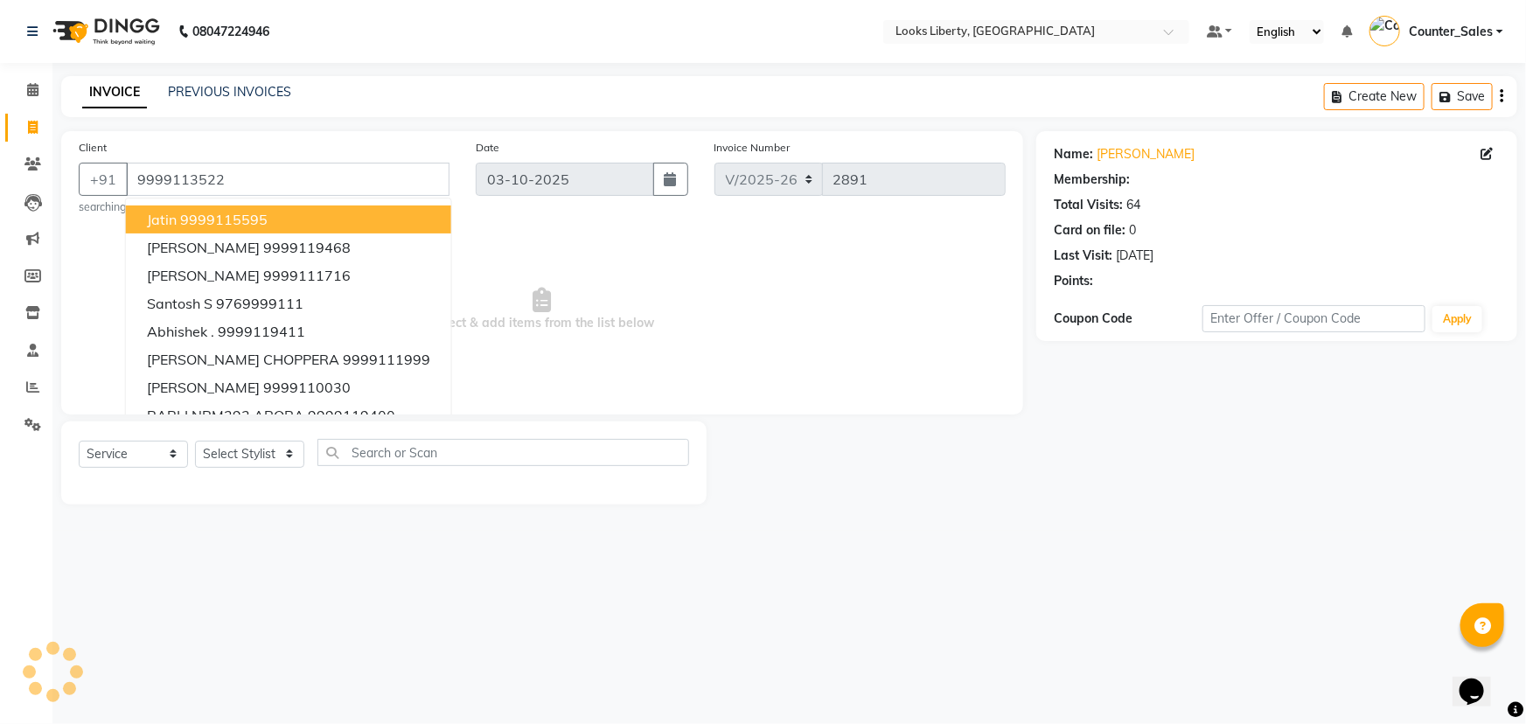
click at [665, 306] on span "Select & add items from the list below" at bounding box center [542, 309] width 927 height 175
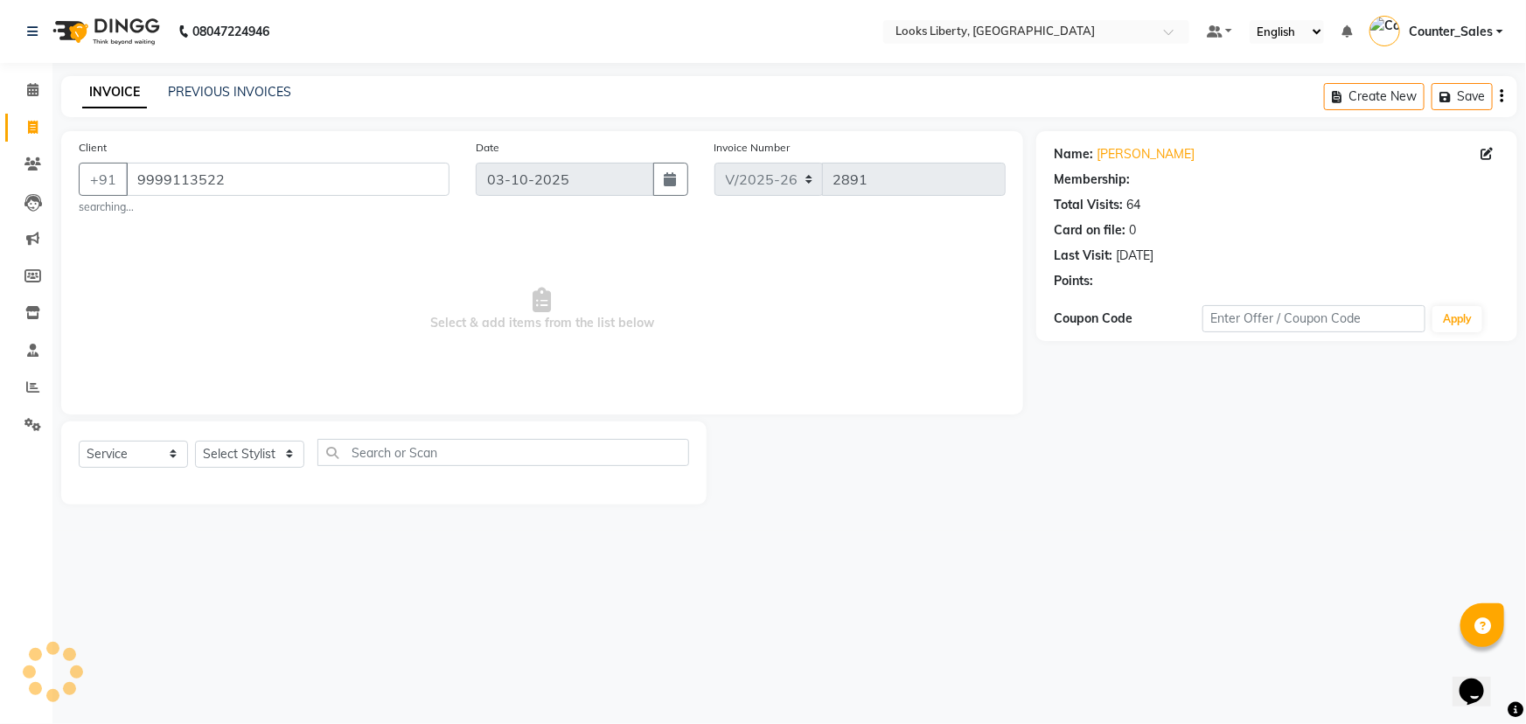
select select "1: Object"
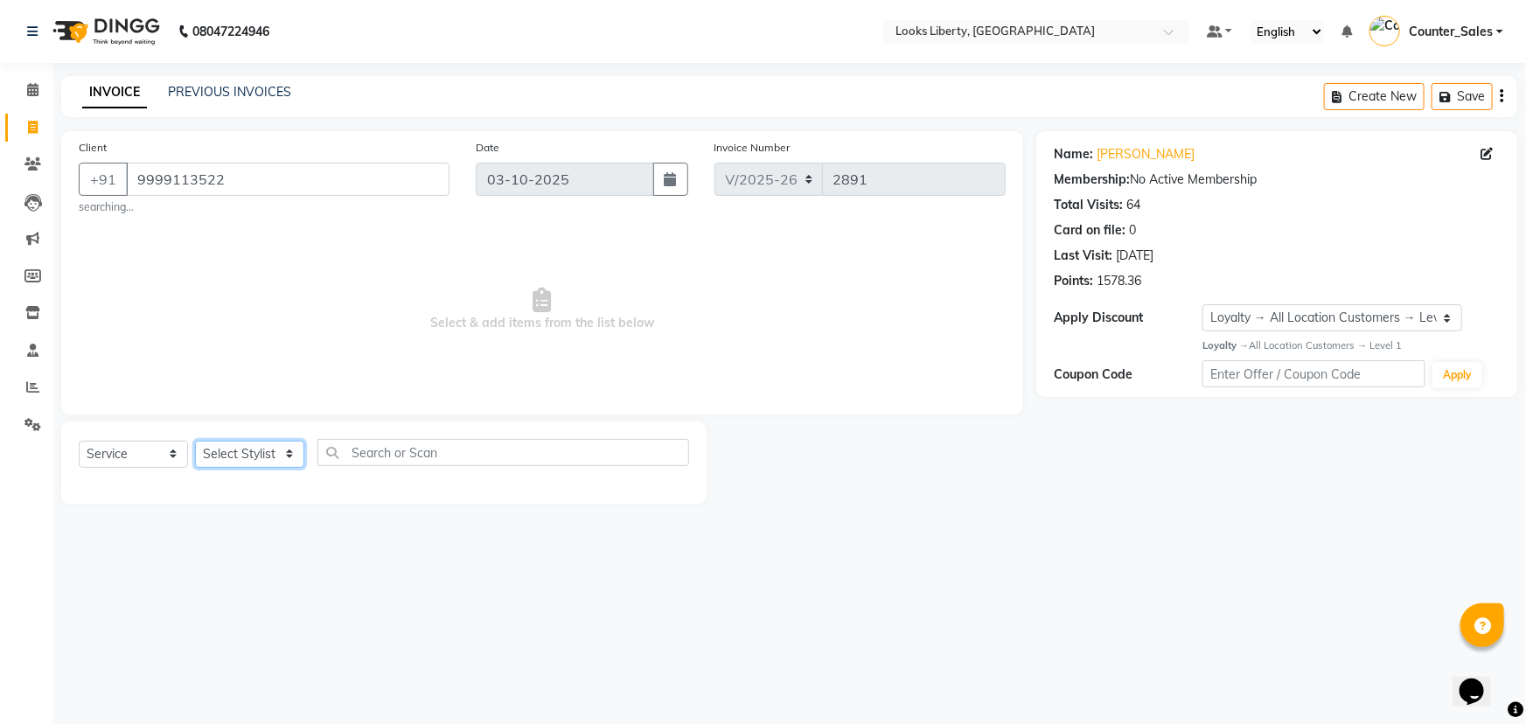
click at [244, 455] on select "Select Stylist [PERSON_NAME] art Counter_Sales Manish_pdct Meet [PERSON_NAME] […" at bounding box center [249, 454] width 109 height 27
select select "29659"
click at [195, 441] on select "Select Stylist [PERSON_NAME] art Counter_Sales Manish_pdct Meet [PERSON_NAME] […" at bounding box center [249, 454] width 109 height 27
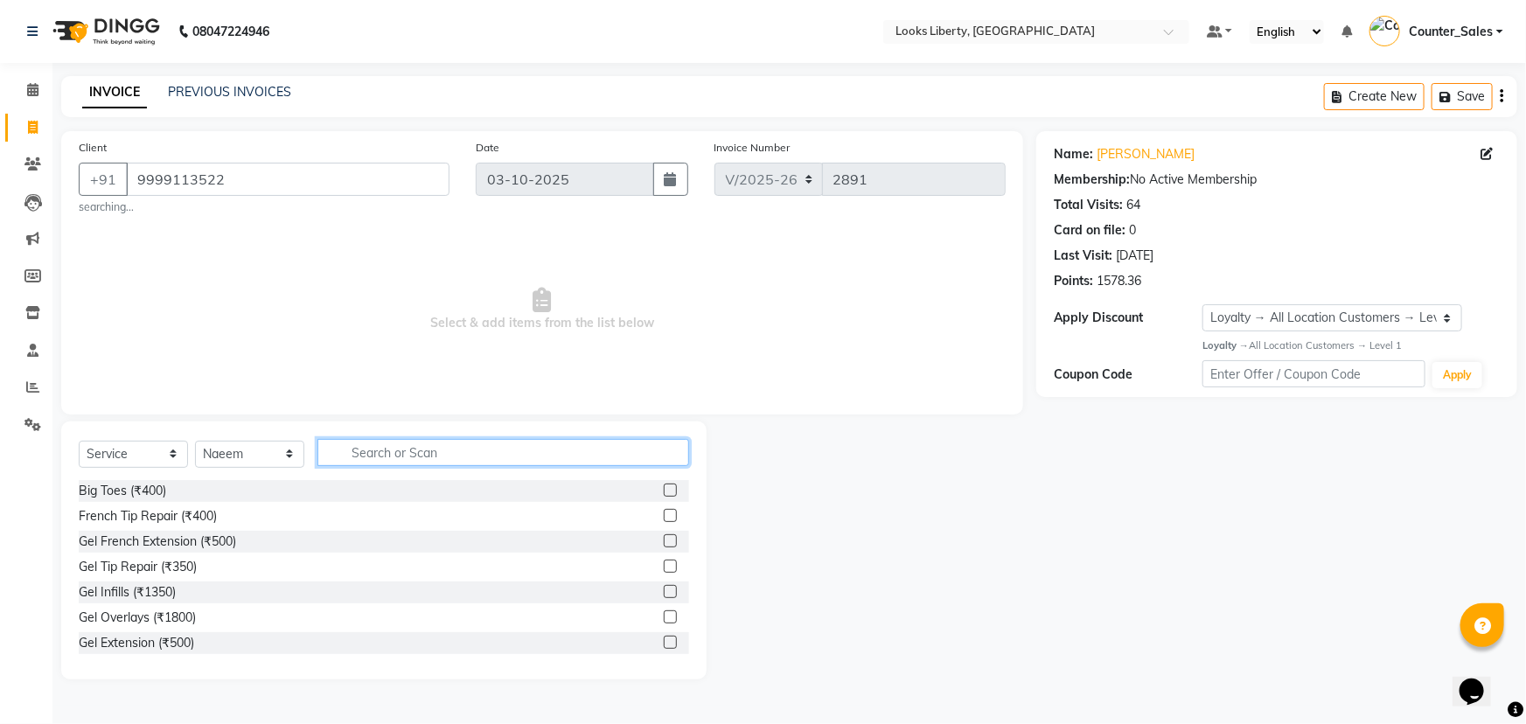
click at [421, 449] on input "text" at bounding box center [503, 452] width 372 height 27
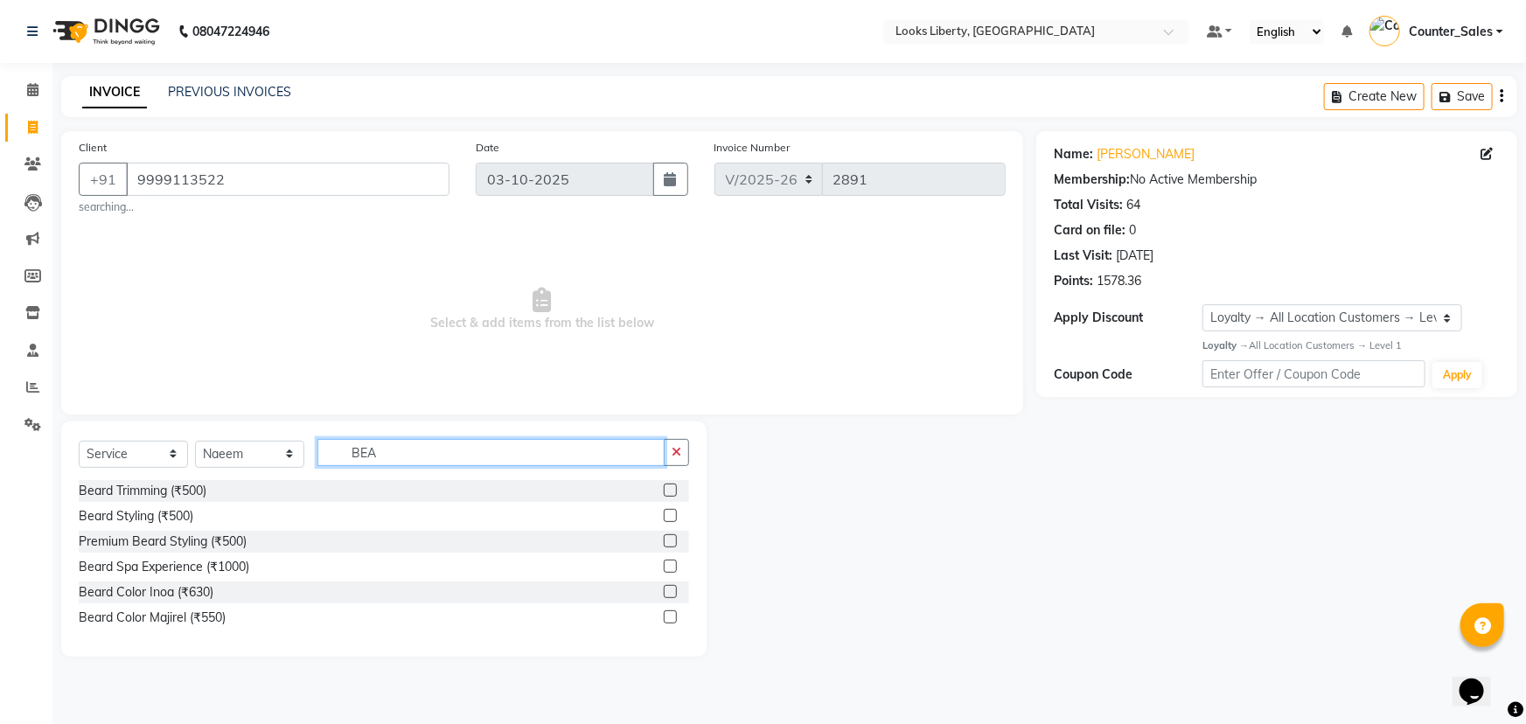
type input "BEA"
click at [210, 491] on div "Beard Trimming (₹500)" at bounding box center [384, 491] width 610 height 22
click at [171, 481] on div "Beard Trimming (₹500)" at bounding box center [384, 491] width 610 height 22
click at [129, 491] on div "Beard Trimming (₹500)" at bounding box center [143, 491] width 128 height 18
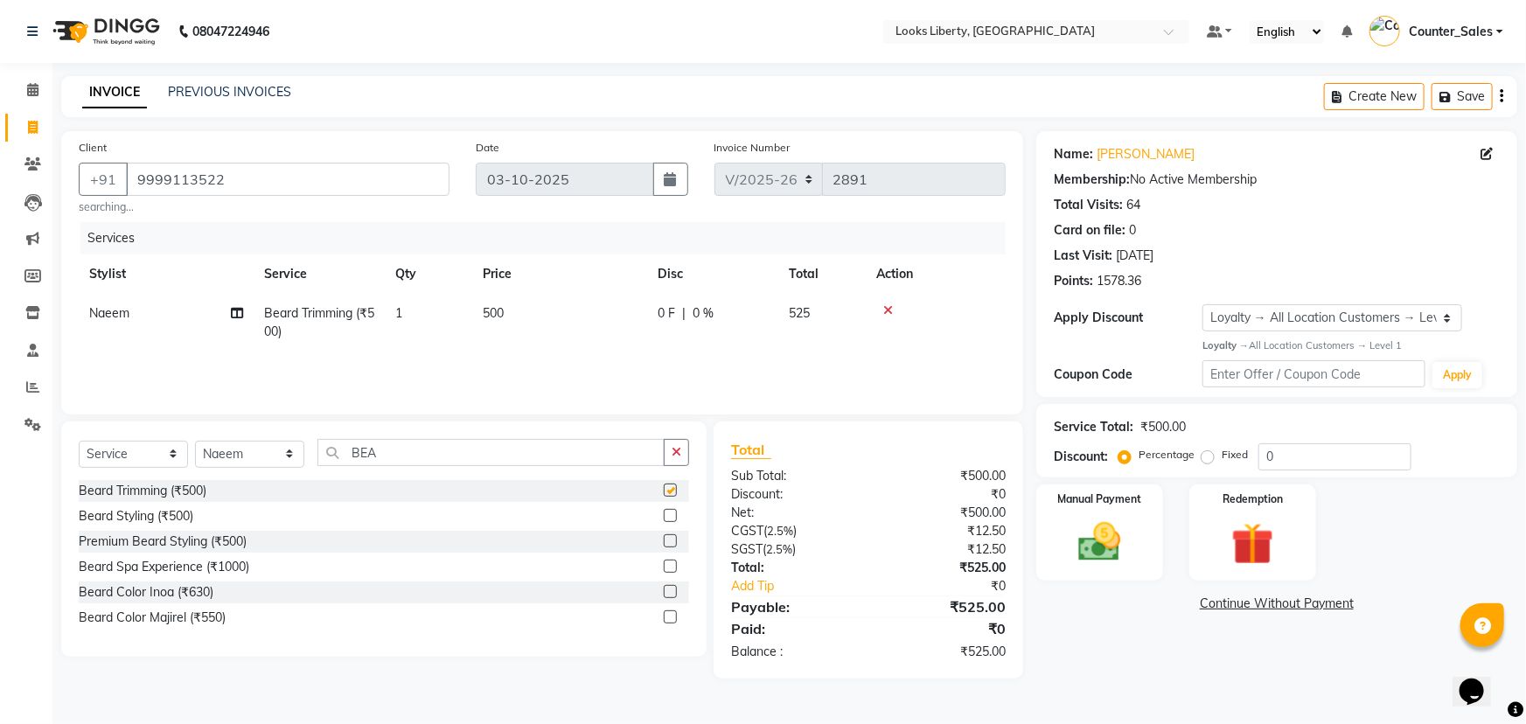
checkbox input "false"
drag, startPoint x: 540, startPoint y: 306, endPoint x: 565, endPoint y: 300, distance: 26.1
click at [541, 307] on td "500" at bounding box center [559, 323] width 175 height 58
select select "29659"
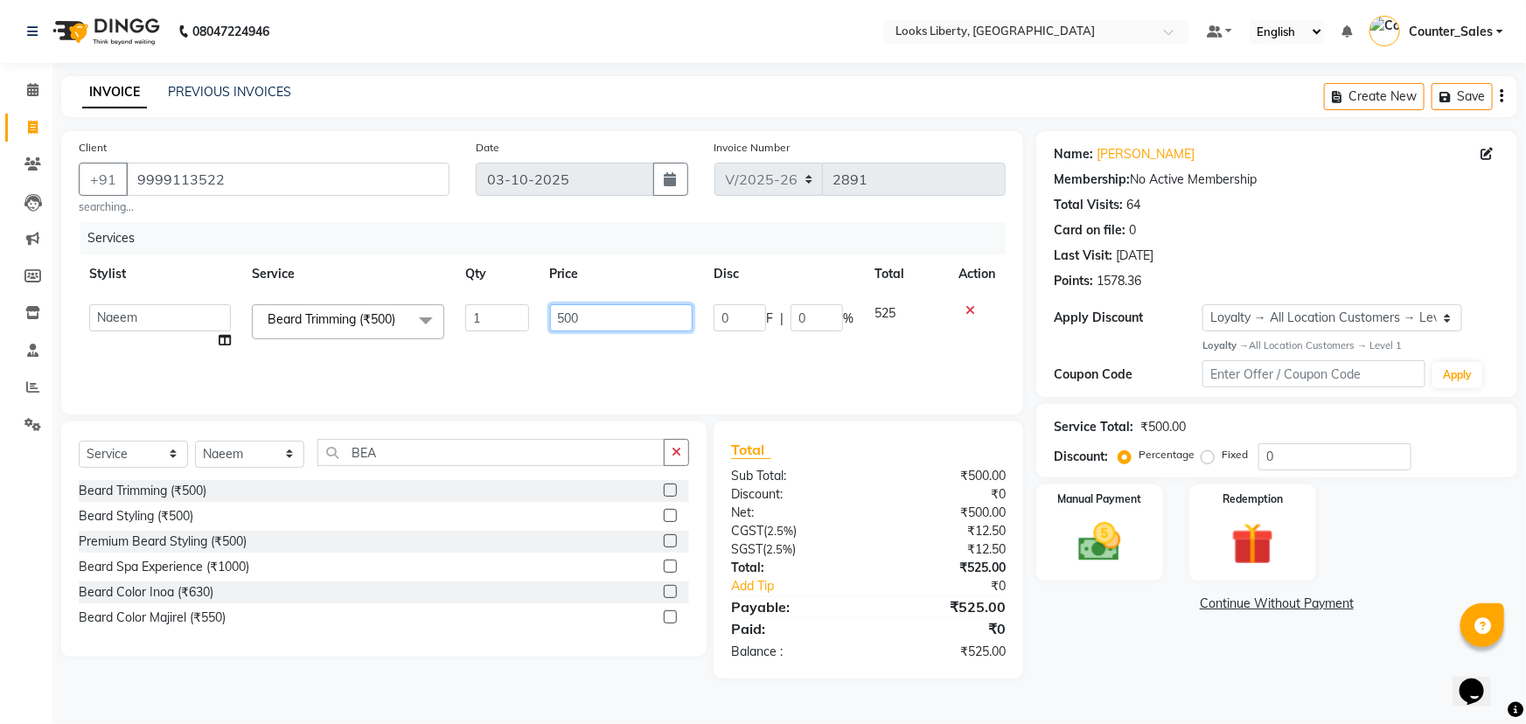
click at [607, 306] on input "500" at bounding box center [621, 317] width 143 height 27
type input "5"
type input "212"
click at [567, 344] on td "212" at bounding box center [622, 327] width 164 height 66
select select "29659"
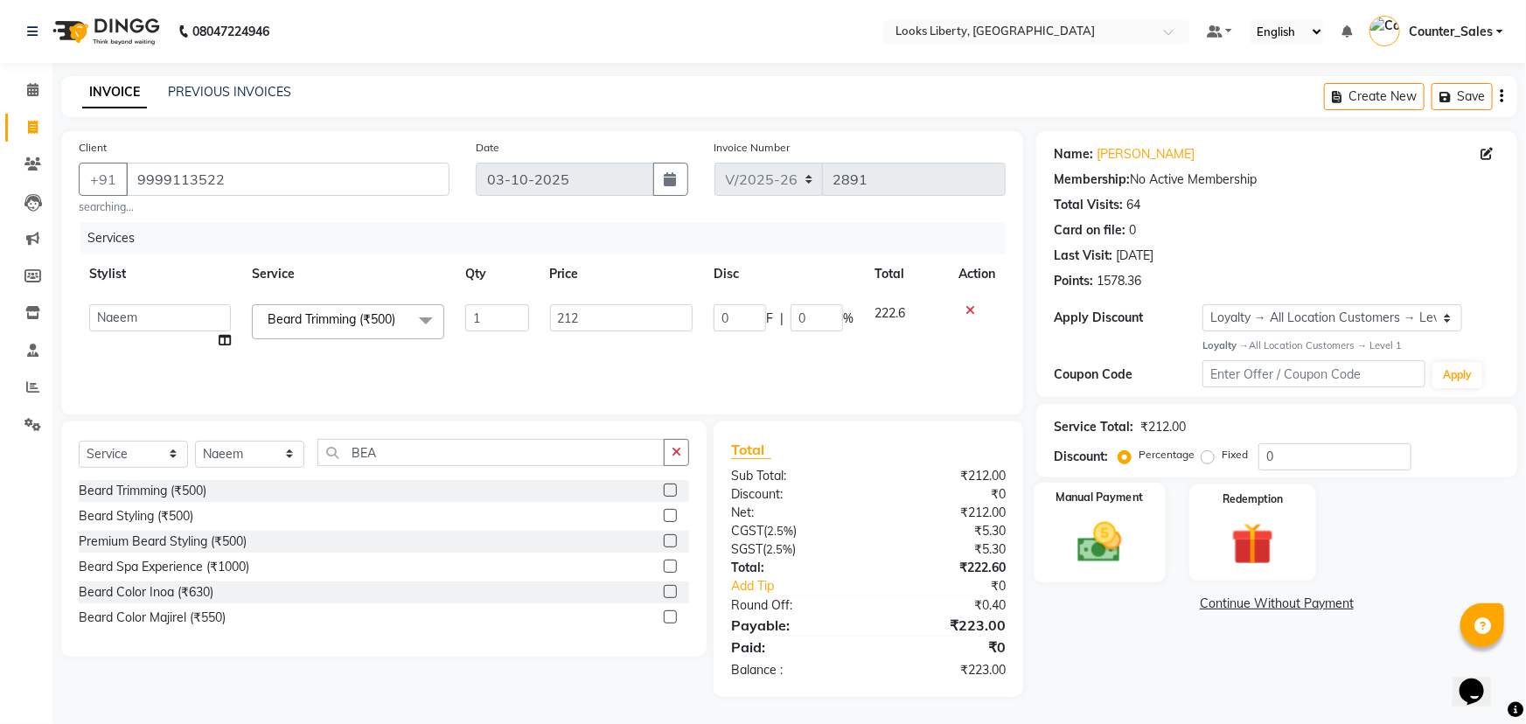
click at [1131, 499] on label "Manual Payment" at bounding box center [1099, 498] width 87 height 17
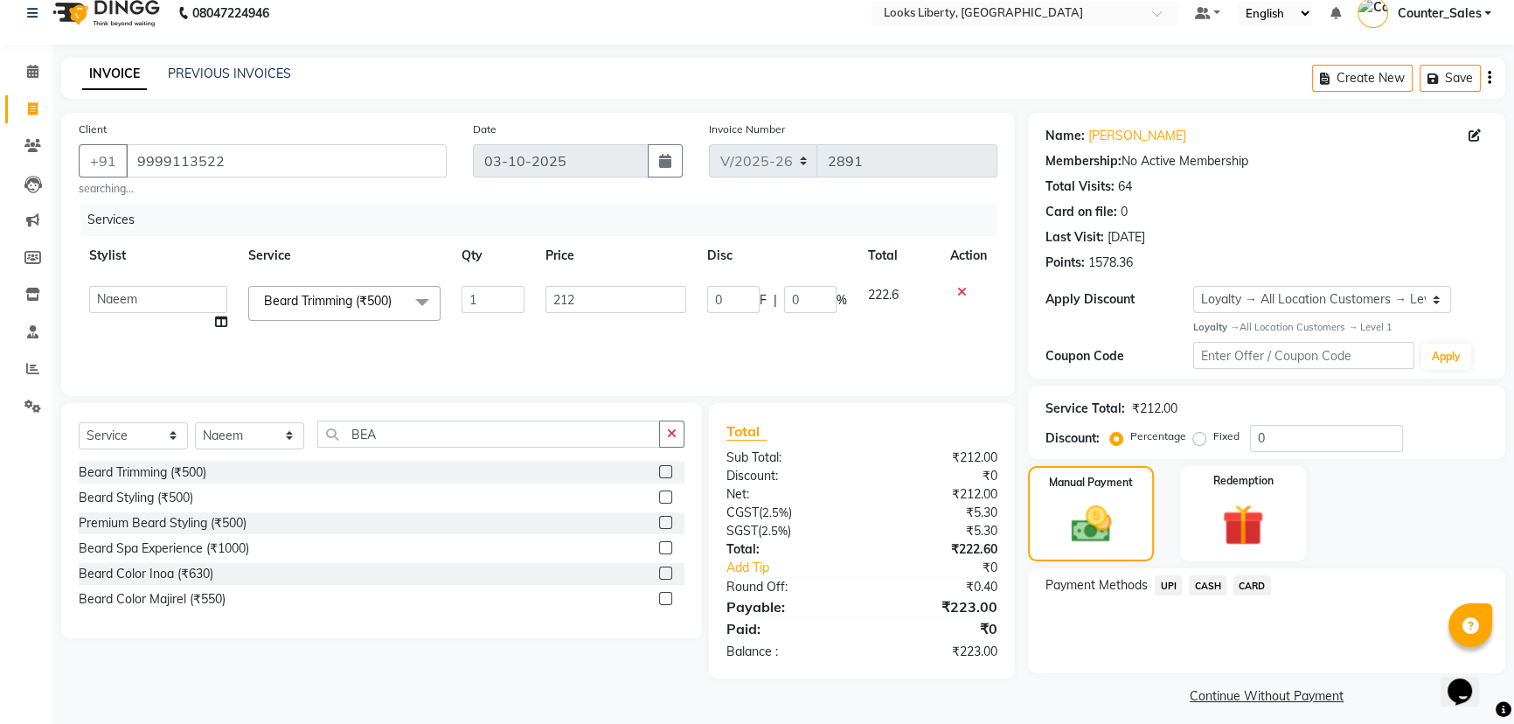
scroll to position [29, 0]
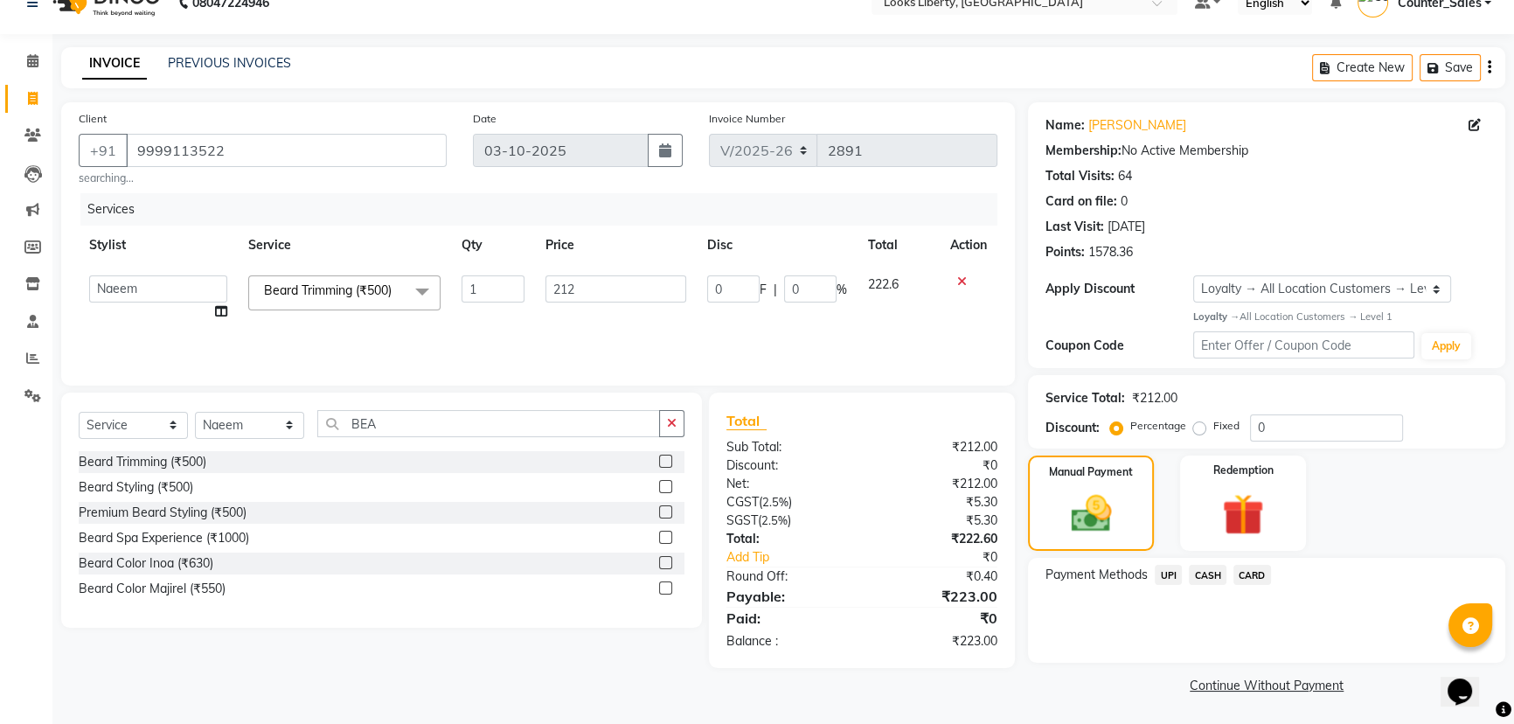
click at [1206, 570] on span "CASH" at bounding box center [1208, 575] width 38 height 20
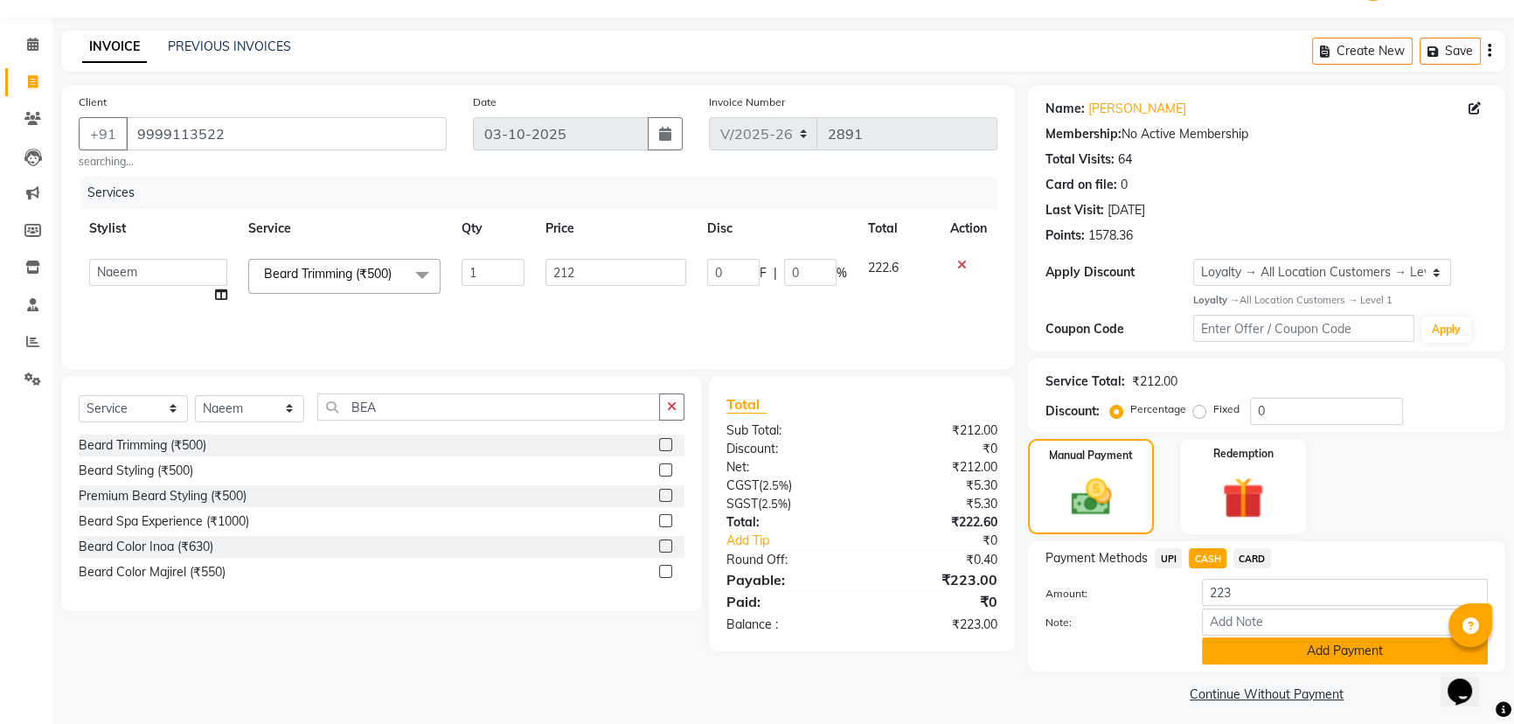
scroll to position [55, 0]
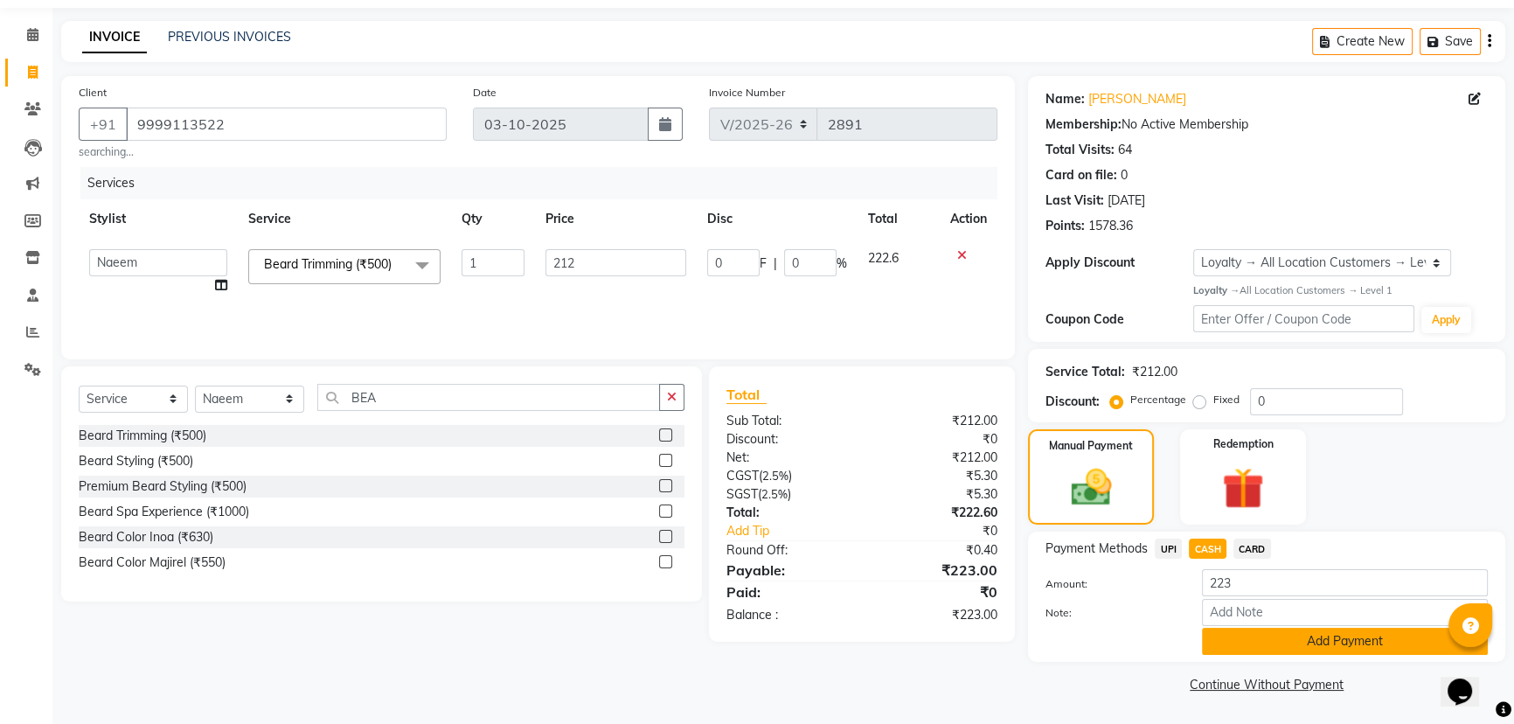
click at [1280, 648] on button "Add Payment" at bounding box center [1345, 641] width 286 height 27
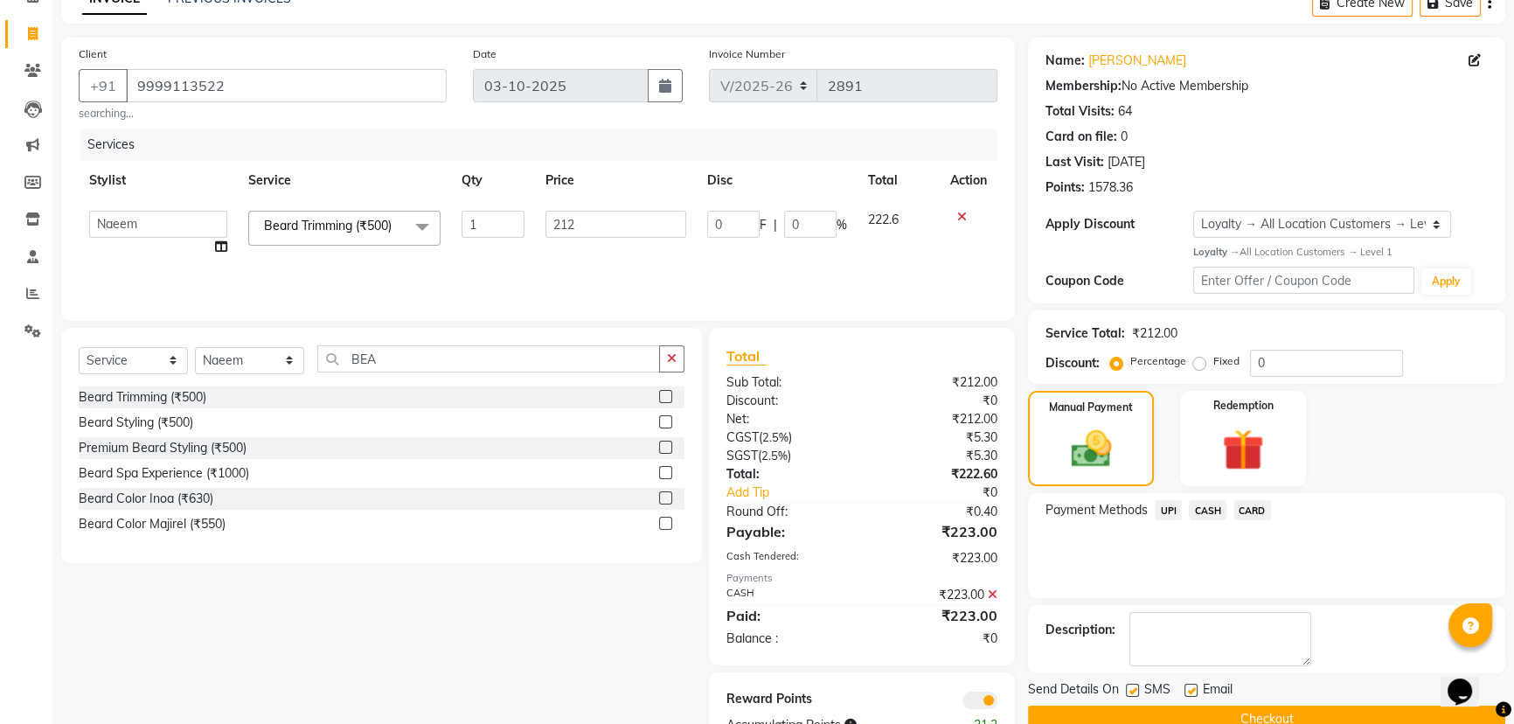
scroll to position [149, 0]
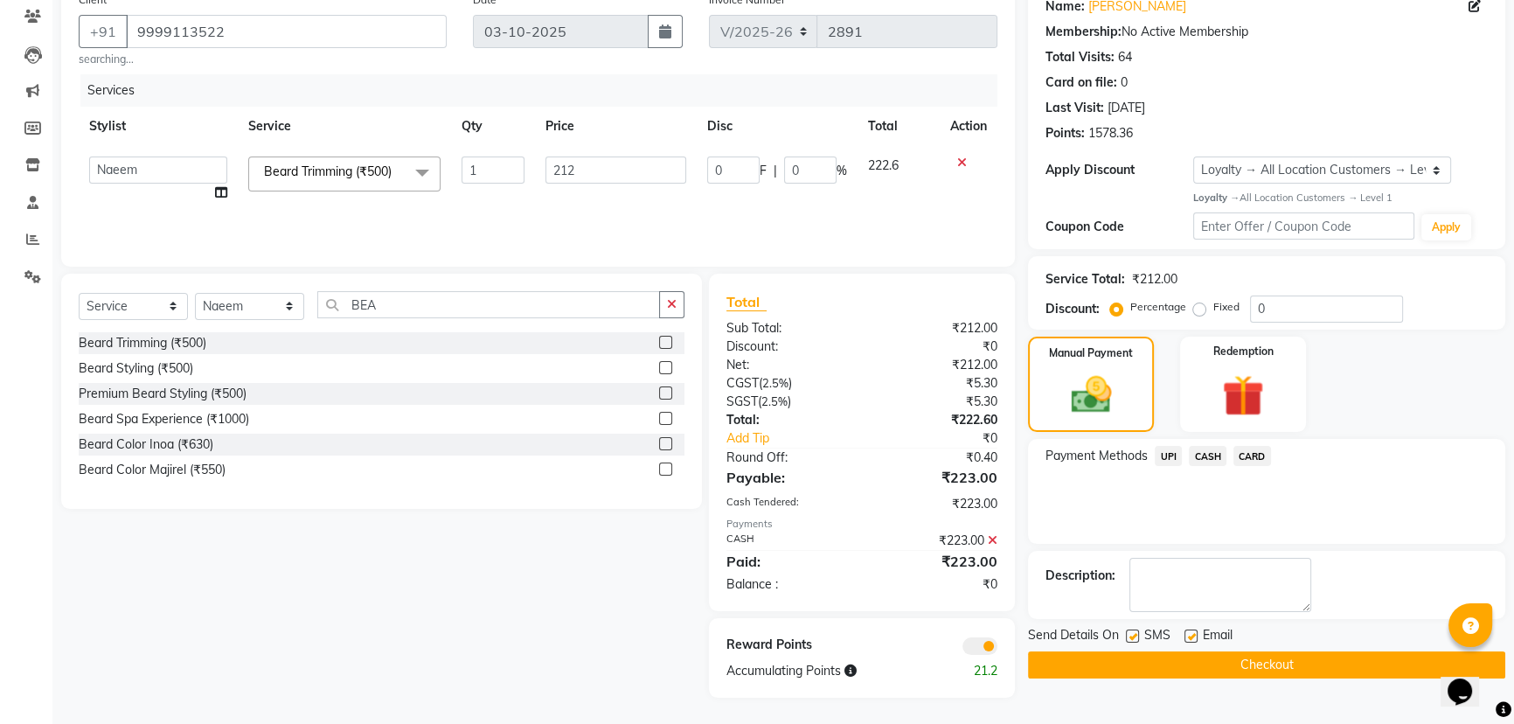
click at [1285, 667] on button "Checkout" at bounding box center [1266, 664] width 477 height 27
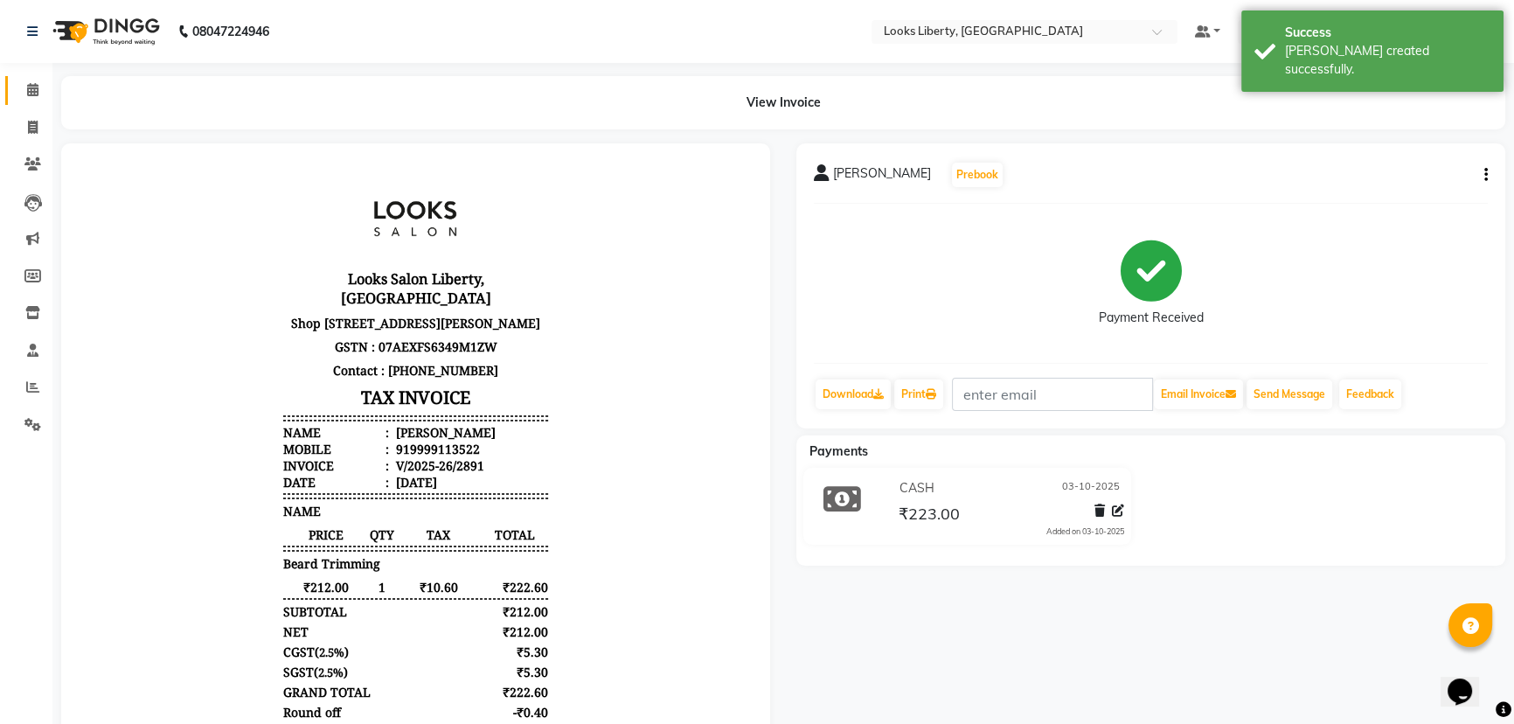
click at [32, 79] on link "Calendar" at bounding box center [26, 90] width 42 height 29
